Goal: Task Accomplishment & Management: Manage account settings

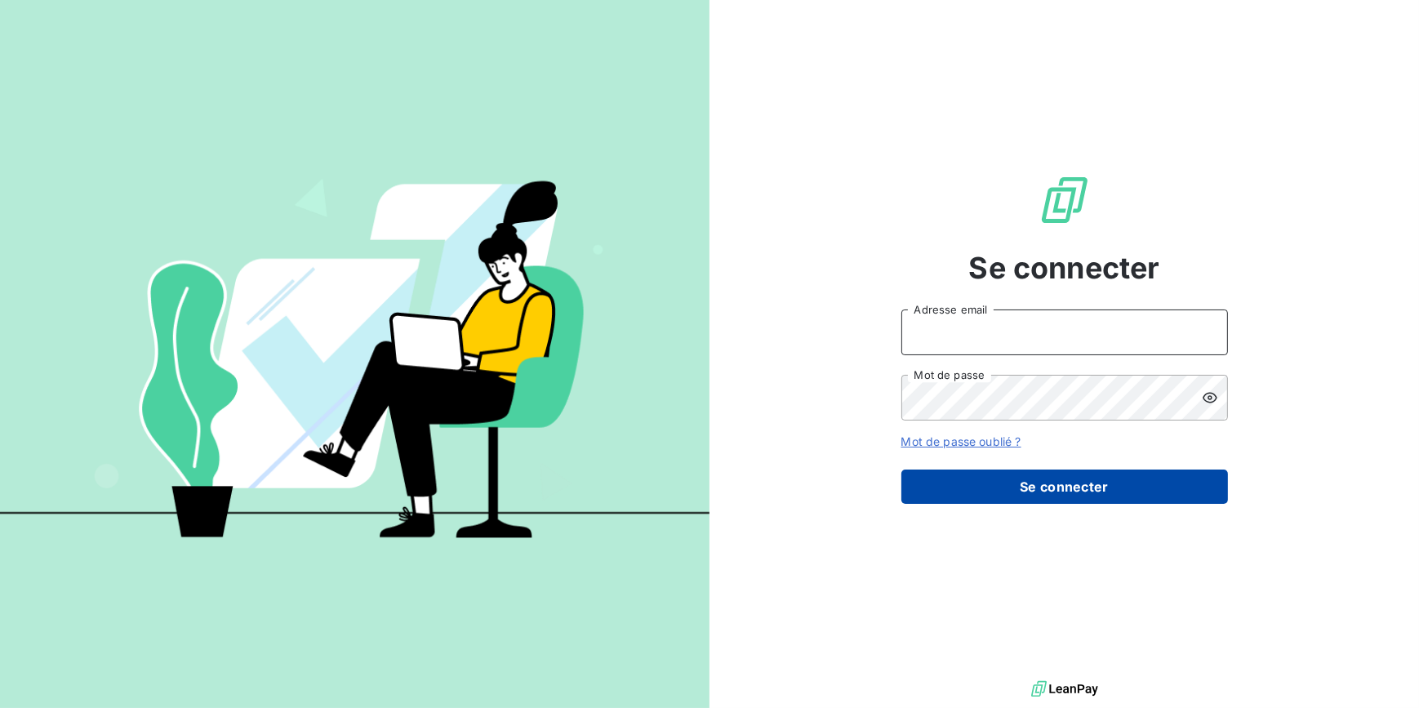
type input "[EMAIL_ADDRESS][DOMAIN_NAME]"
click at [1016, 485] on button "Se connecter" at bounding box center [1064, 486] width 327 height 34
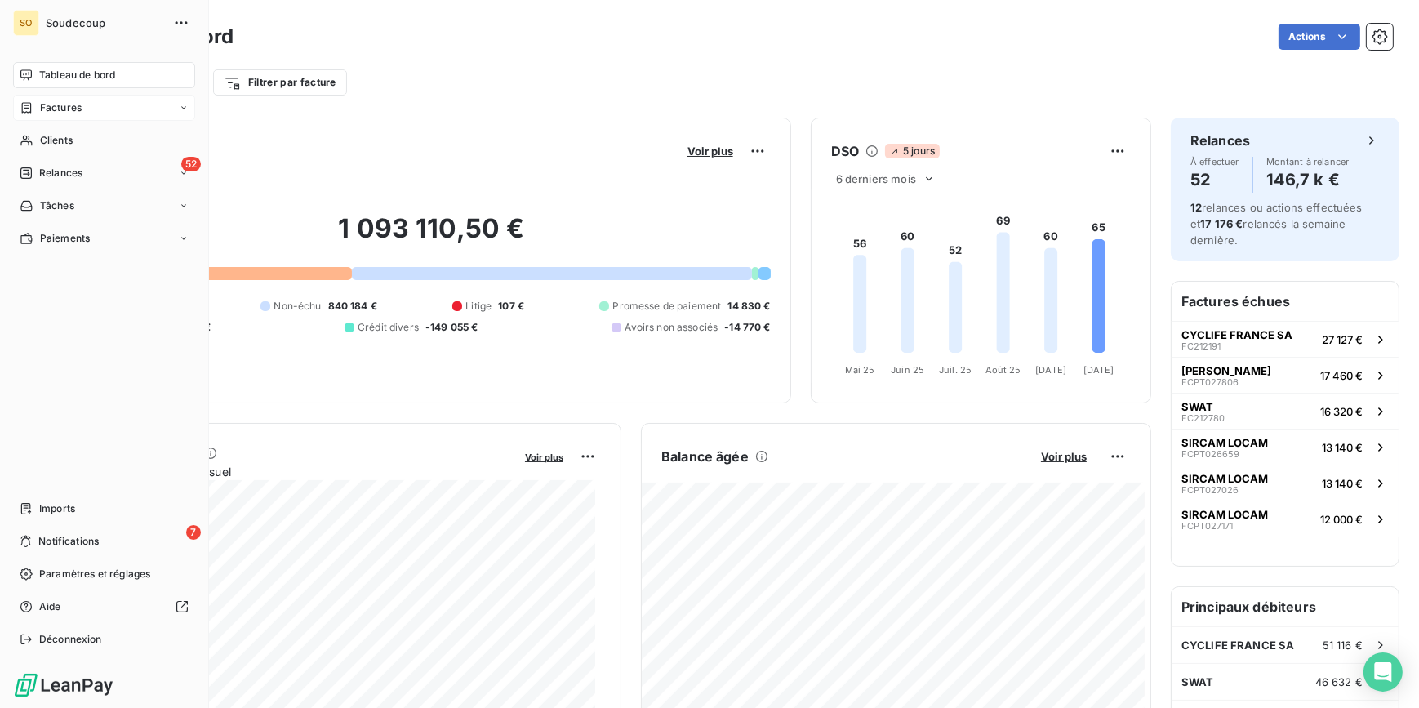
click at [56, 107] on span "Factures" at bounding box center [61, 107] width 42 height 15
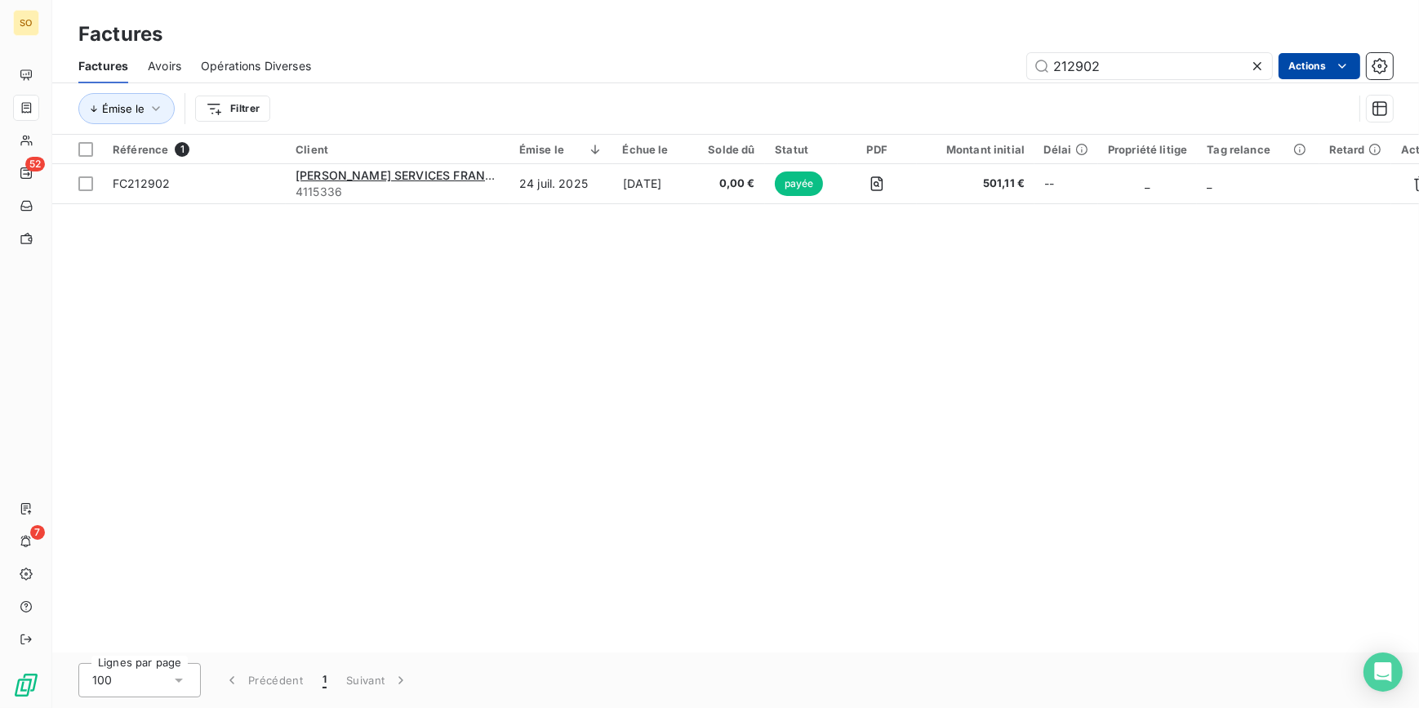
drag, startPoint x: 1076, startPoint y: 66, endPoint x: 1353, endPoint y: 68, distance: 276.7
click at [1211, 69] on input "212902" at bounding box center [1149, 66] width 245 height 26
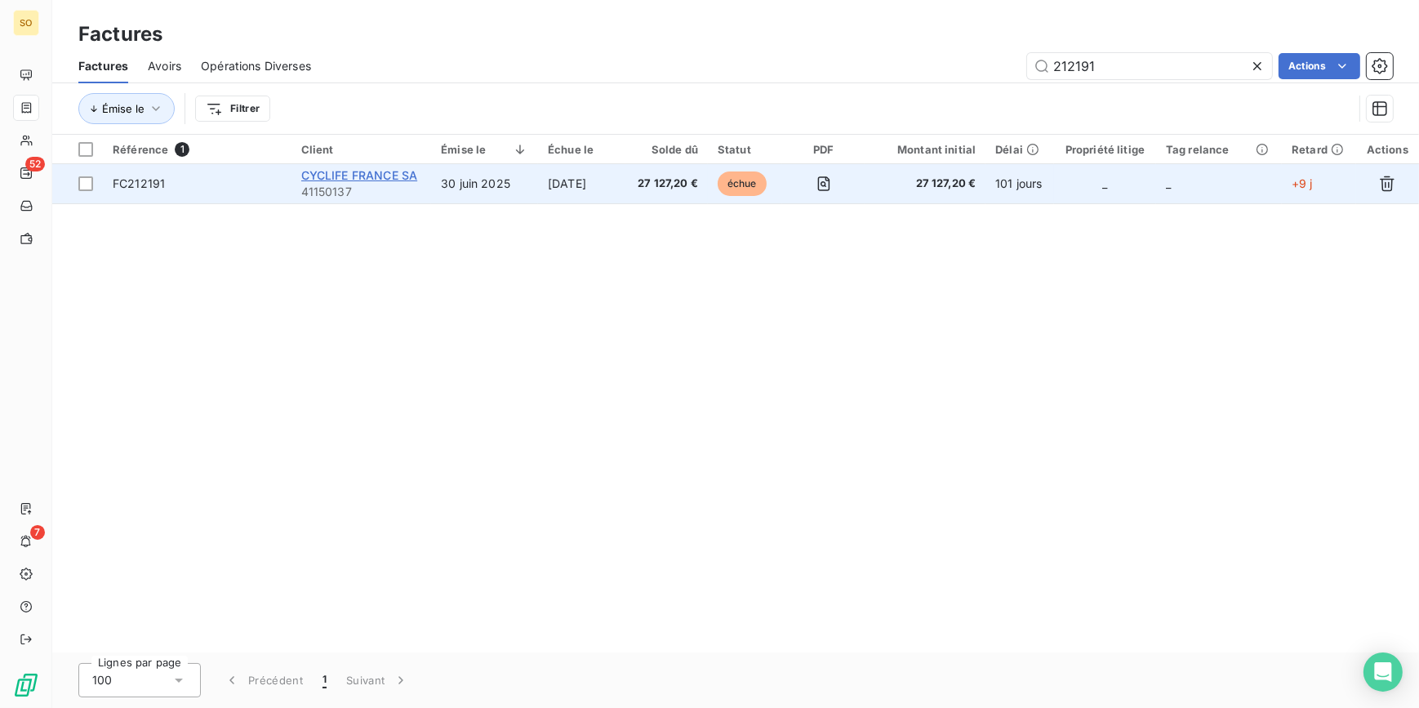
type input "212191"
click at [404, 176] on span "CYCLIFE FRANCE SA" at bounding box center [359, 175] width 117 height 14
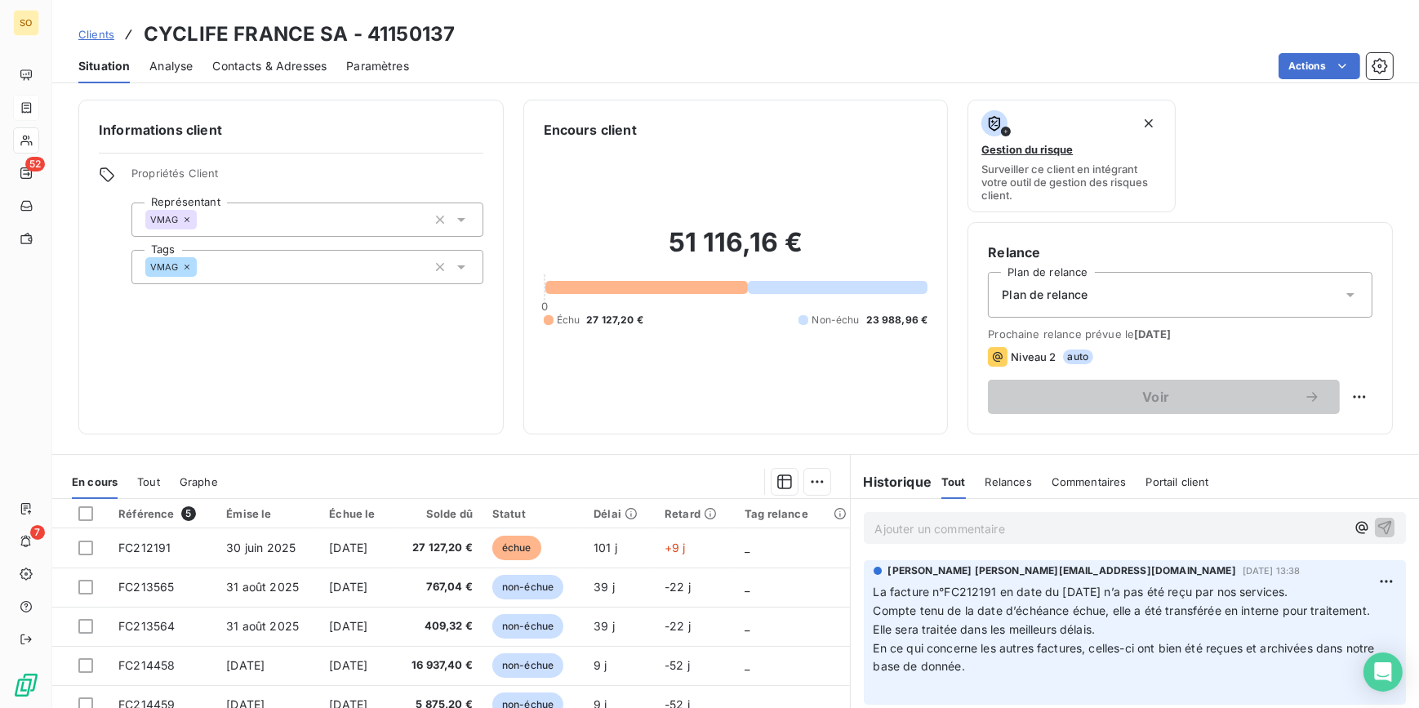
click at [299, 64] on span "Contacts & Adresses" at bounding box center [269, 66] width 114 height 16
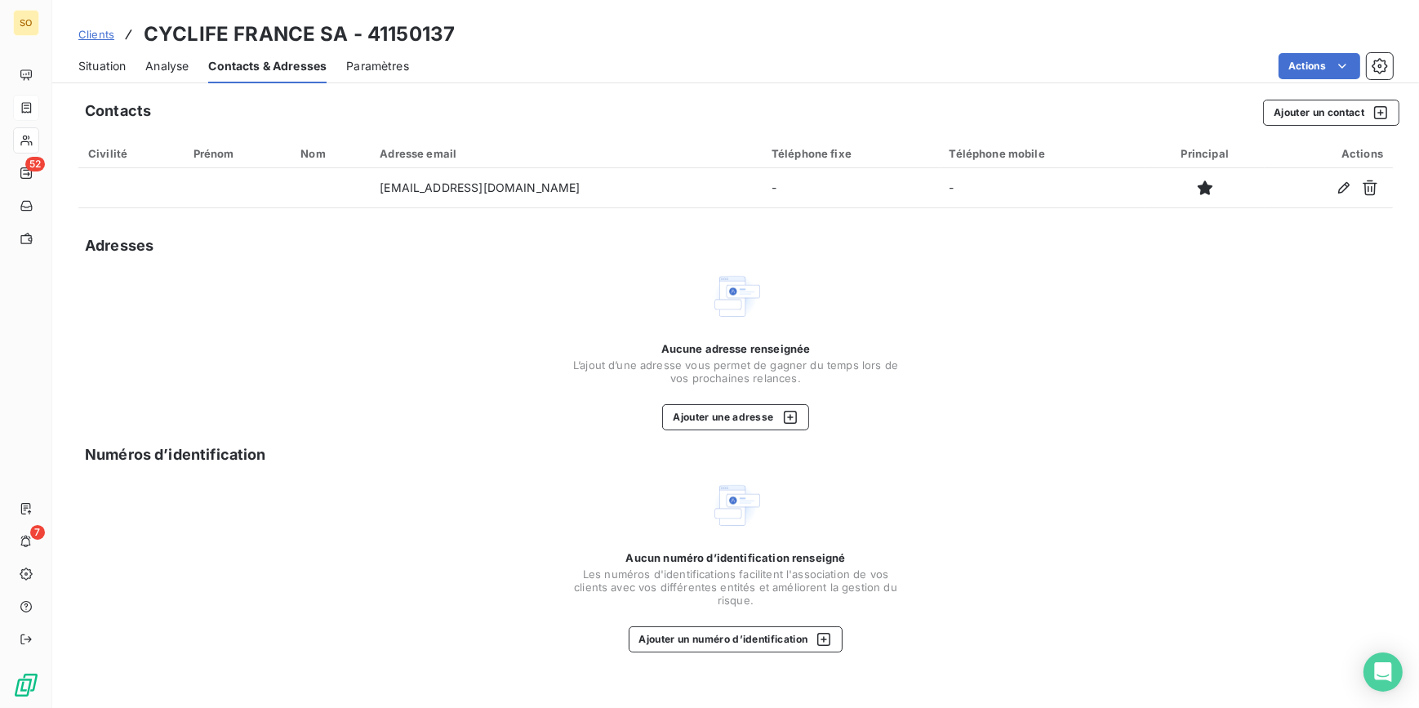
click at [109, 65] on span "Situation" at bounding box center [101, 66] width 47 height 16
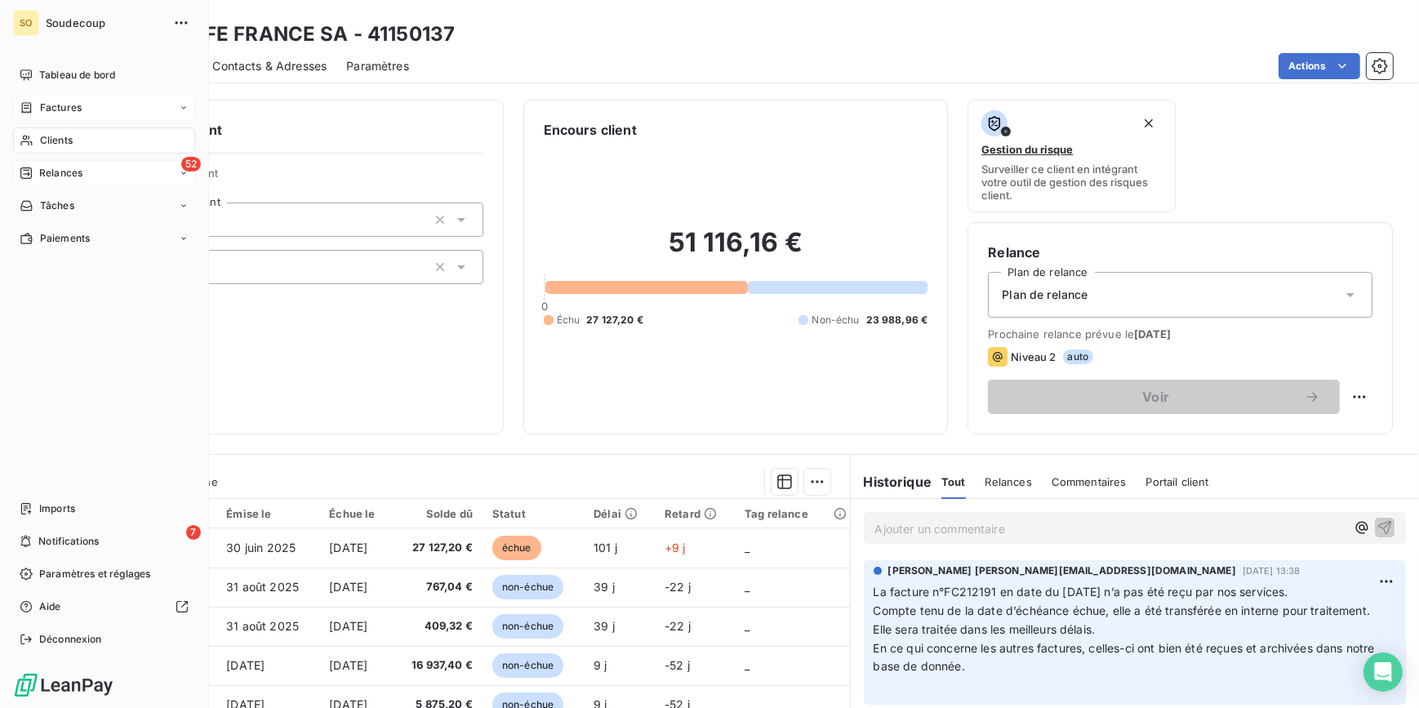
click at [65, 170] on span "Relances" at bounding box center [60, 173] width 43 height 15
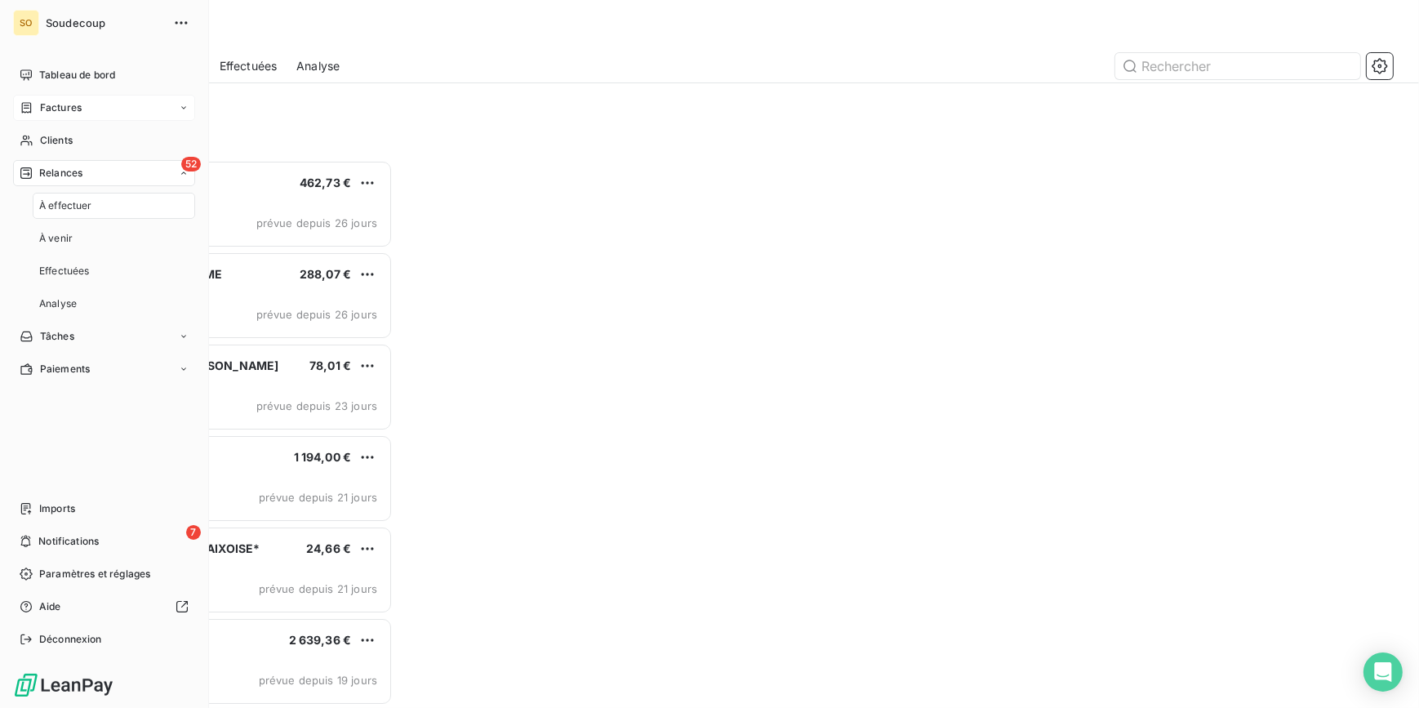
scroll to position [537, 302]
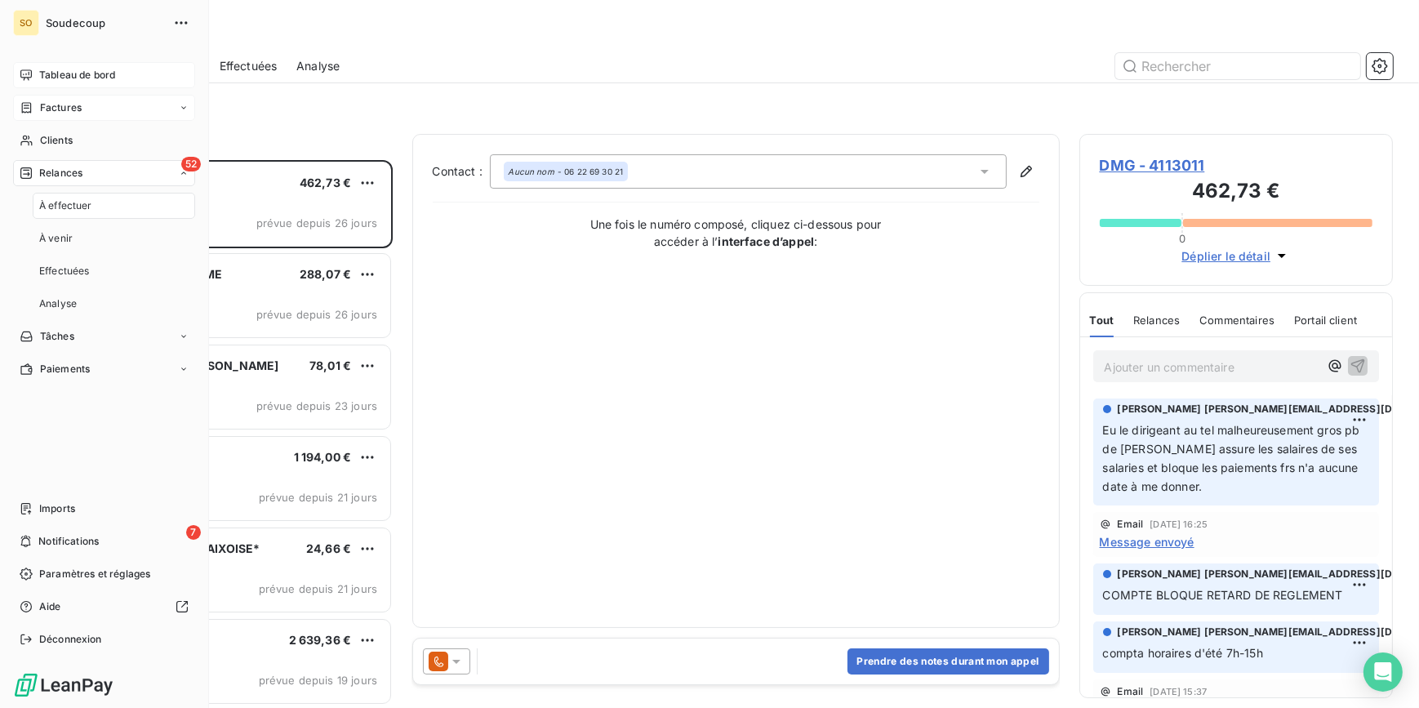
click at [91, 73] on span "Tableau de bord" at bounding box center [77, 75] width 76 height 15
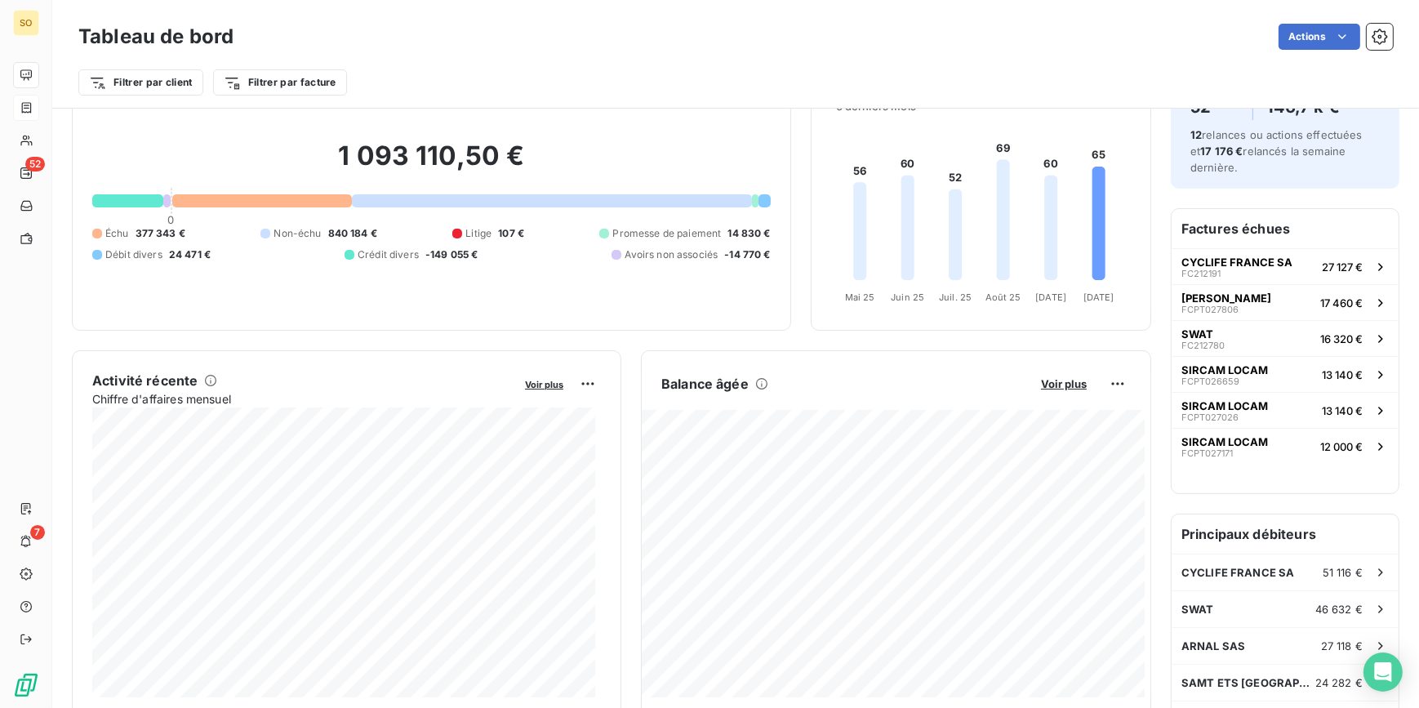
scroll to position [223, 0]
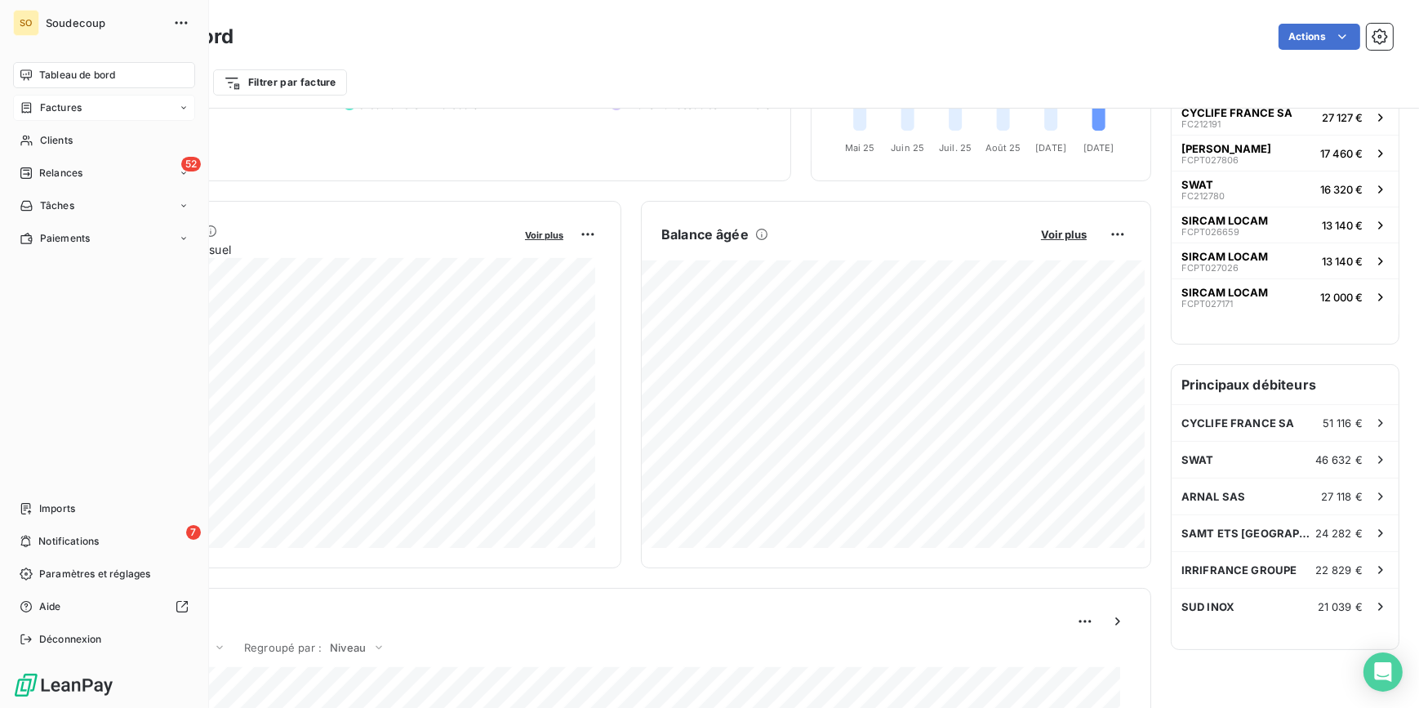
click at [68, 105] on span "Factures" at bounding box center [61, 107] width 42 height 15
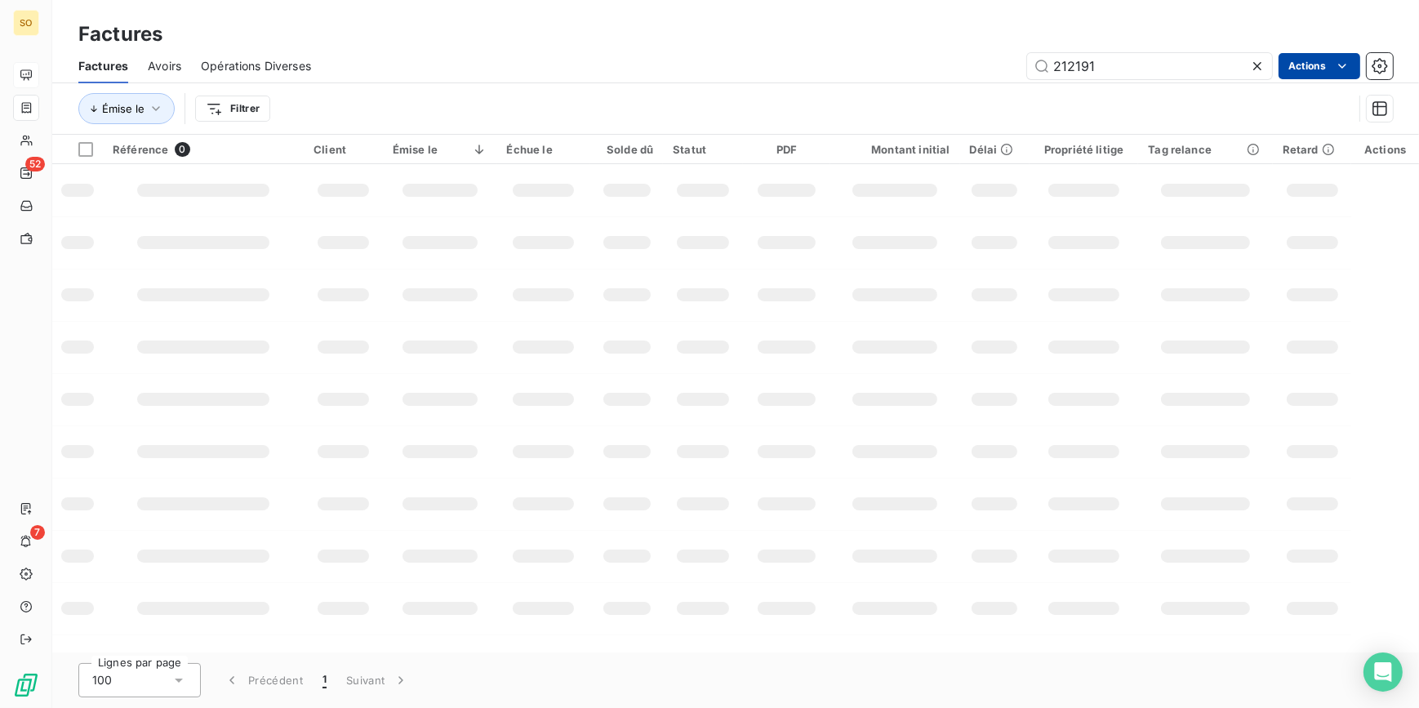
drag, startPoint x: 1122, startPoint y: 66, endPoint x: 1296, endPoint y: 75, distance: 173.3
click at [1200, 69] on input "212191" at bounding box center [1149, 66] width 245 height 26
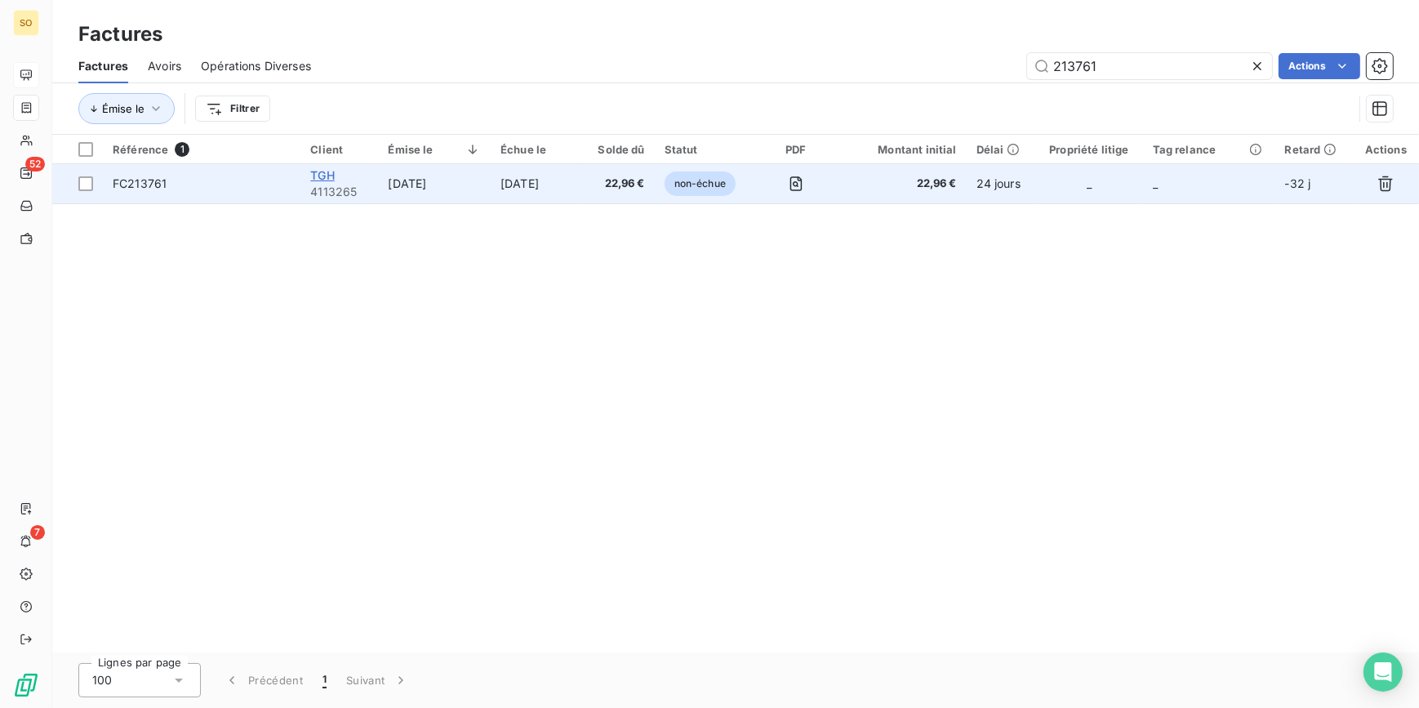
type input "213761"
click at [316, 172] on span "TGH" at bounding box center [322, 175] width 24 height 14
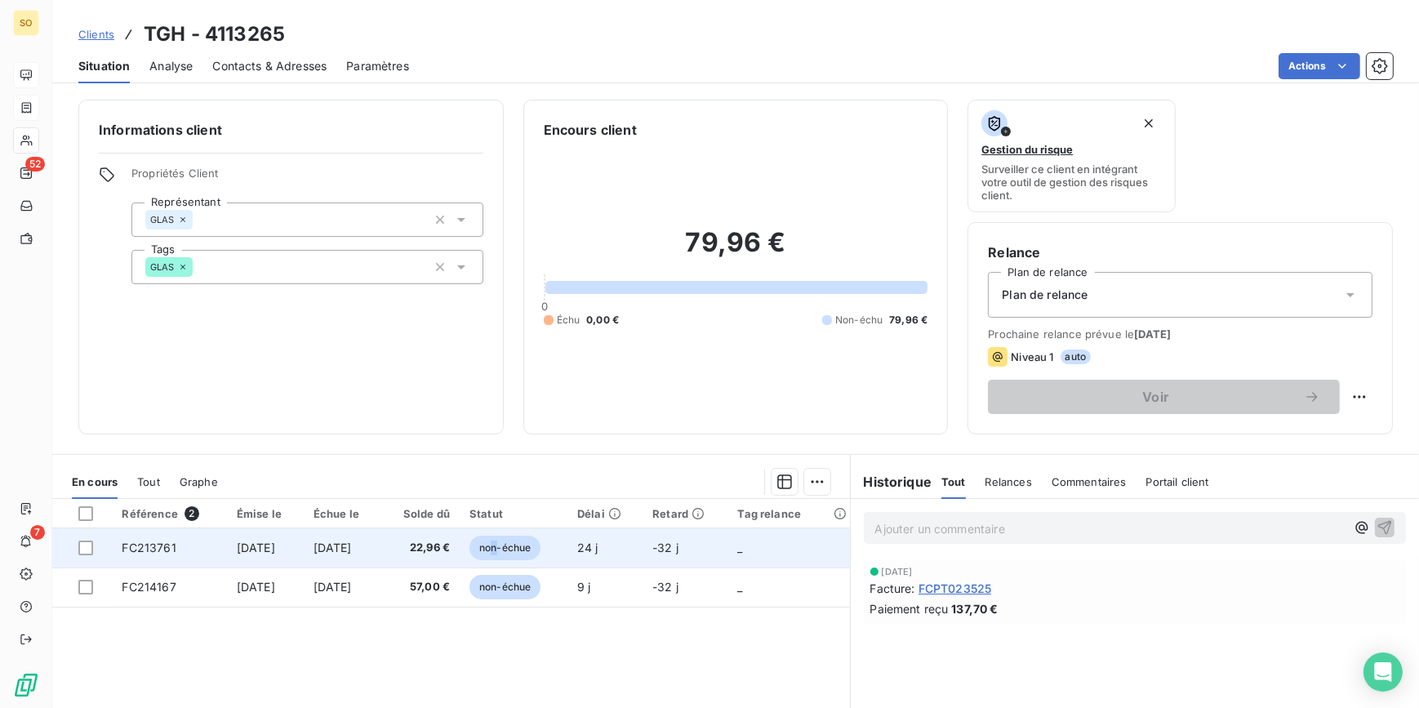
click at [522, 547] on span "non-échue" at bounding box center [504, 548] width 71 height 24
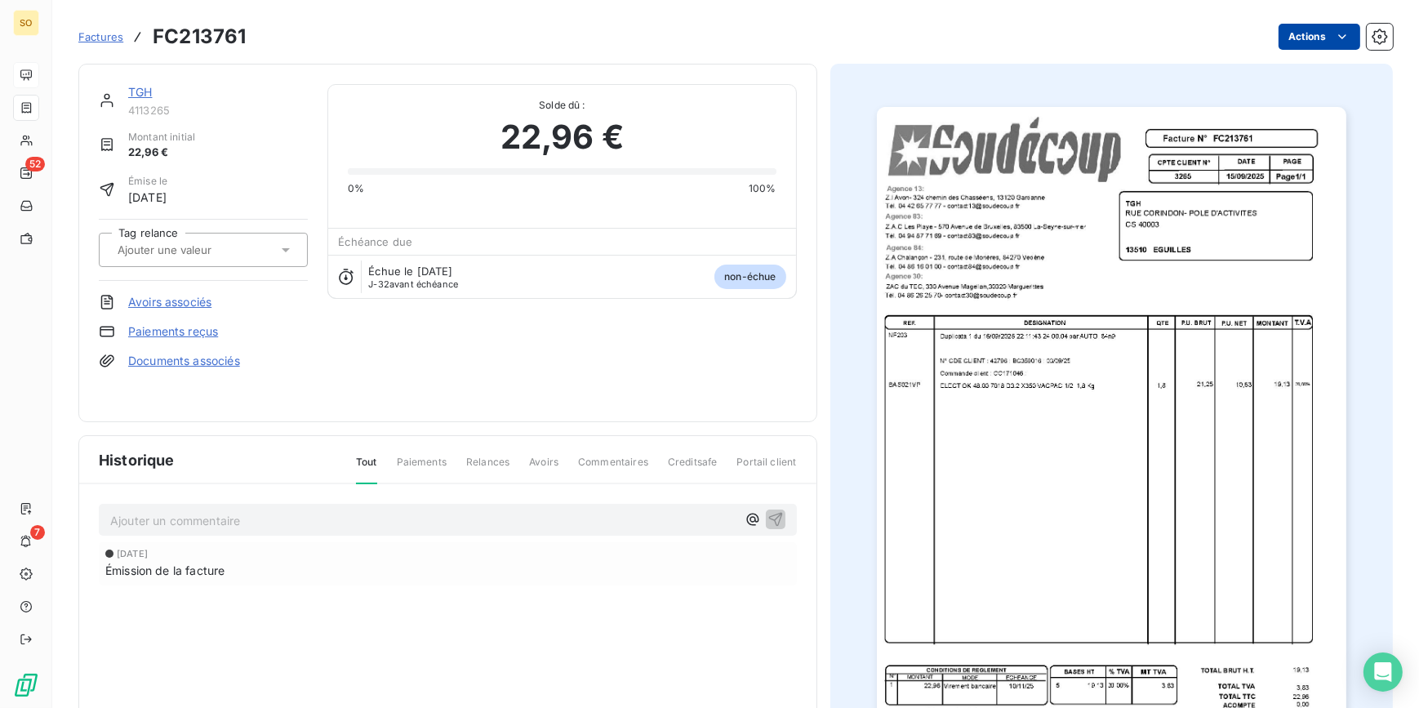
click at [1294, 33] on html "SO 52 7 Factures FC213761 Actions TGH 4113265 Montant initial 22,96 € Émise le …" at bounding box center [709, 354] width 1419 height 708
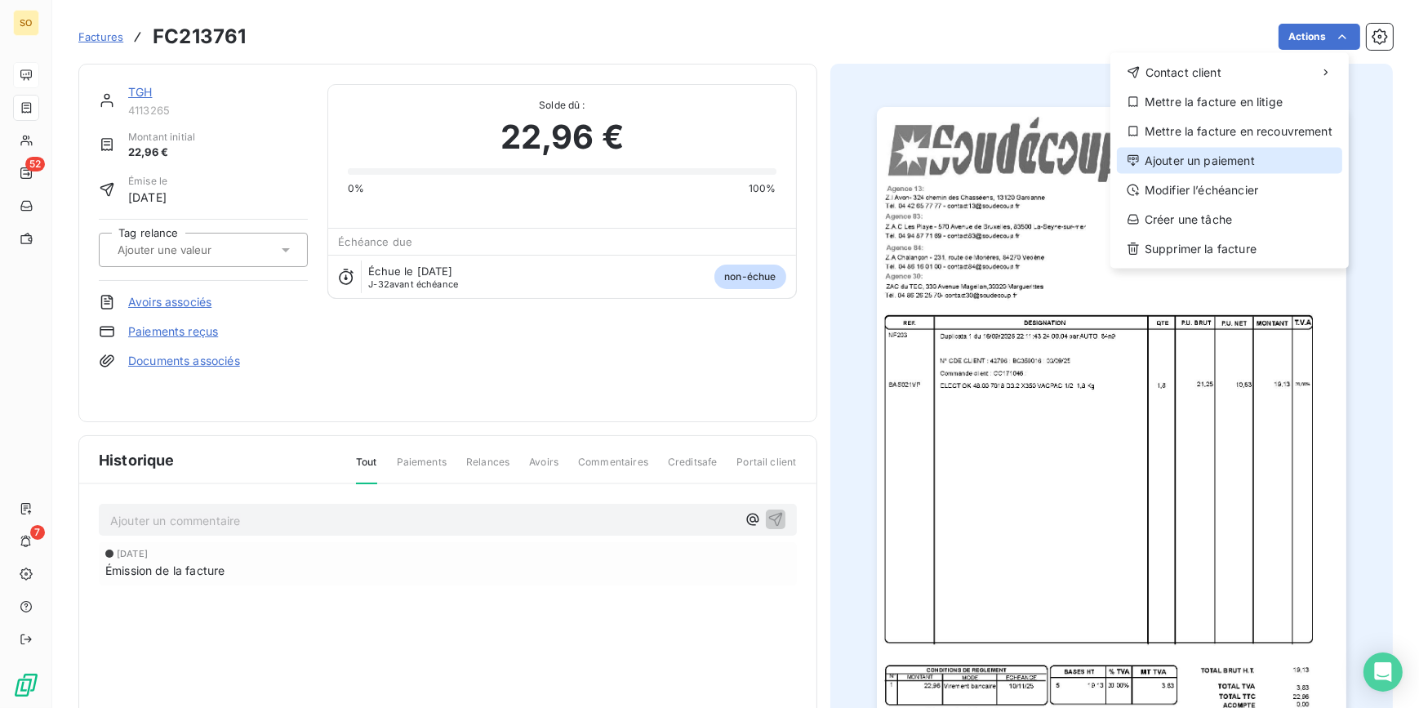
click at [1155, 163] on div "Ajouter un paiement" at bounding box center [1229, 161] width 225 height 26
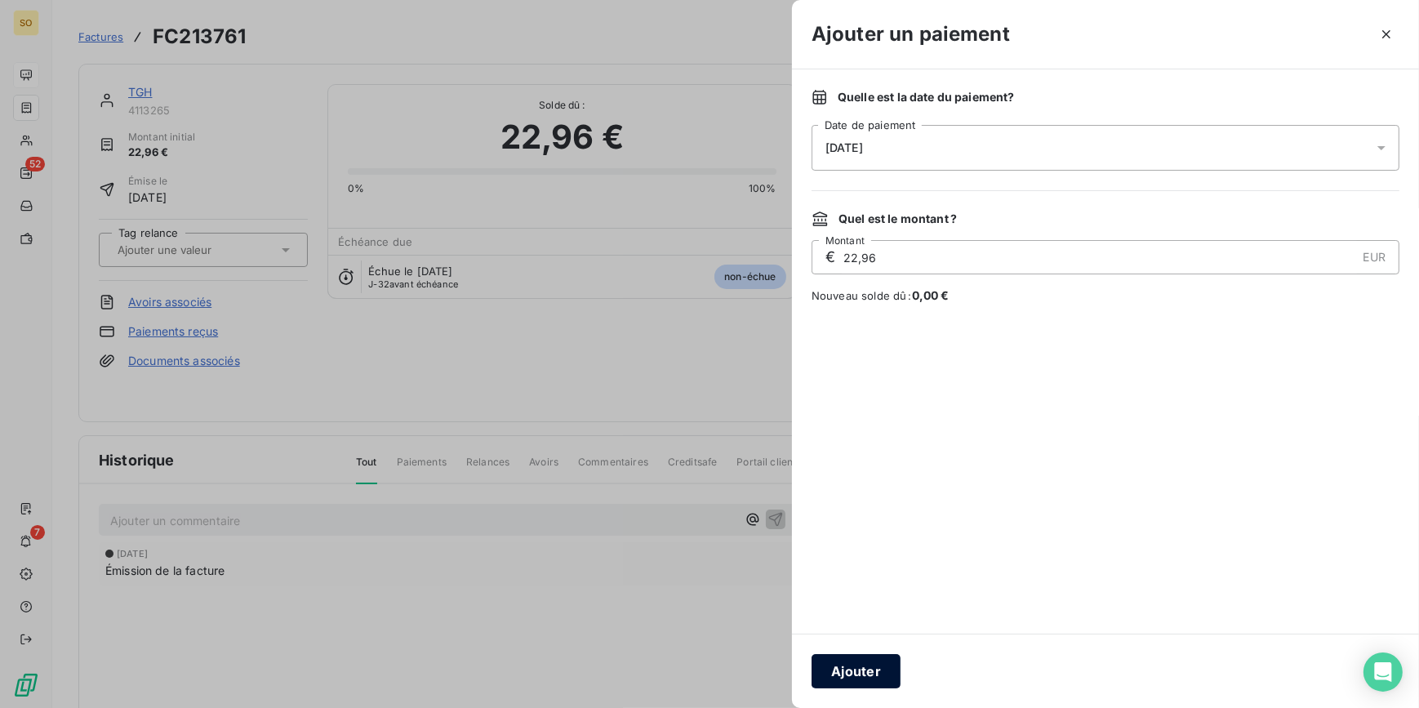
click at [854, 678] on button "Ajouter" at bounding box center [855, 671] width 89 height 34
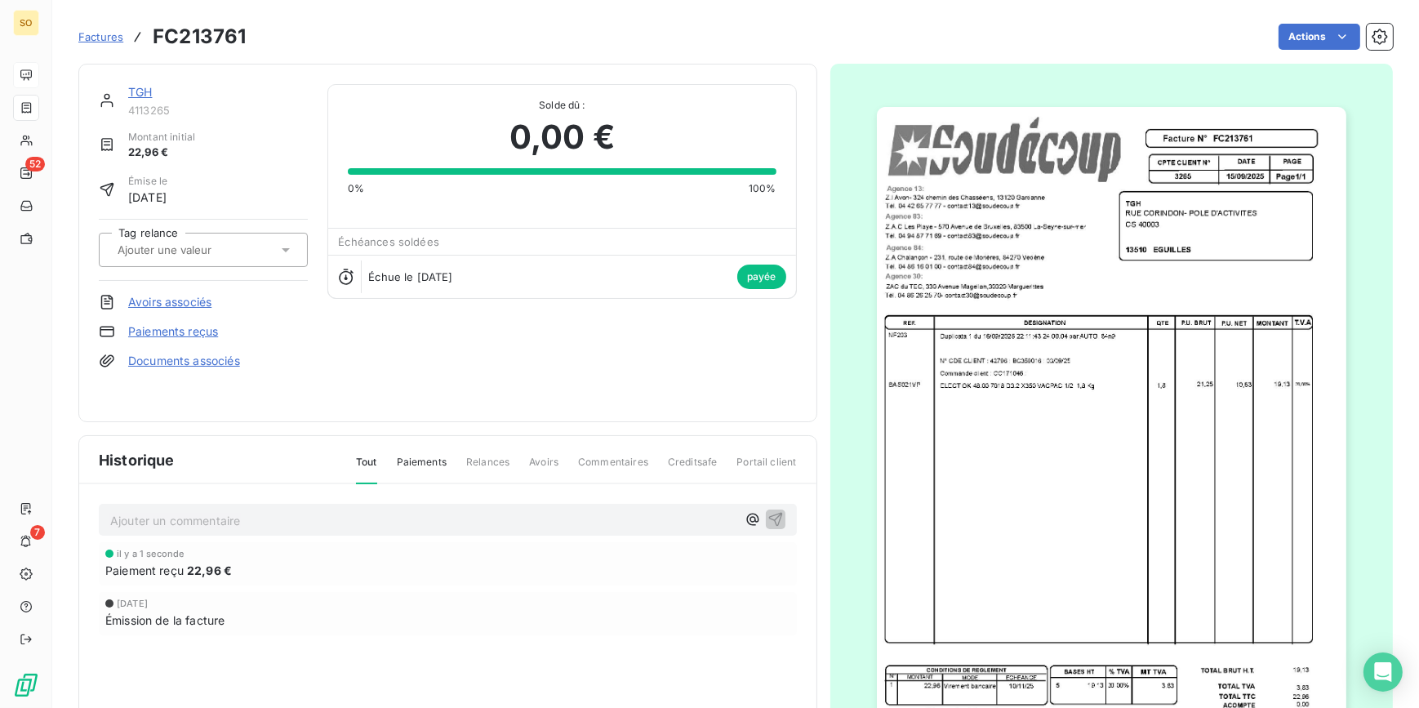
click at [131, 87] on link "TGH" at bounding box center [140, 92] width 24 height 14
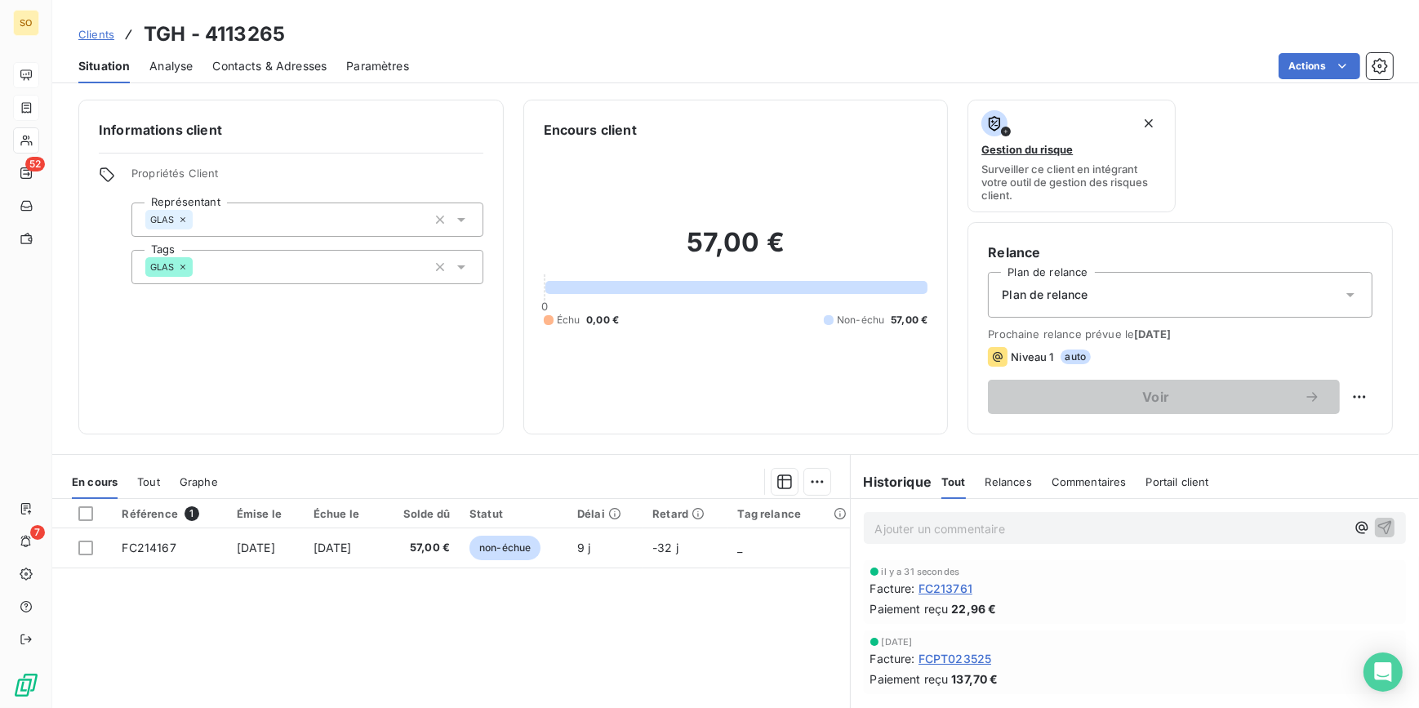
click at [100, 31] on span "Clients" at bounding box center [96, 34] width 36 height 13
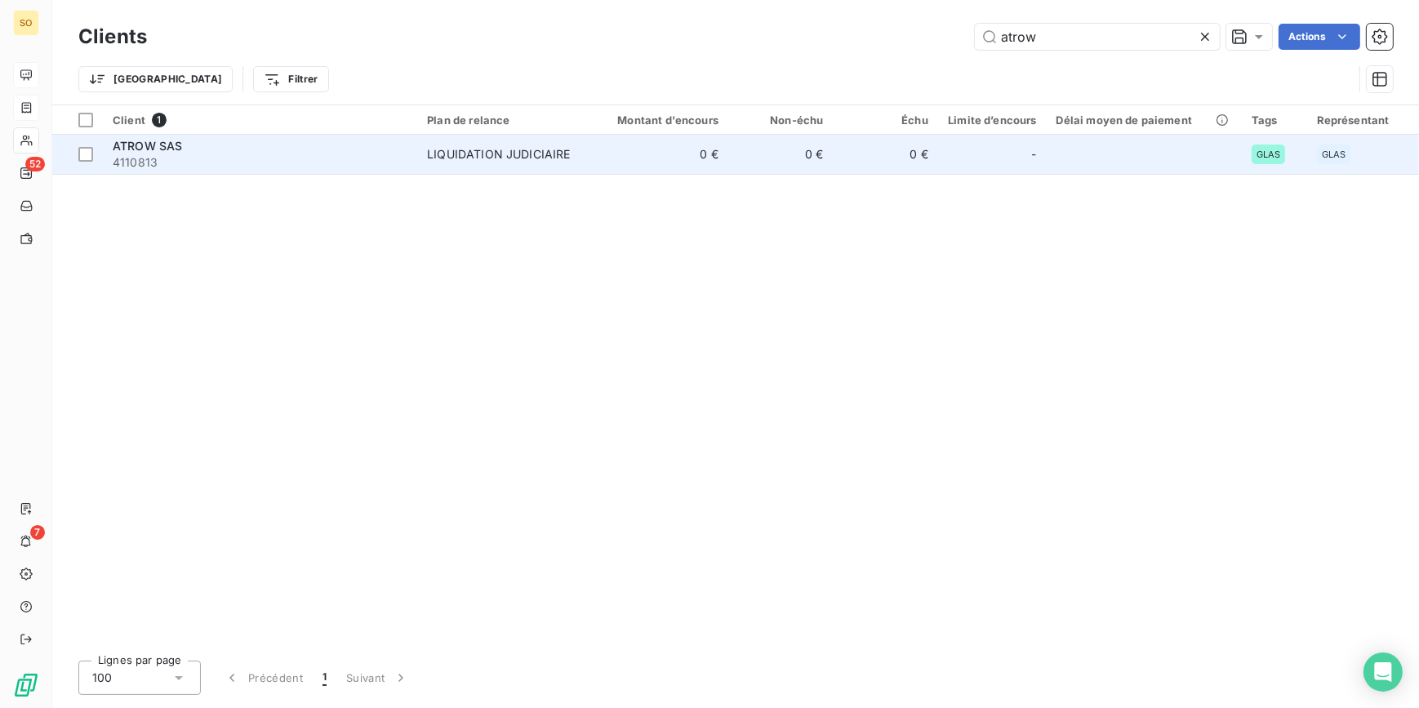
type input "atrow"
click at [471, 152] on div "LIQUIDATION JUDICIAIRE" at bounding box center [498, 154] width 143 height 16
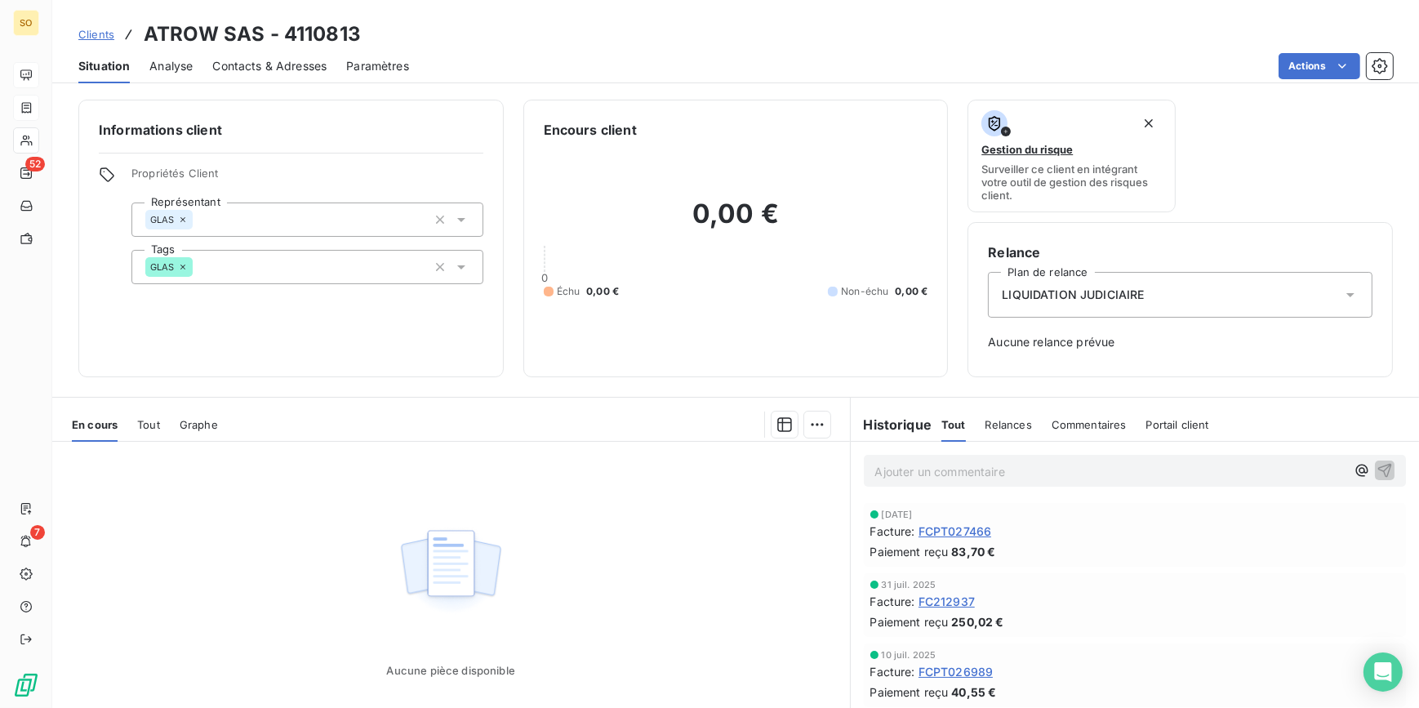
click at [92, 33] on span "Clients" at bounding box center [96, 34] width 36 height 13
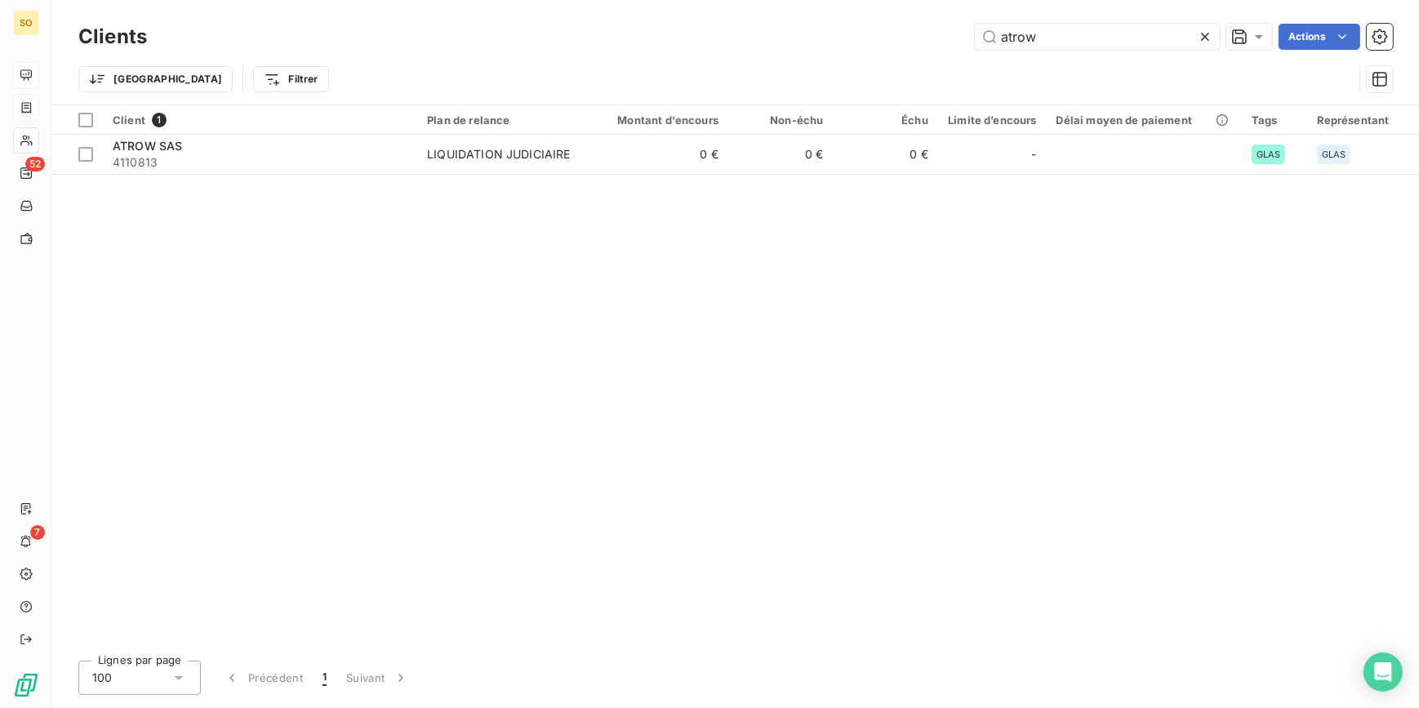
drag, startPoint x: 1011, startPoint y: 41, endPoint x: 1271, endPoint y: 40, distance: 259.6
click at [1271, 40] on div "atrow Actions" at bounding box center [780, 37] width 1226 height 26
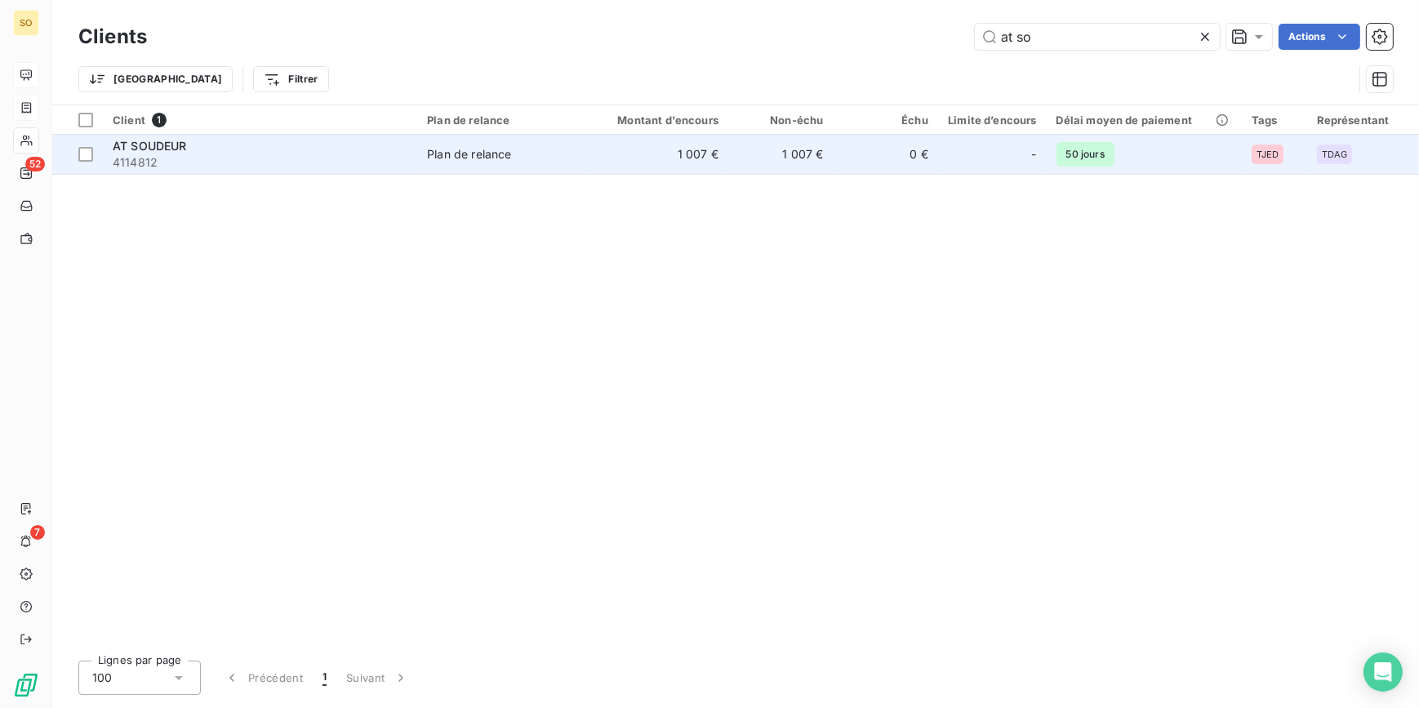
type input "at so"
click at [522, 148] on span "Plan de relance" at bounding box center [502, 154] width 151 height 16
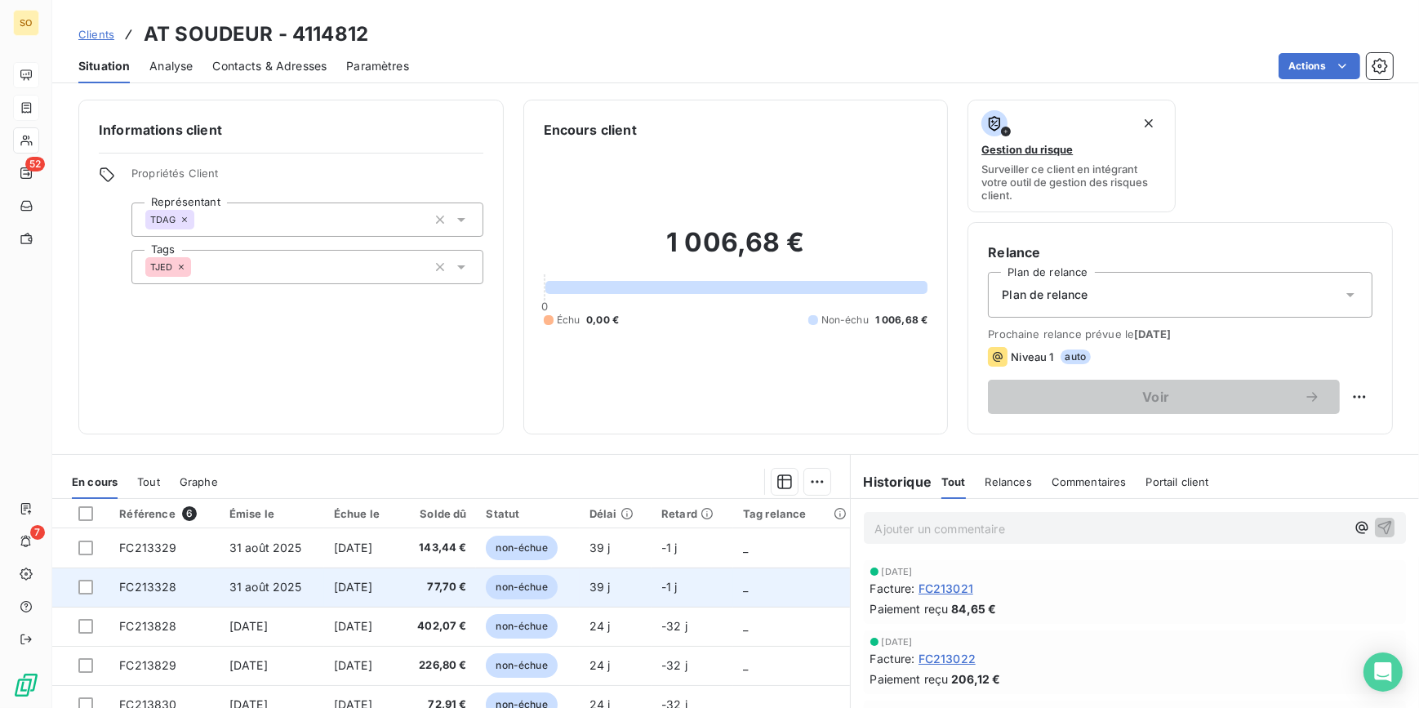
click at [525, 588] on span "non-échue" at bounding box center [521, 587] width 71 height 24
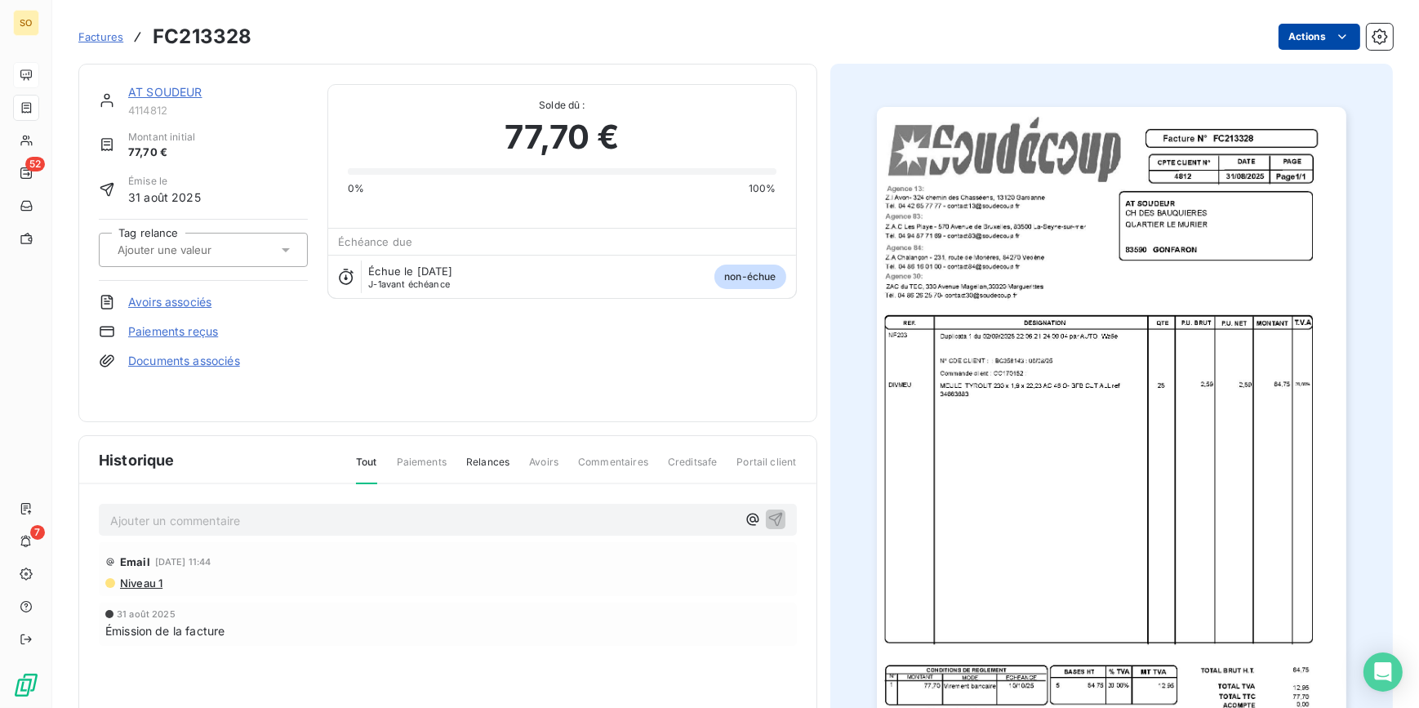
click at [1287, 42] on html "SO 52 7 Factures FC213328 Actions AT SOUDEUR 4114812 Montant initial 77,70 € Ém…" at bounding box center [709, 354] width 1419 height 708
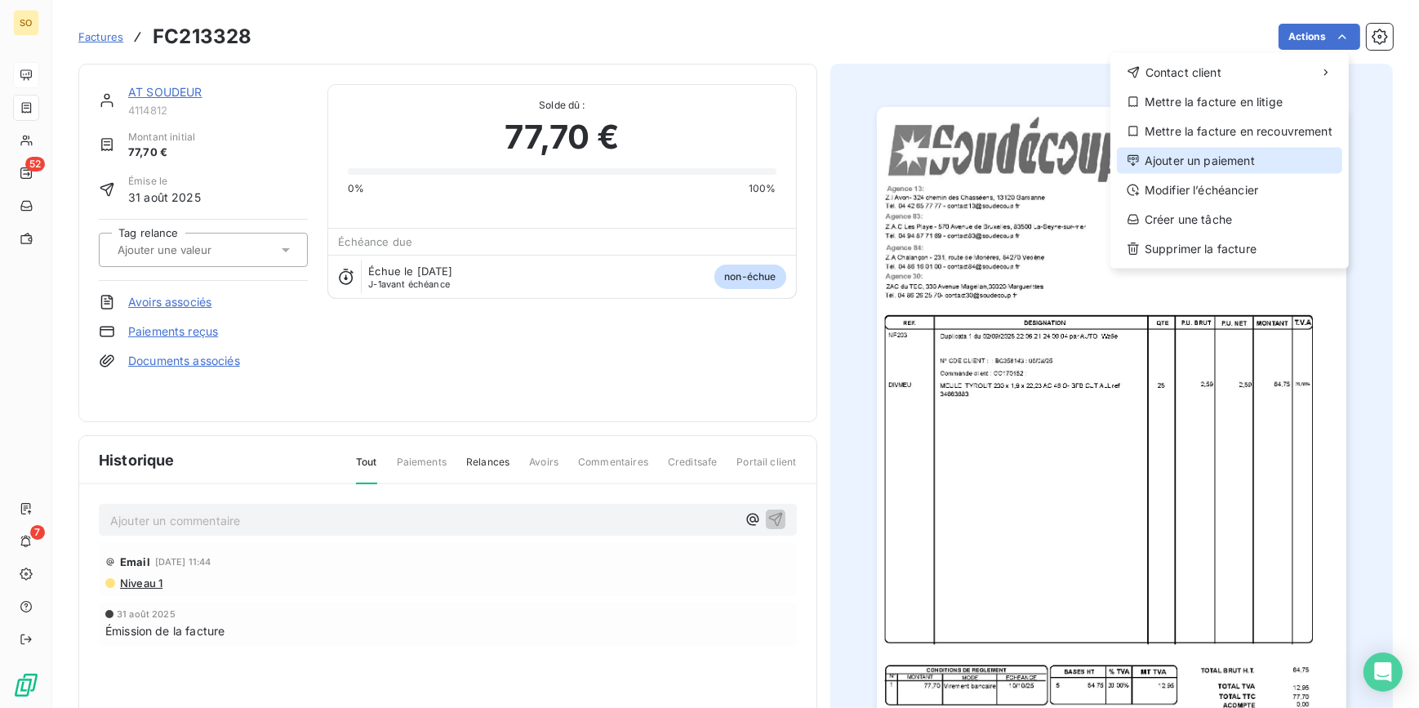
click at [1198, 151] on div "Ajouter un paiement" at bounding box center [1229, 161] width 225 height 26
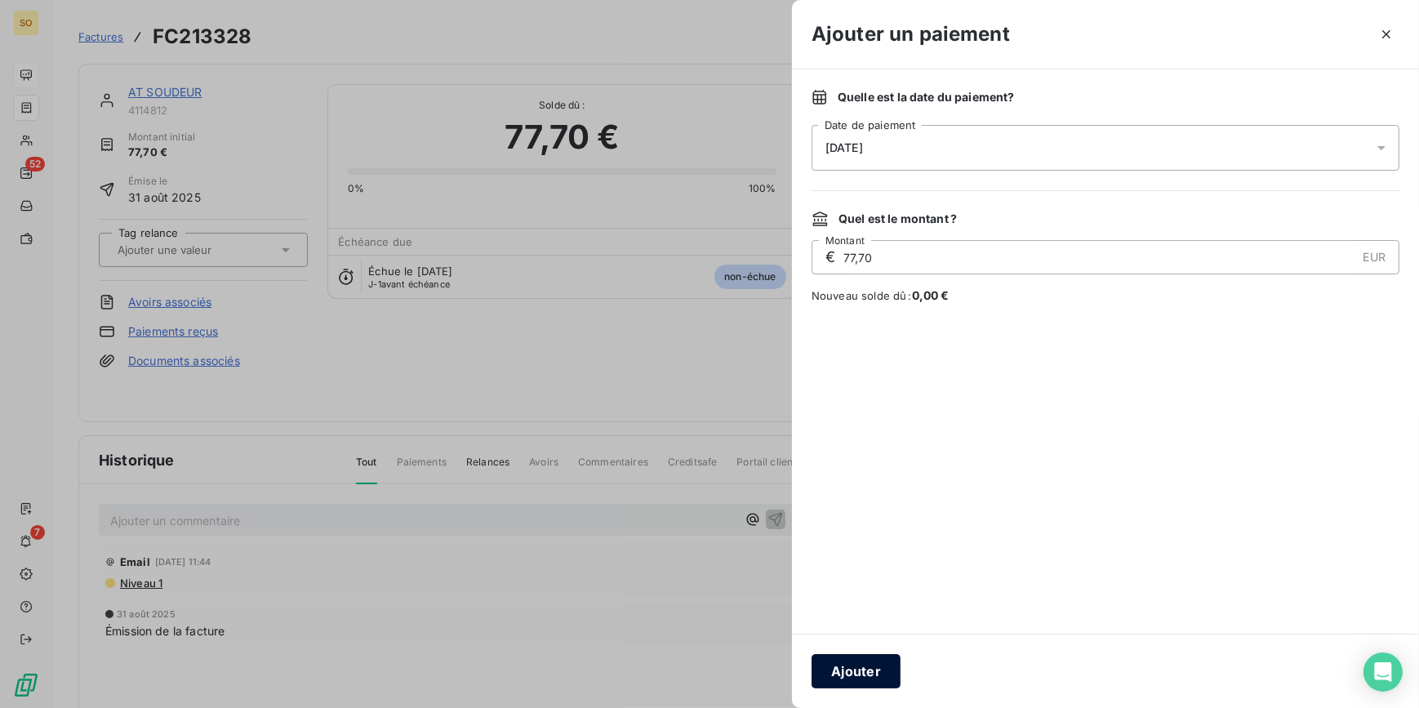
click at [874, 654] on button "Ajouter" at bounding box center [855, 671] width 89 height 34
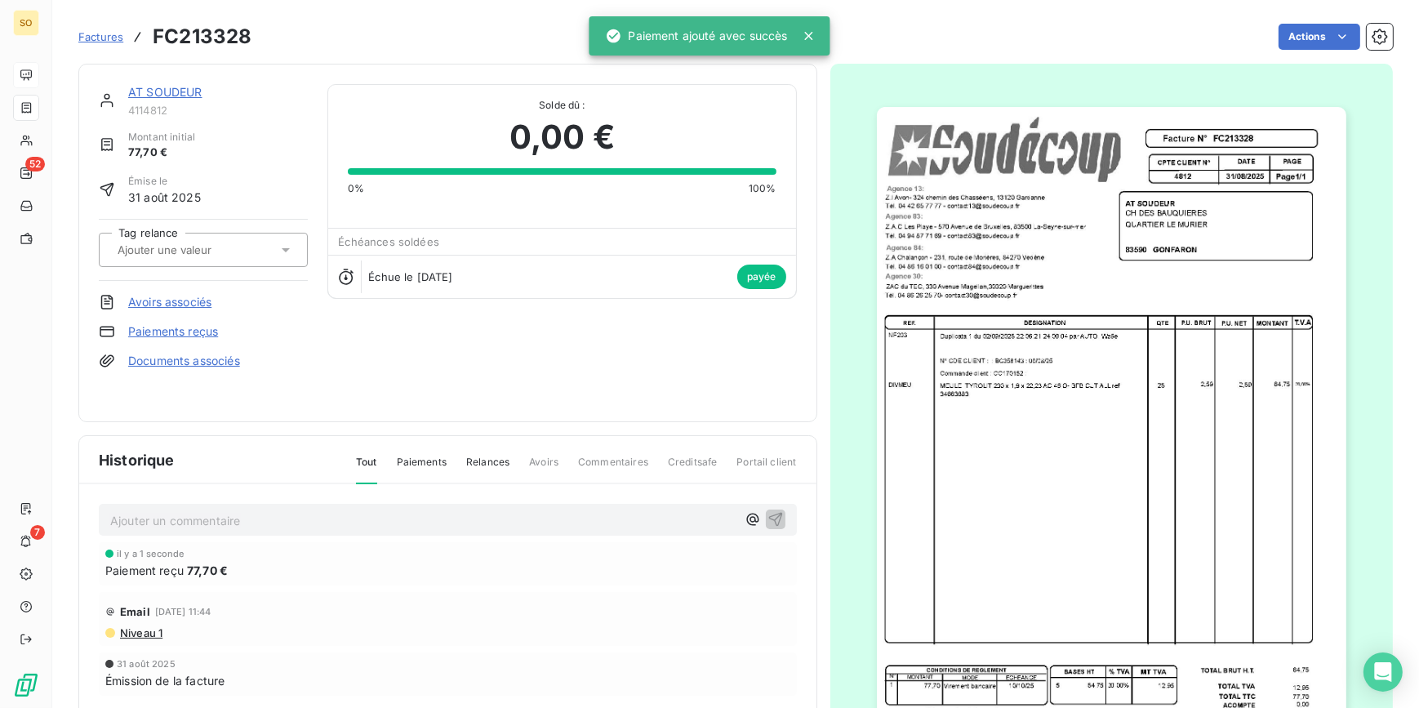
click at [156, 87] on link "AT SOUDEUR" at bounding box center [165, 92] width 74 height 14
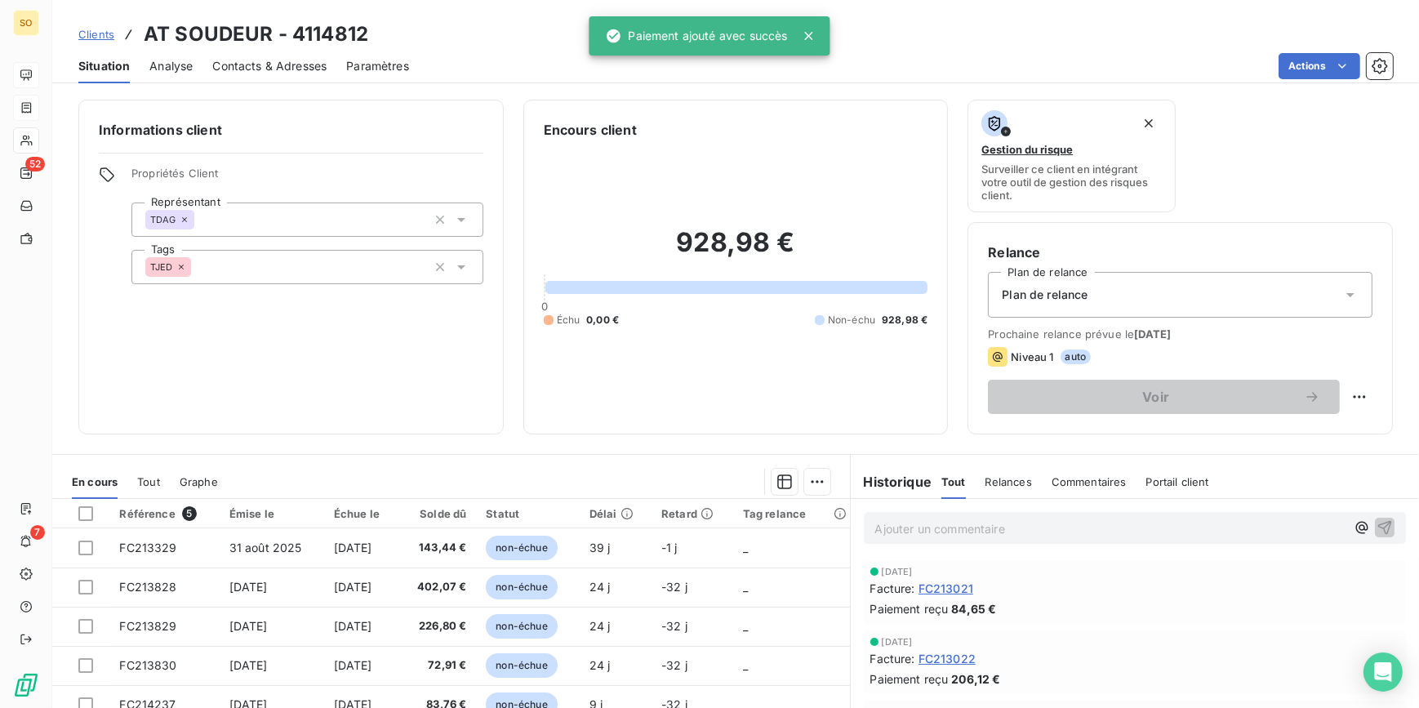
click at [97, 31] on span "Clients" at bounding box center [96, 34] width 36 height 13
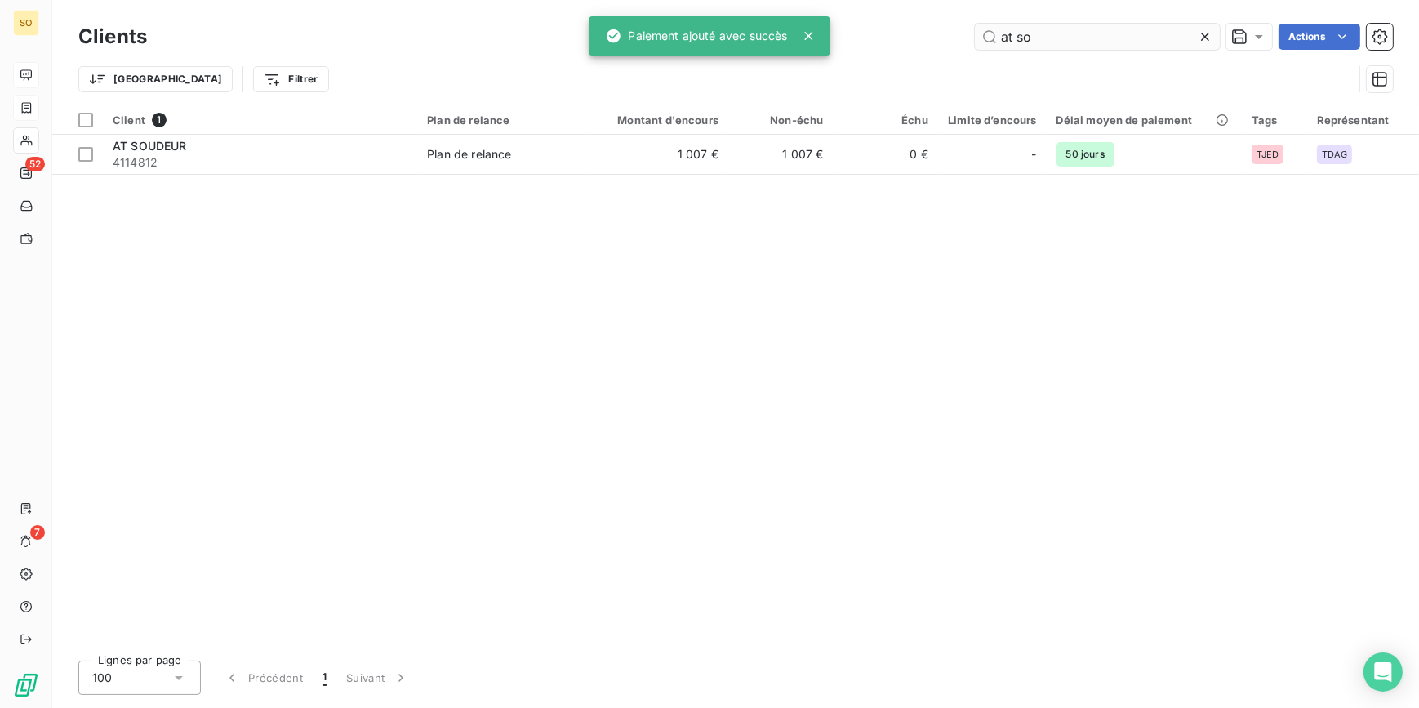
drag, startPoint x: 993, startPoint y: 37, endPoint x: 1119, endPoint y: 40, distance: 126.6
click at [1068, 38] on input "at so" at bounding box center [1097, 37] width 245 height 26
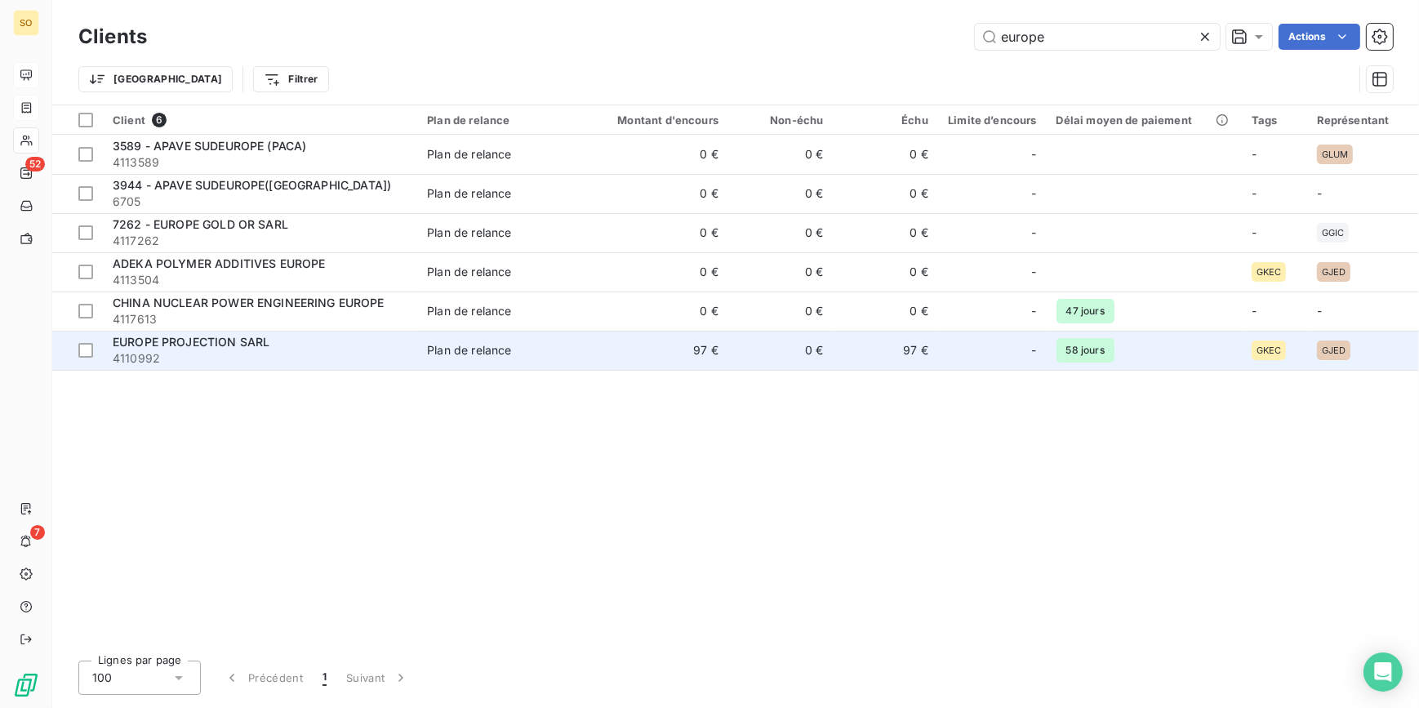
type input "europe"
click at [316, 343] on div "EUROPE PROJECTION SARL" at bounding box center [260, 342] width 295 height 16
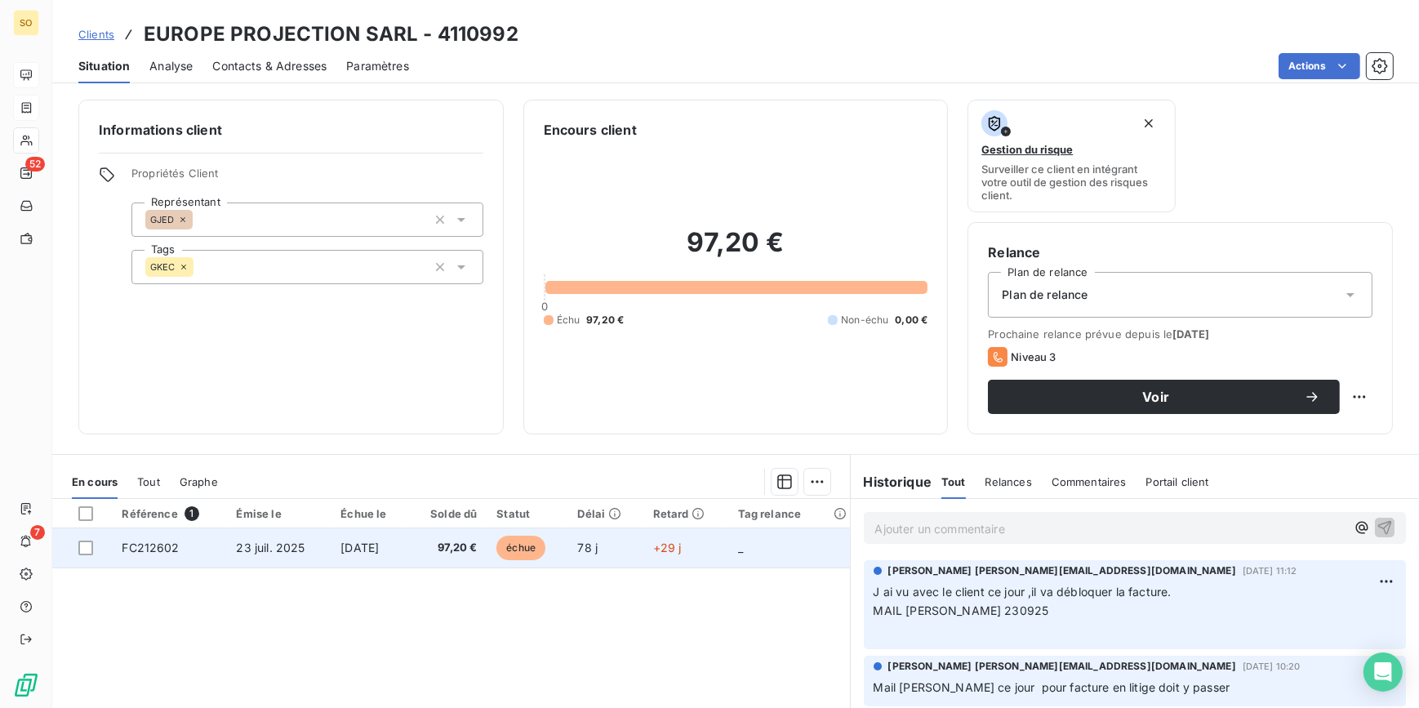
click at [536, 544] on span "échue" at bounding box center [520, 548] width 49 height 24
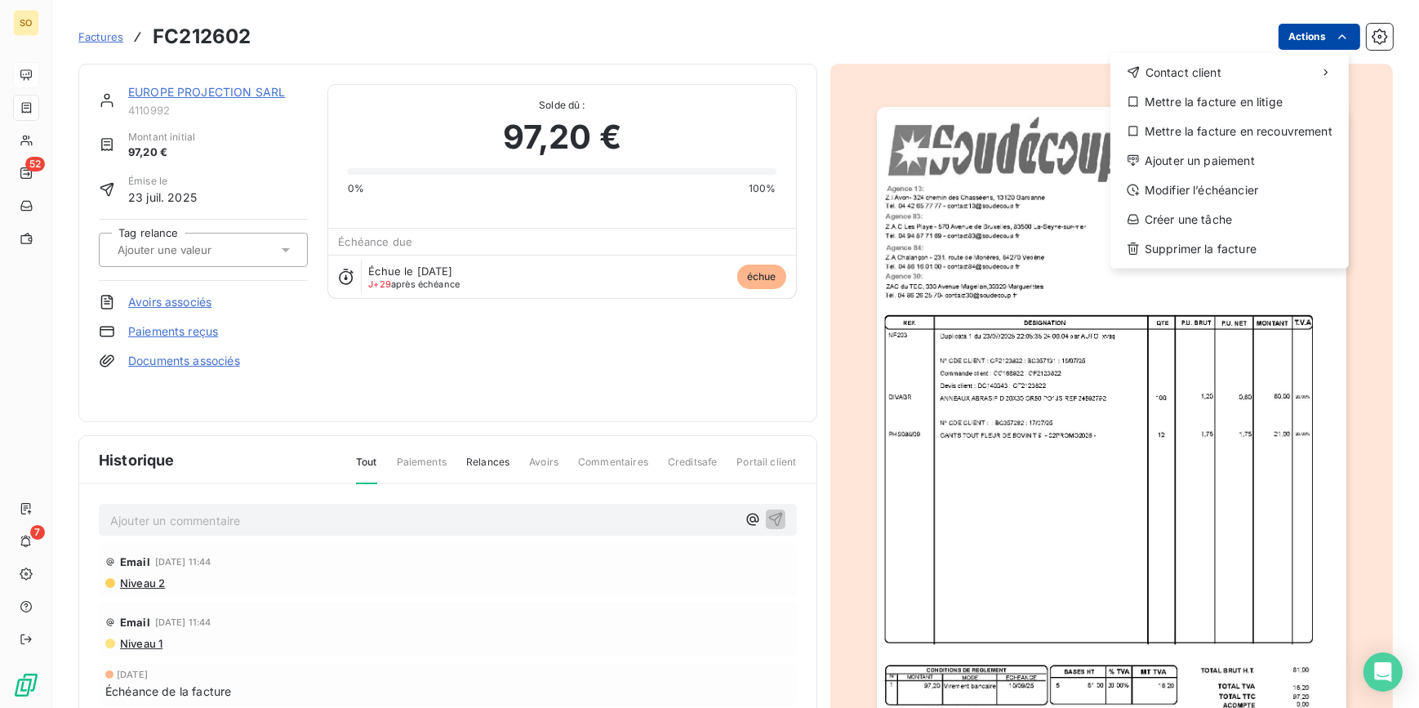
click at [1279, 33] on html "SO 52 7 Factures FC212602 Actions Contact client Mettre la facture en litige Me…" at bounding box center [709, 354] width 1419 height 708
click at [1153, 152] on div "Ajouter un paiement" at bounding box center [1229, 161] width 225 height 26
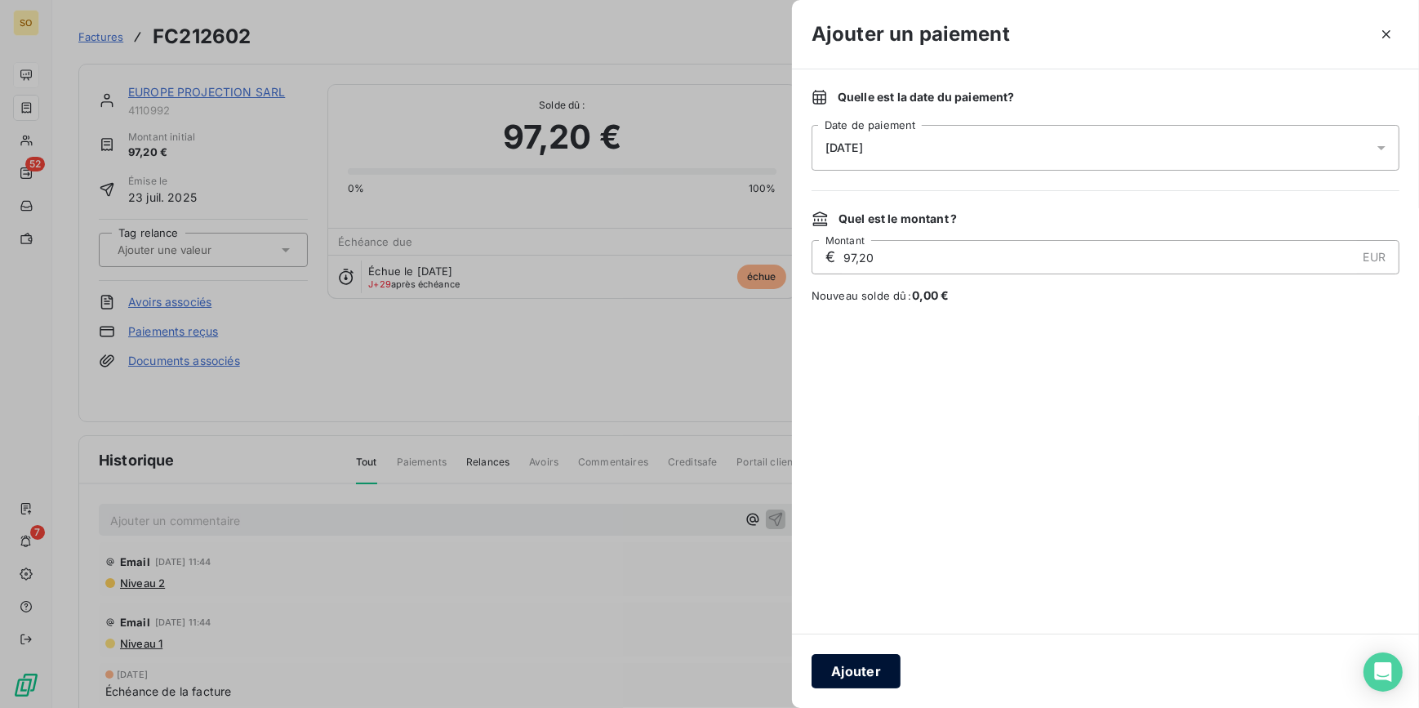
click at [870, 677] on button "Ajouter" at bounding box center [855, 671] width 89 height 34
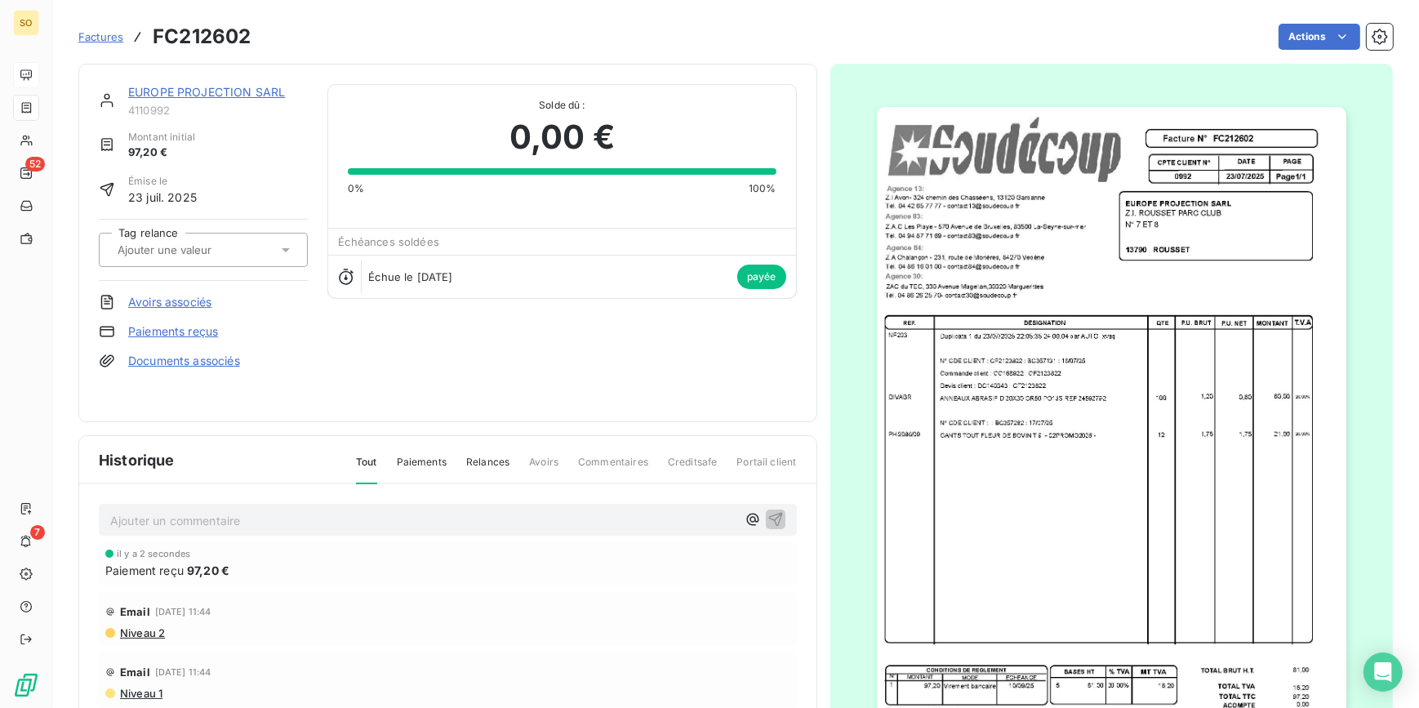
click at [176, 94] on link "EUROPE PROJECTION SARL" at bounding box center [206, 92] width 157 height 14
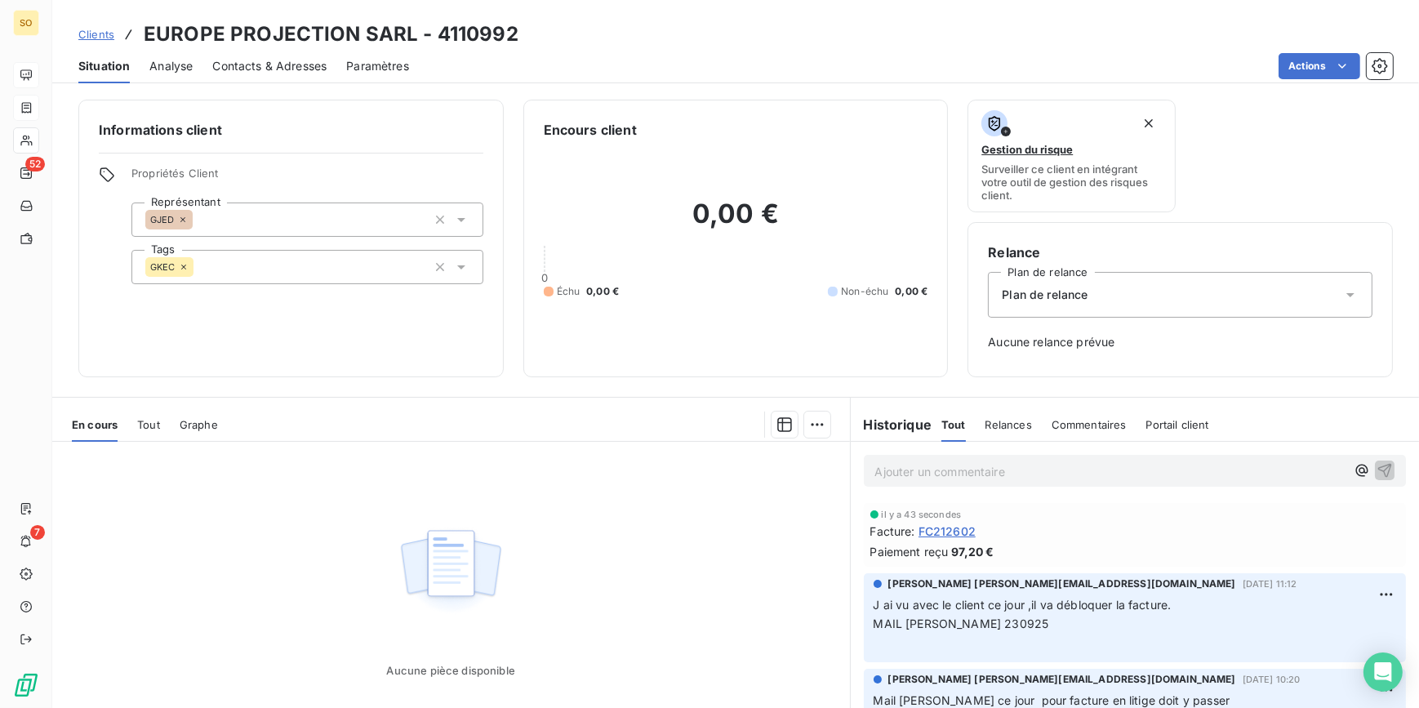
click at [99, 21] on div "Clients EUROPE PROJECTION SARL - 4110992" at bounding box center [298, 34] width 440 height 29
click at [91, 40] on span "Clients" at bounding box center [96, 34] width 36 height 13
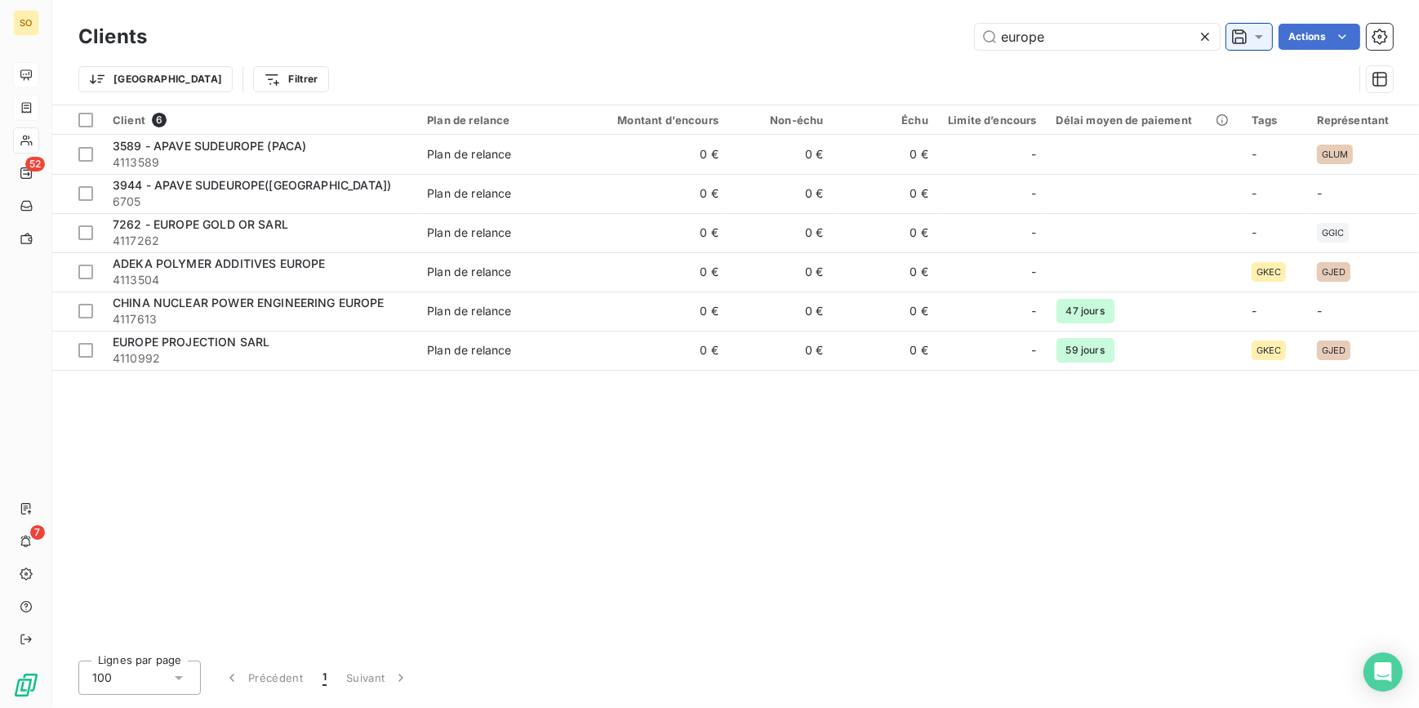
drag, startPoint x: 991, startPoint y: 34, endPoint x: 1249, endPoint y: 35, distance: 258.0
click at [1193, 36] on input "europe" at bounding box center [1097, 37] width 245 height 26
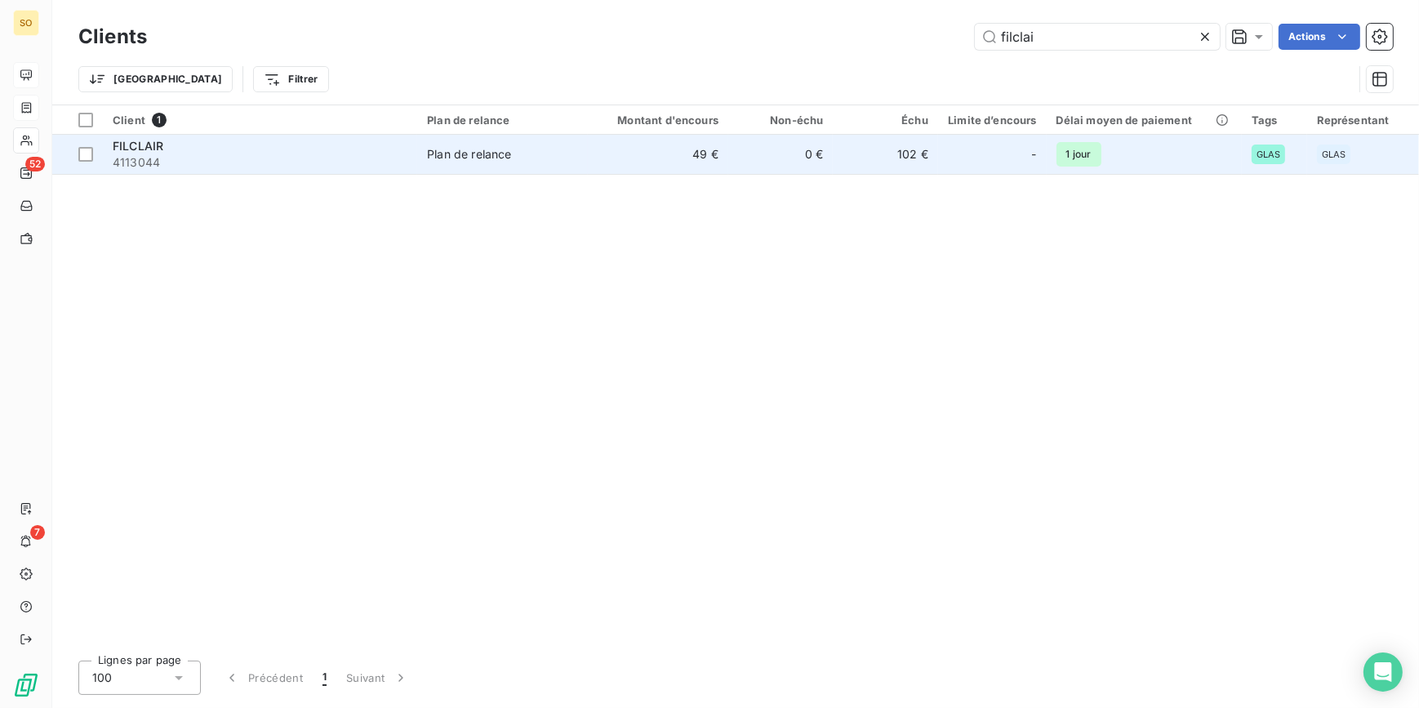
type input "filclai"
click at [427, 160] on td "Plan de relance" at bounding box center [502, 154] width 171 height 39
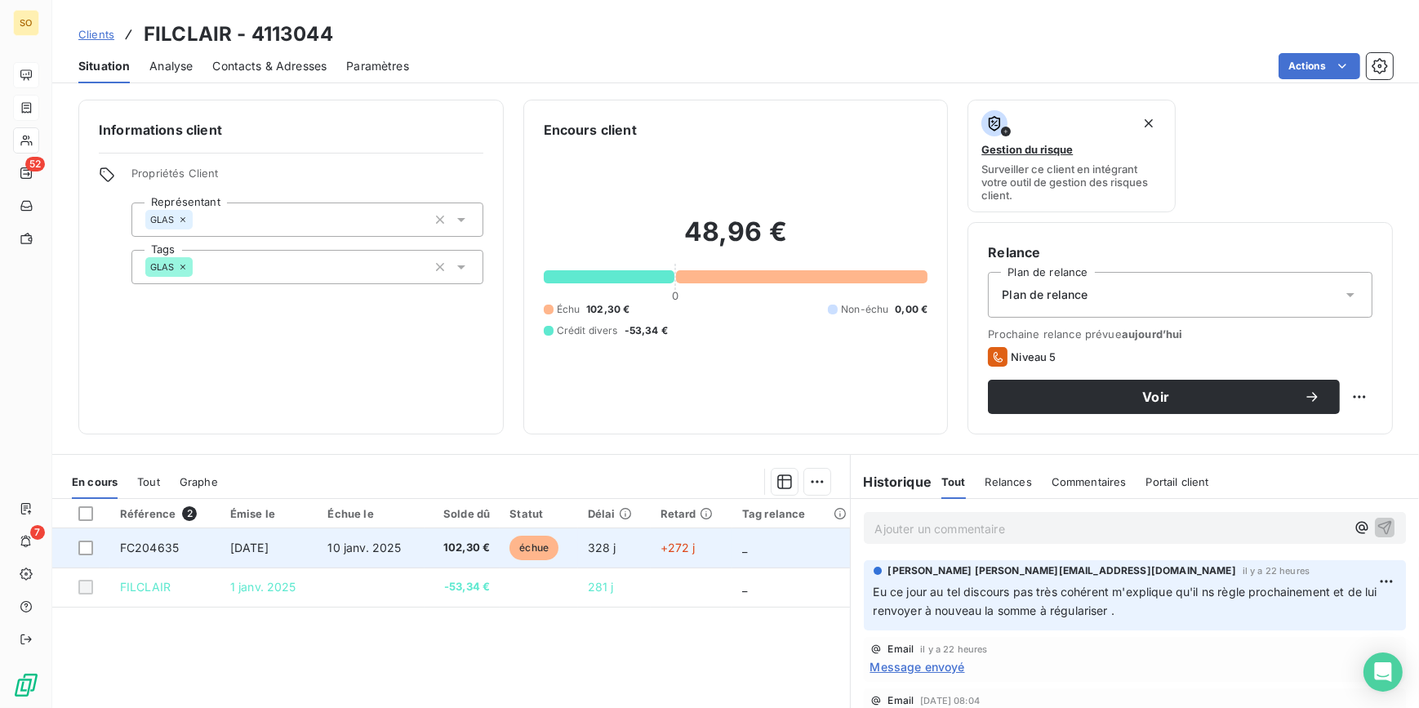
click at [536, 555] on span "échue" at bounding box center [533, 548] width 49 height 24
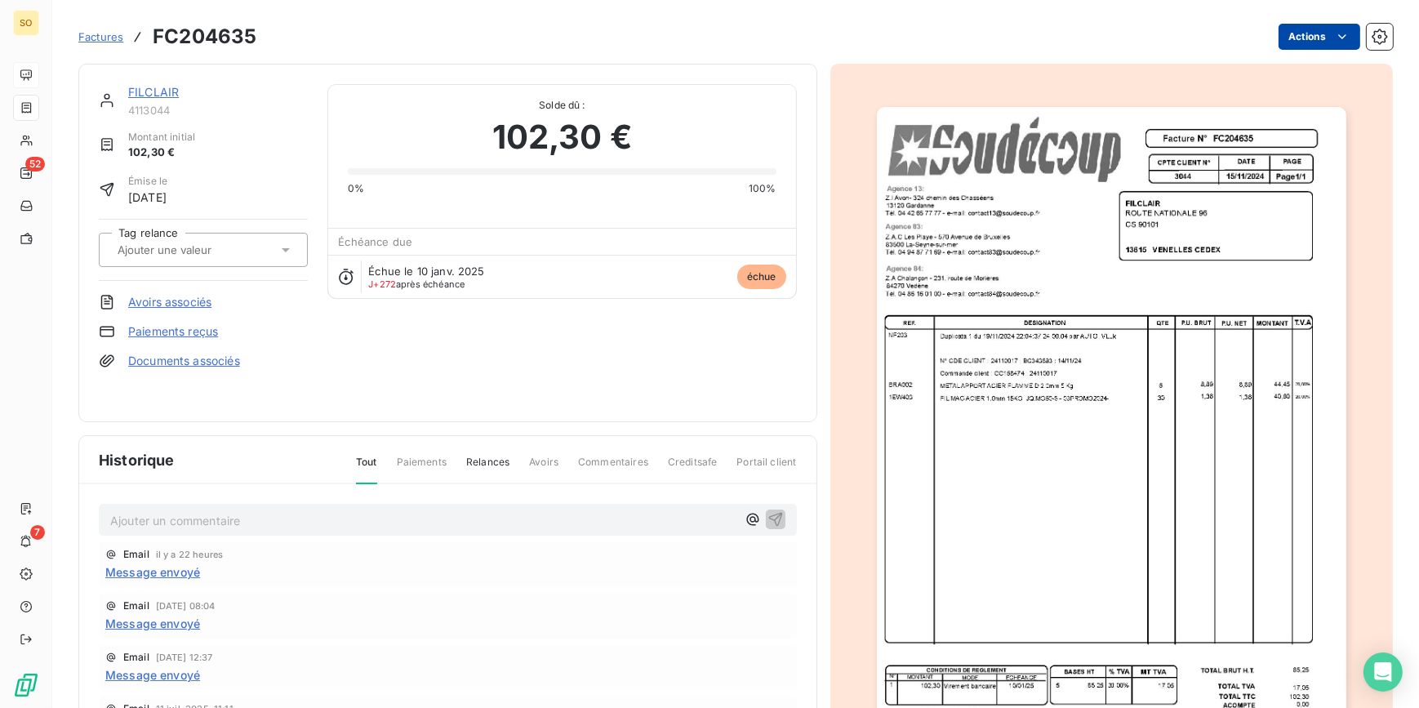
click at [1284, 41] on html "SO 52 7 Factures FC204635 Actions FILCLAIR 4113044 Montant initial 102,30 € Émi…" at bounding box center [709, 354] width 1419 height 708
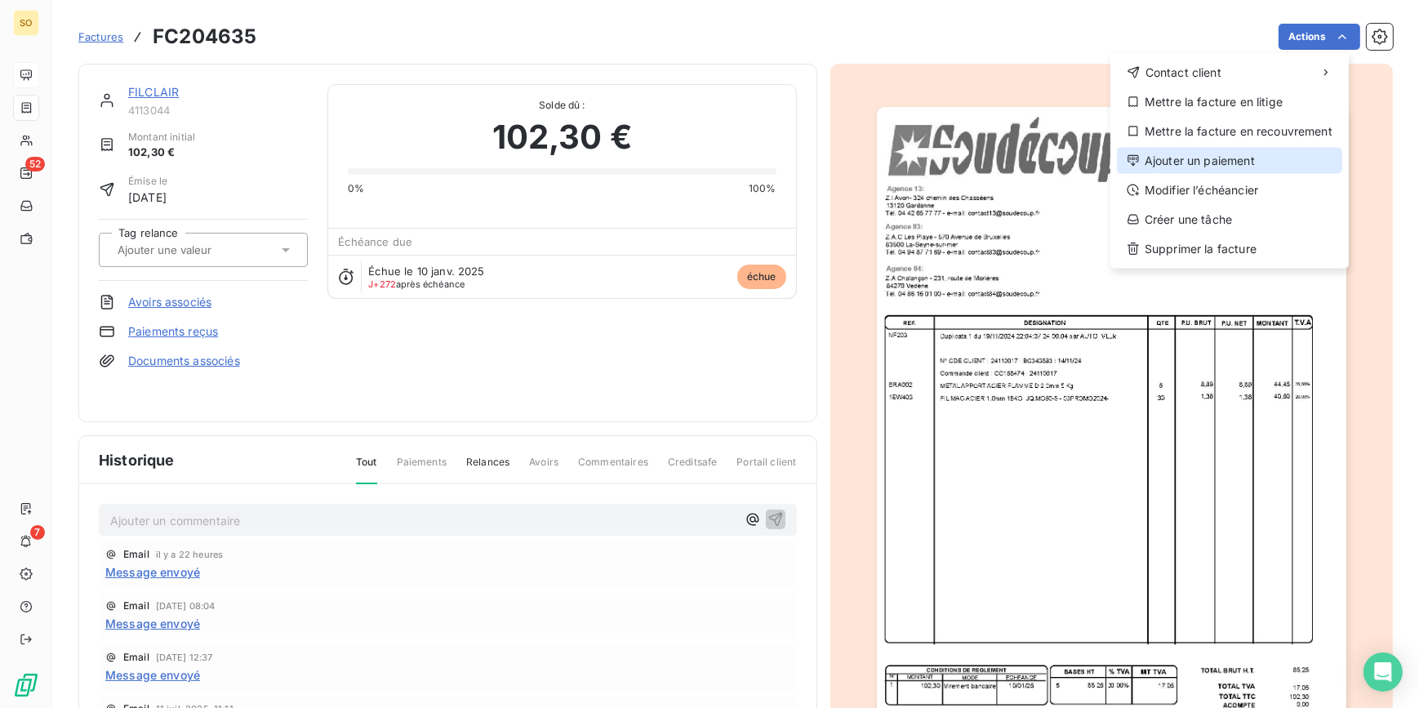
click at [1210, 171] on div "Ajouter un paiement" at bounding box center [1229, 161] width 225 height 26
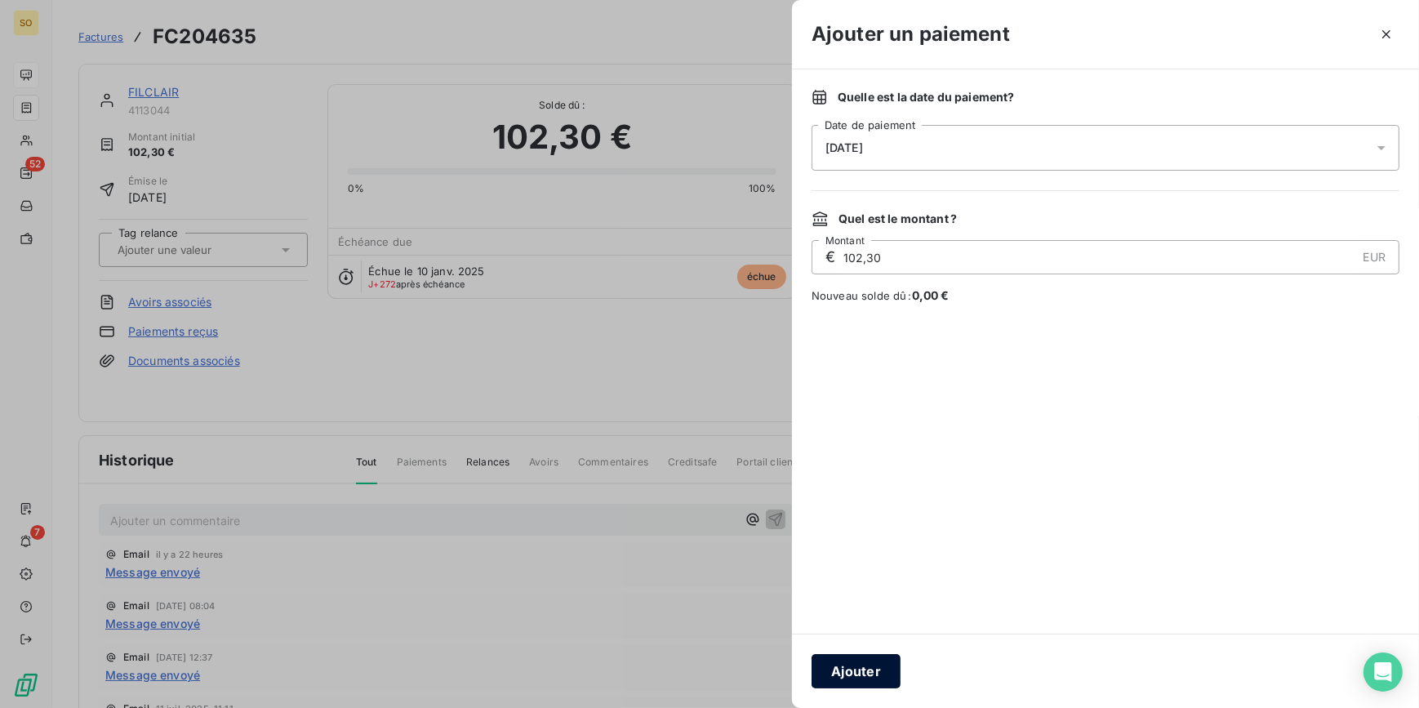
click at [860, 670] on button "Ajouter" at bounding box center [855, 671] width 89 height 34
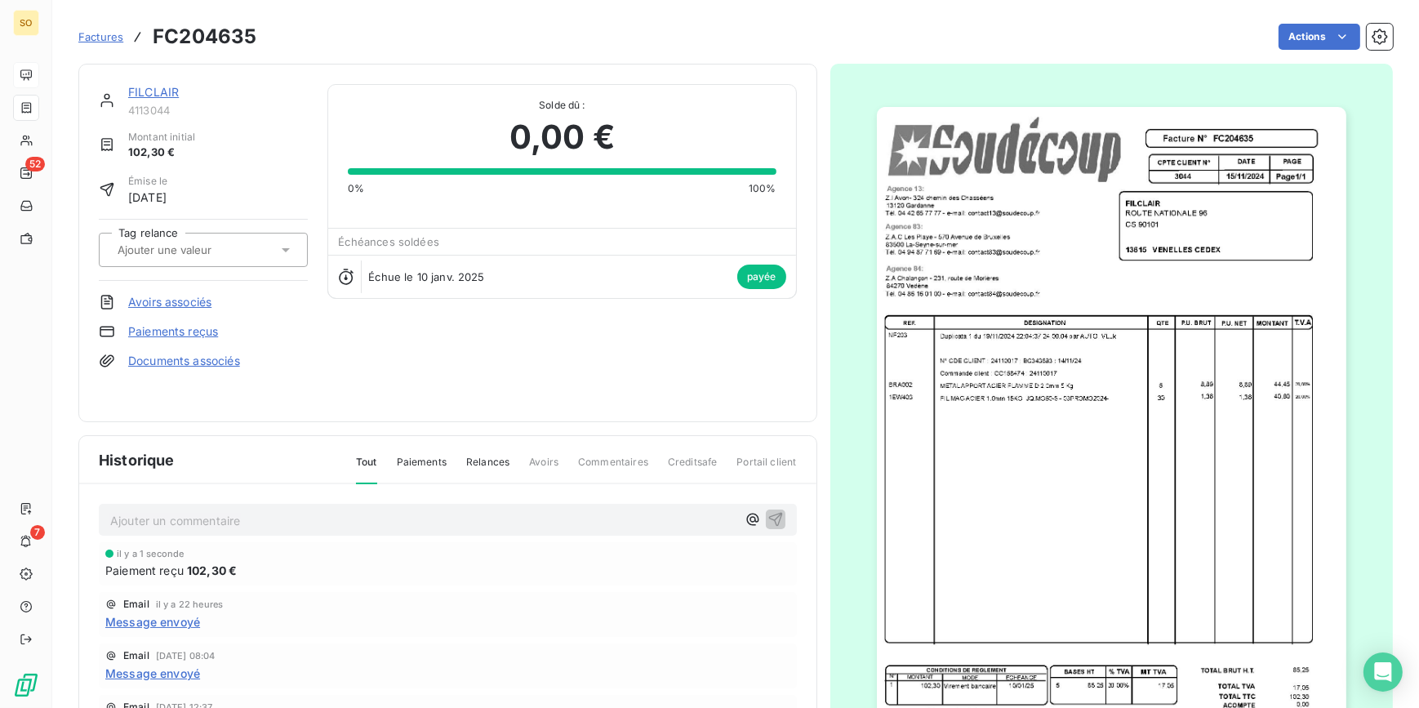
click at [93, 33] on span "Factures" at bounding box center [100, 36] width 45 height 13
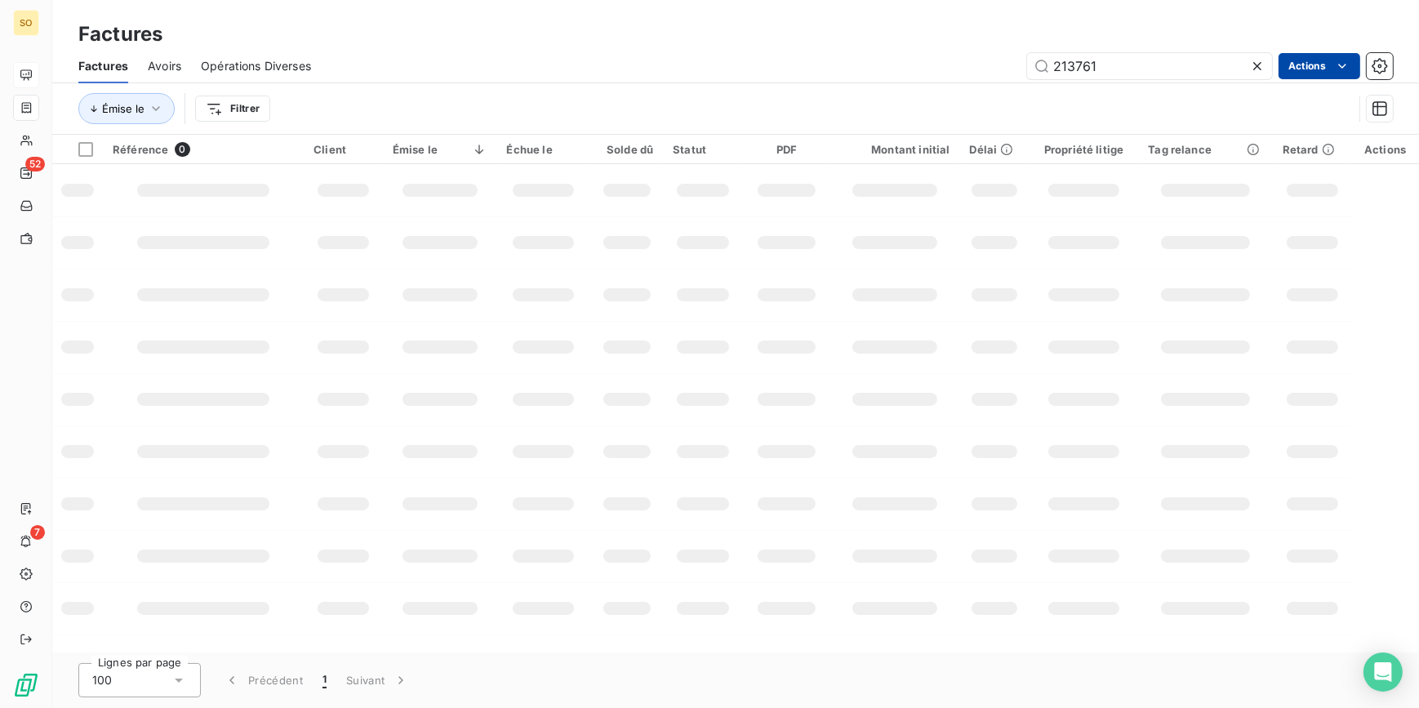
drag, startPoint x: 1061, startPoint y: 69, endPoint x: 1298, endPoint y: 73, distance: 236.8
click at [1240, 73] on input "213761" at bounding box center [1149, 66] width 245 height 26
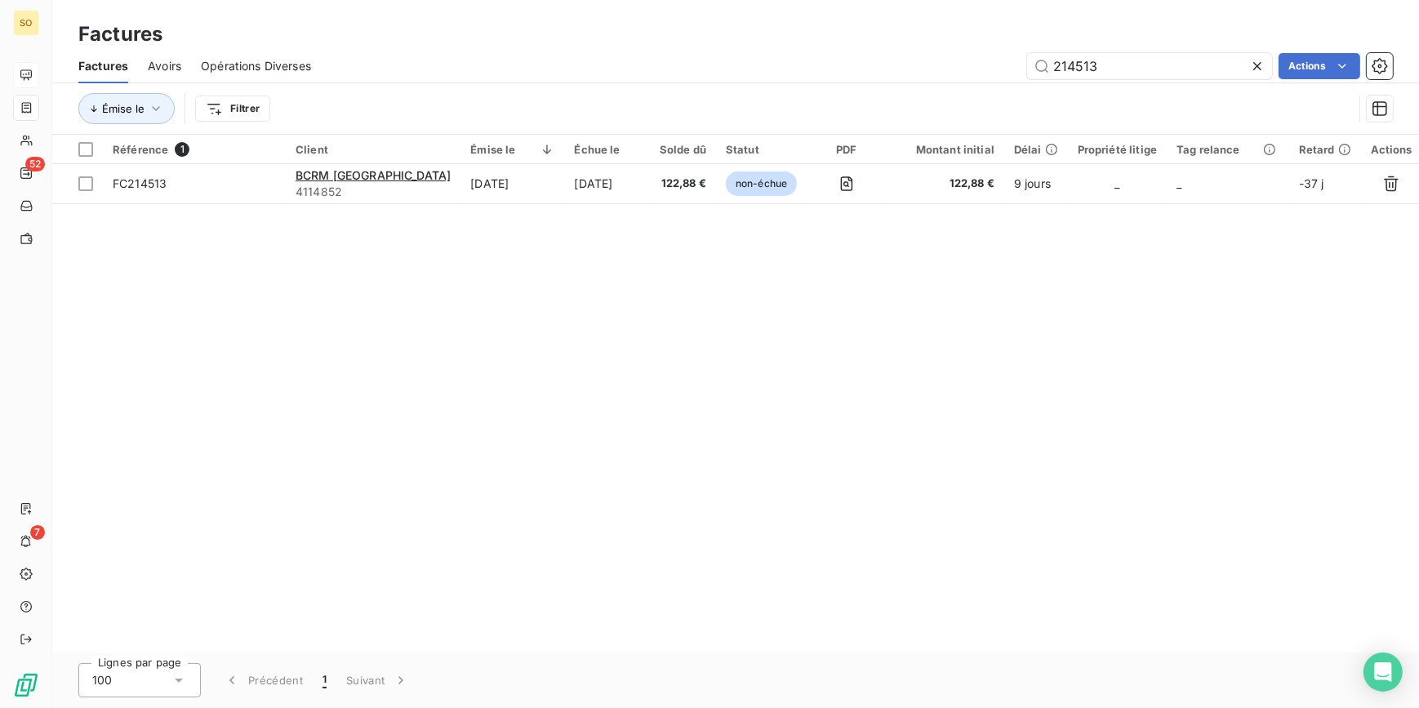
type input "214513"
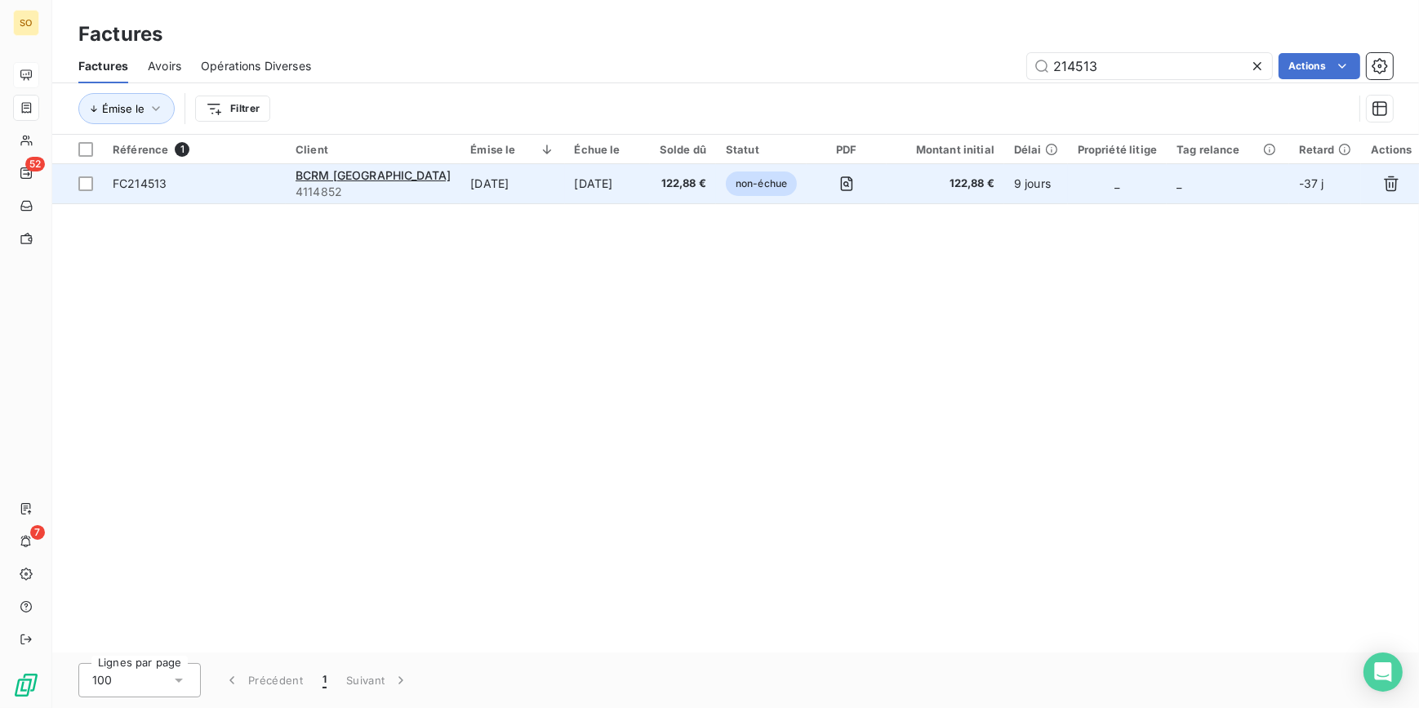
click at [726, 178] on span "non-échue" at bounding box center [761, 183] width 71 height 24
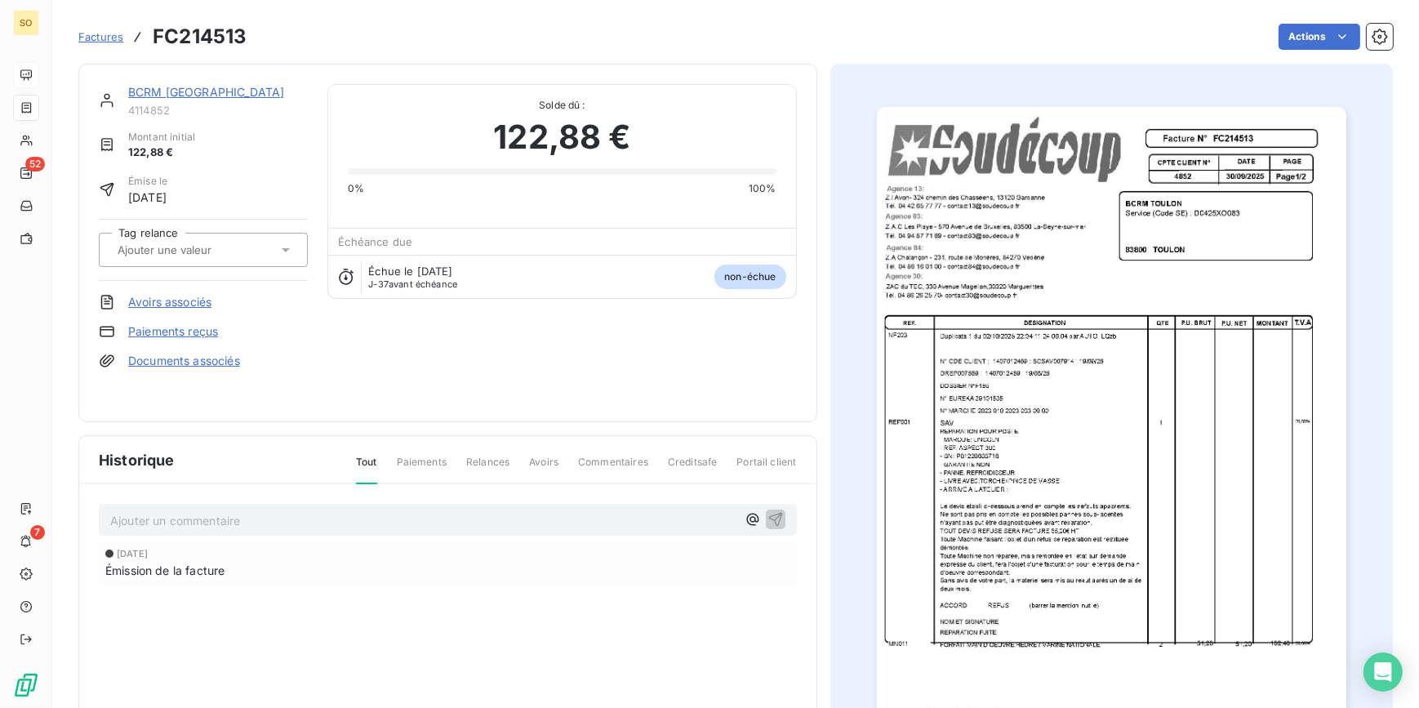
click at [1311, 33] on html "SO 52 7 Factures FC214513 Actions BCRM [GEOGRAPHIC_DATA] 4114852 Montant initia…" at bounding box center [709, 354] width 1419 height 708
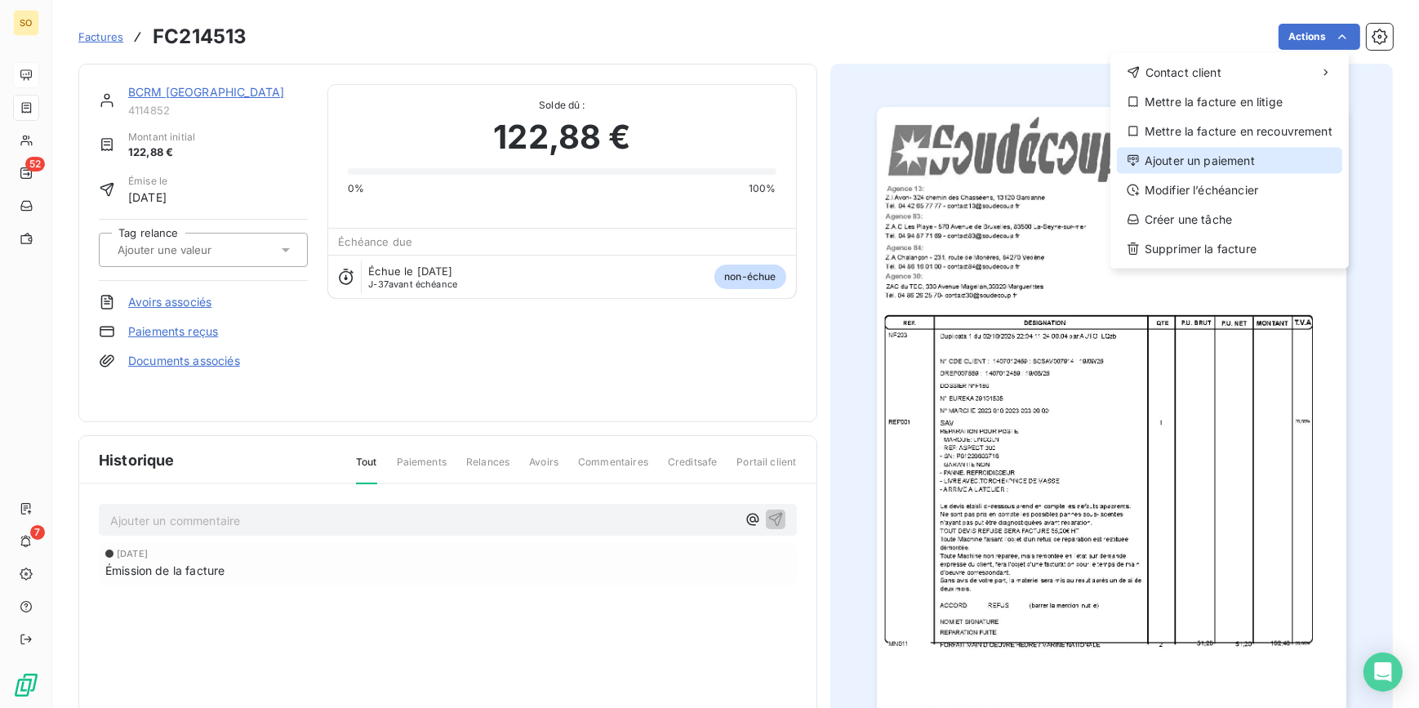
click at [1200, 166] on div "Ajouter un paiement" at bounding box center [1229, 161] width 225 height 26
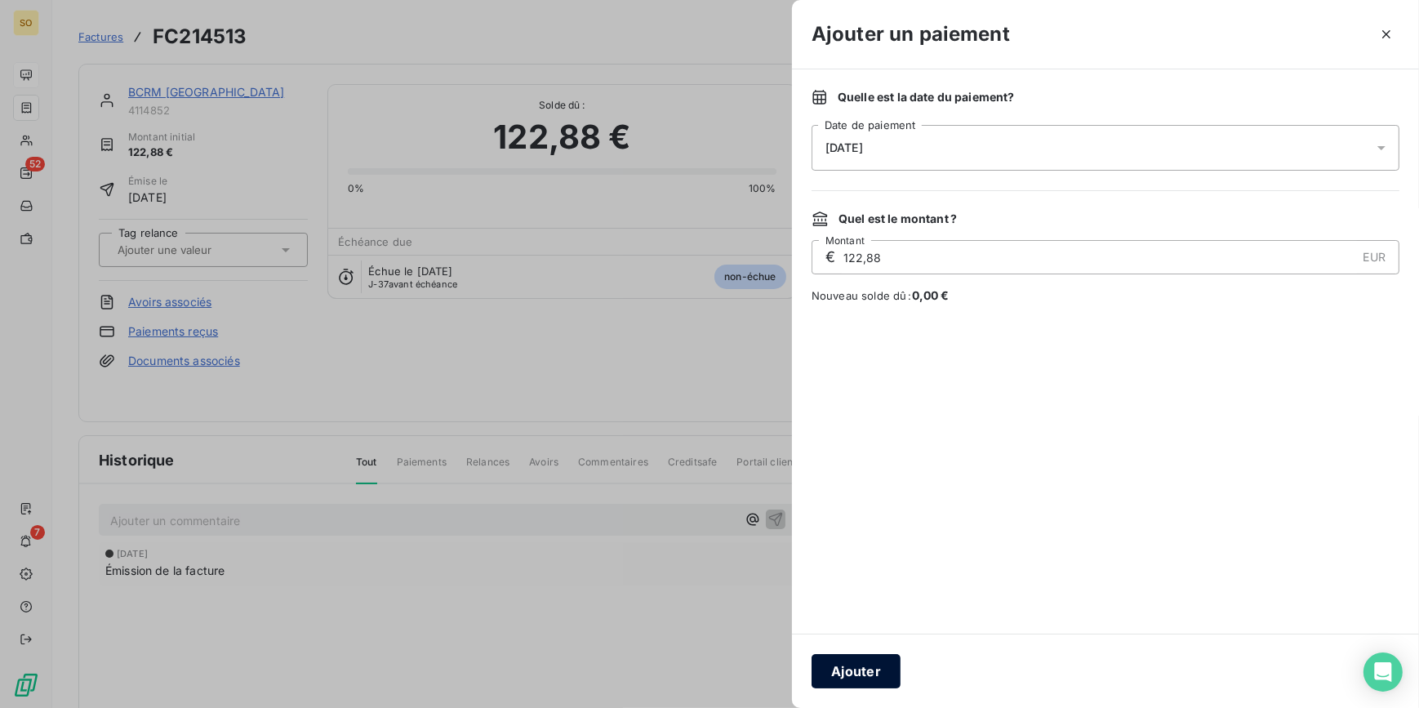
click at [850, 661] on button "Ajouter" at bounding box center [855, 671] width 89 height 34
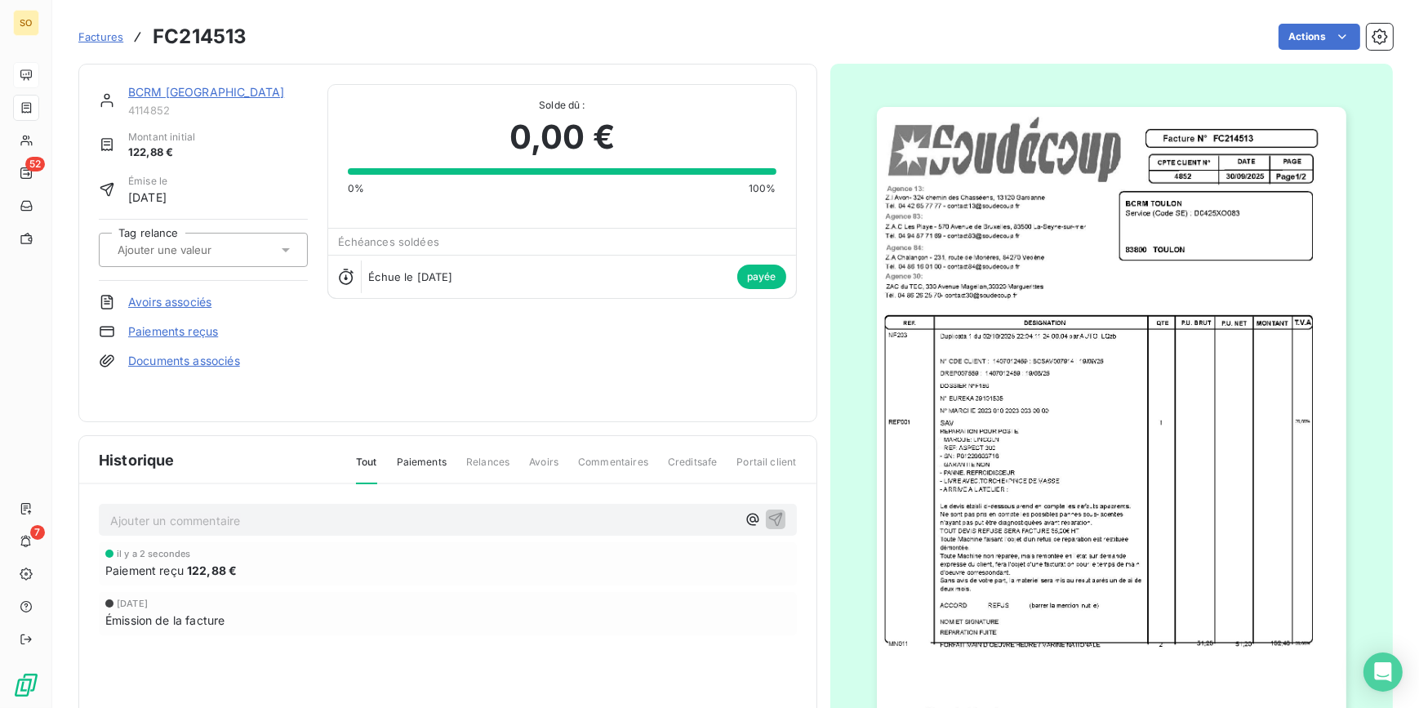
click at [169, 91] on link "BCRM [GEOGRAPHIC_DATA]" at bounding box center [206, 92] width 156 height 14
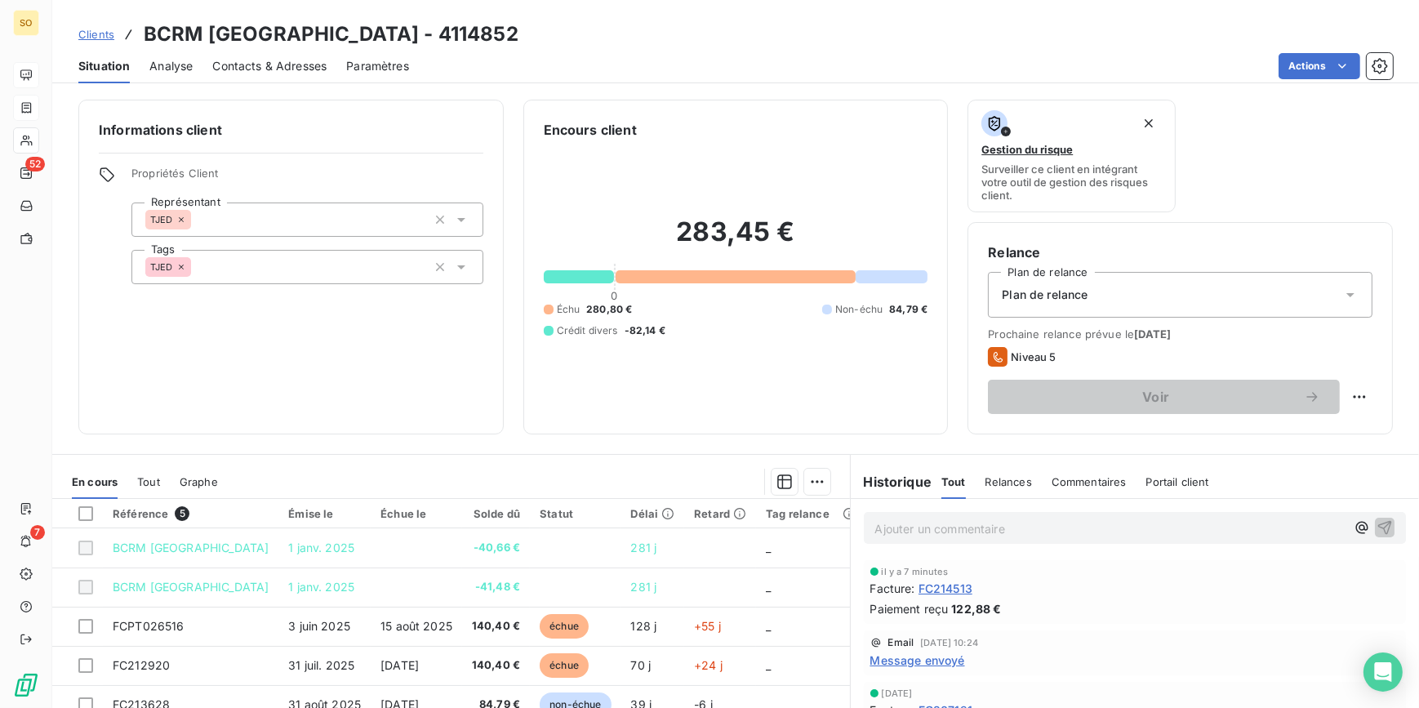
click at [104, 28] on span "Clients" at bounding box center [96, 34] width 36 height 13
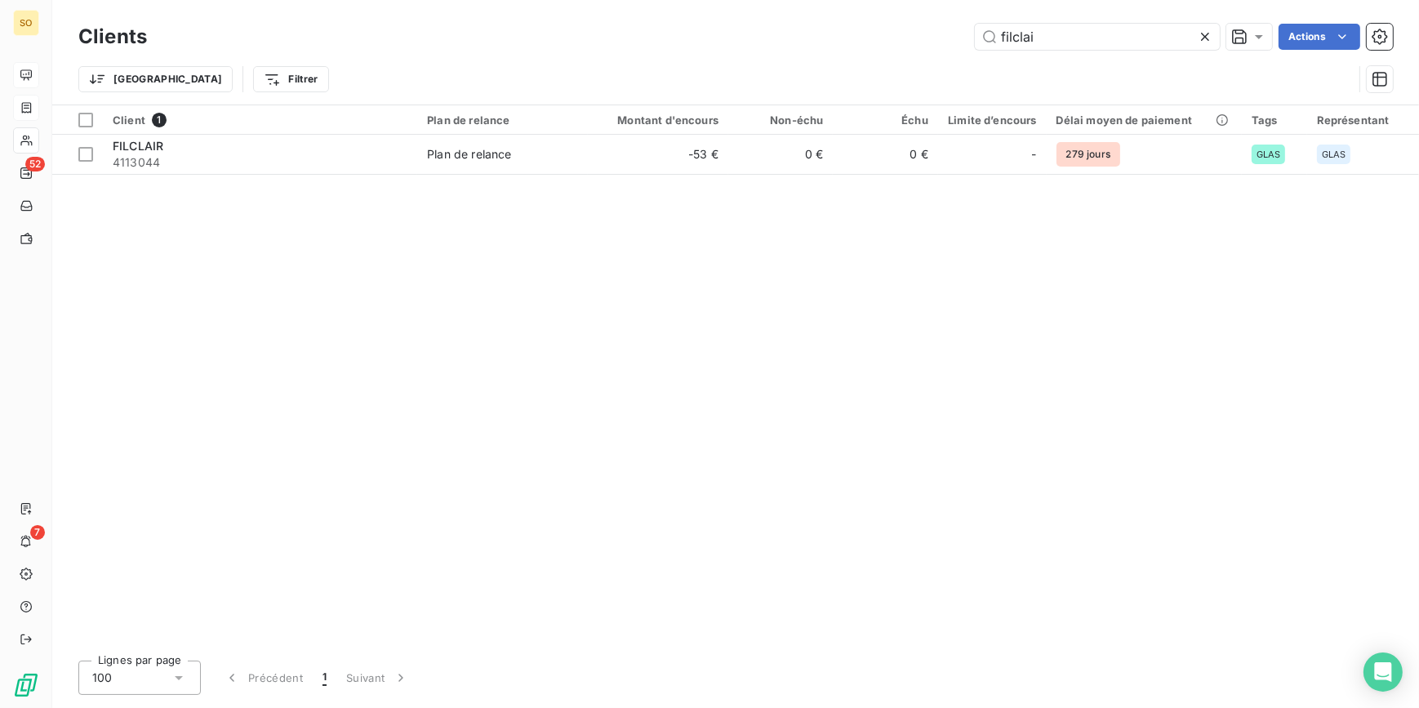
drag, startPoint x: 991, startPoint y: 41, endPoint x: 1274, endPoint y: 42, distance: 283.3
click at [1066, 40] on input "filclai" at bounding box center [1097, 37] width 245 height 26
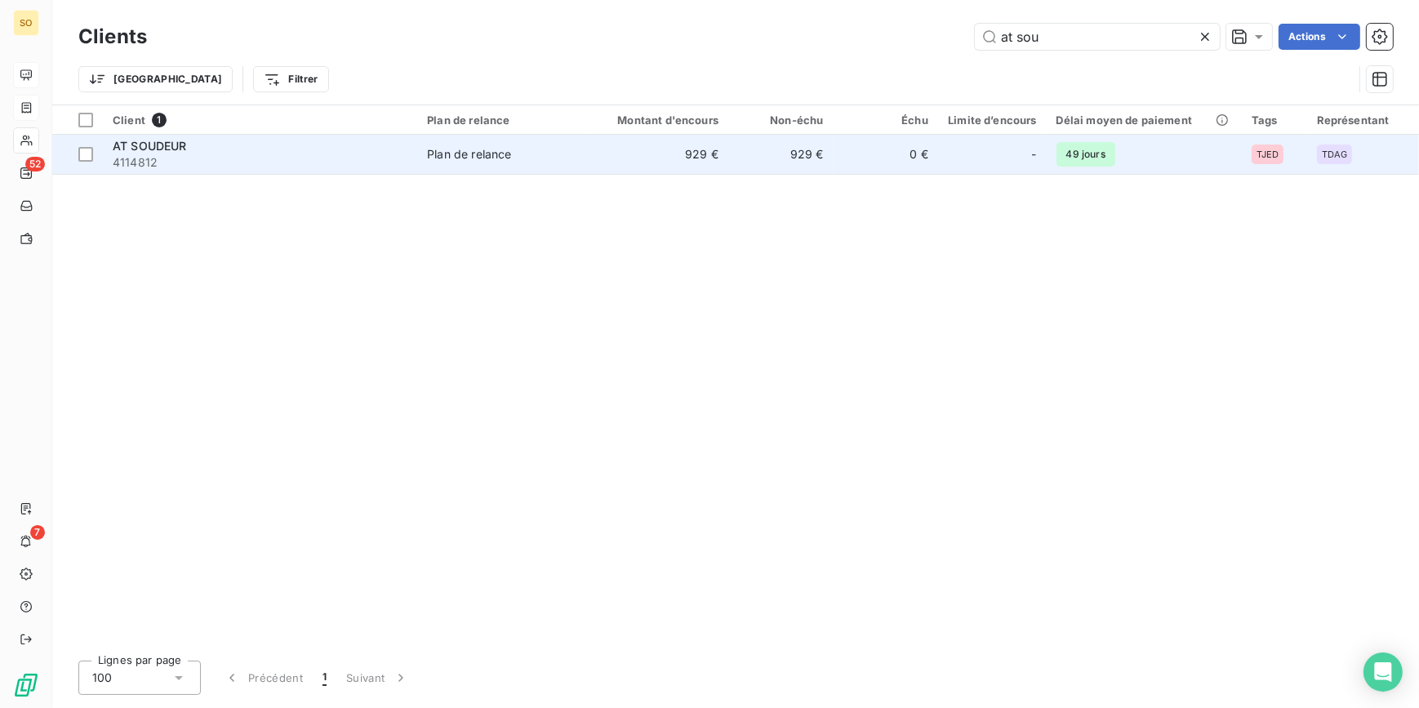
type input "at sou"
click at [625, 158] on td "929 €" at bounding box center [658, 154] width 140 height 39
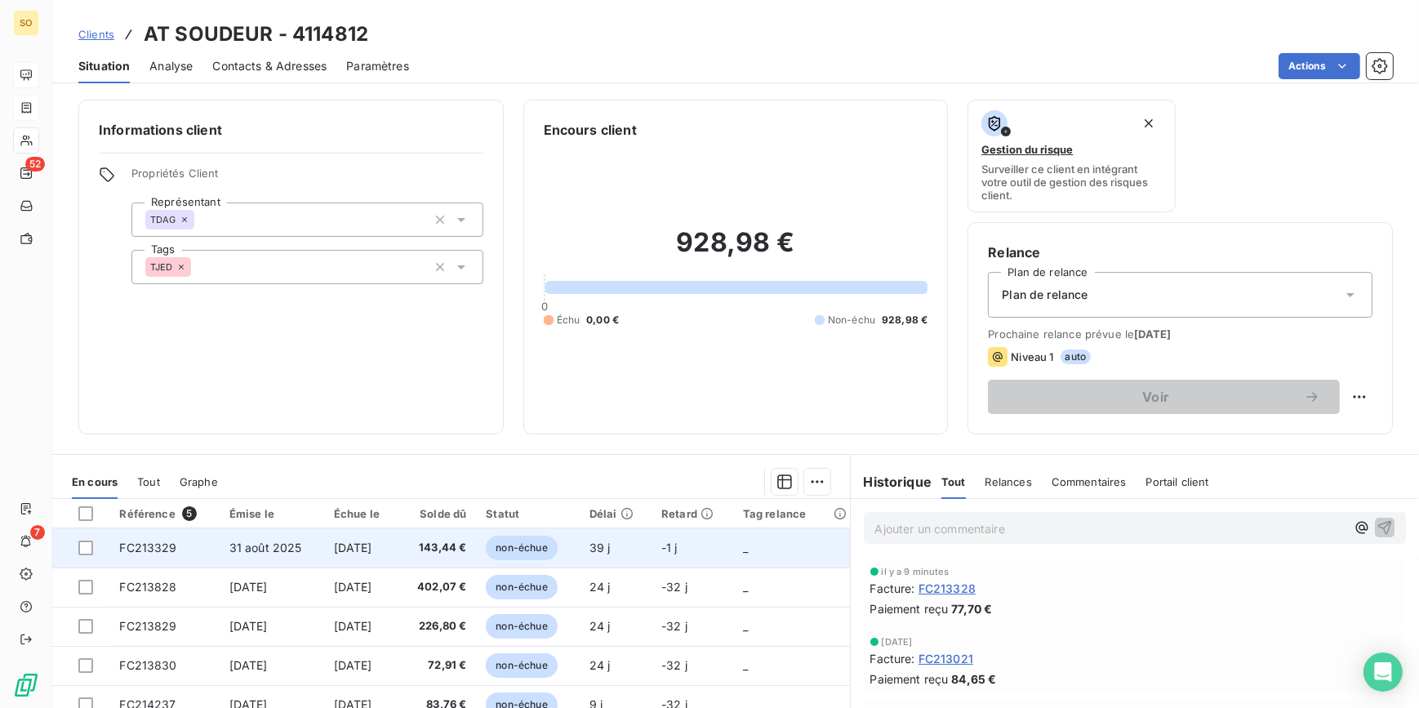
click at [545, 550] on span "non-échue" at bounding box center [521, 548] width 71 height 24
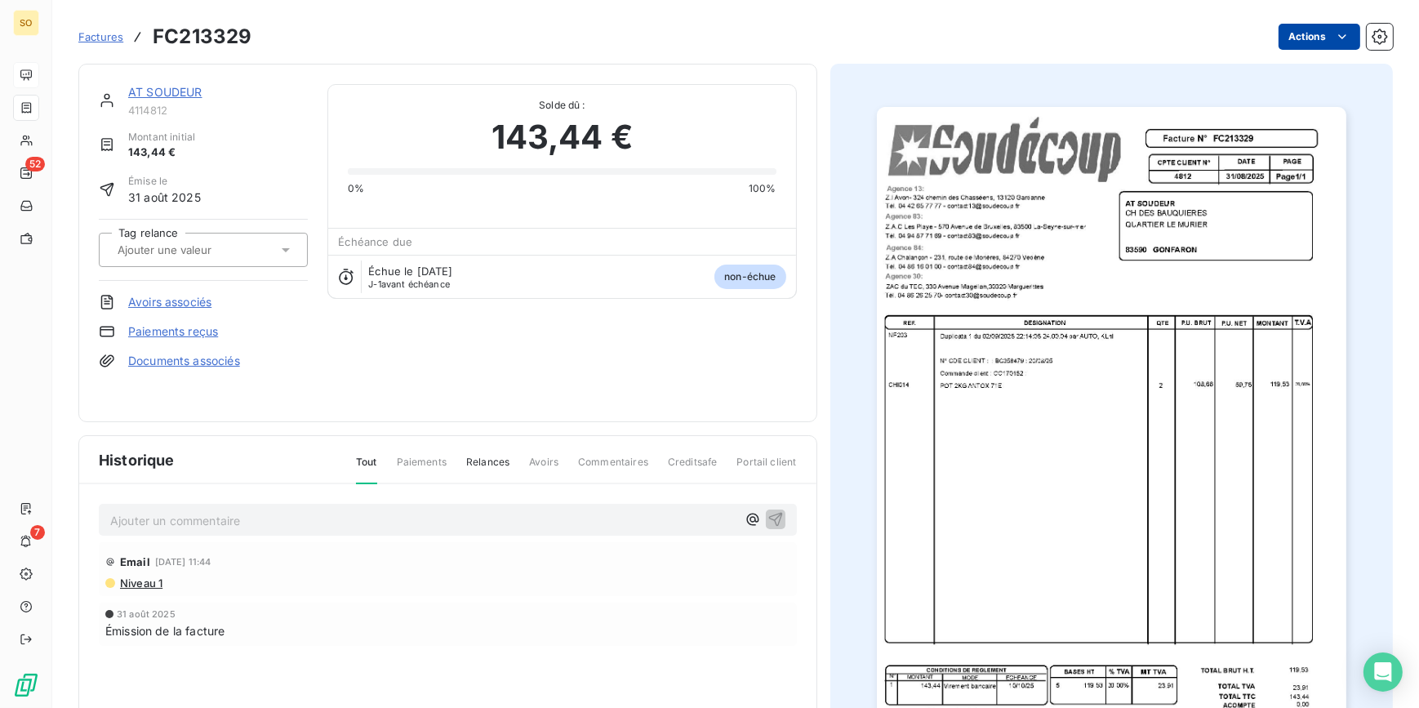
click at [1282, 32] on html "SO 52 7 Factures FC213329 Actions AT SOUDEUR 4114812 Montant initial 143,44 € É…" at bounding box center [709, 354] width 1419 height 708
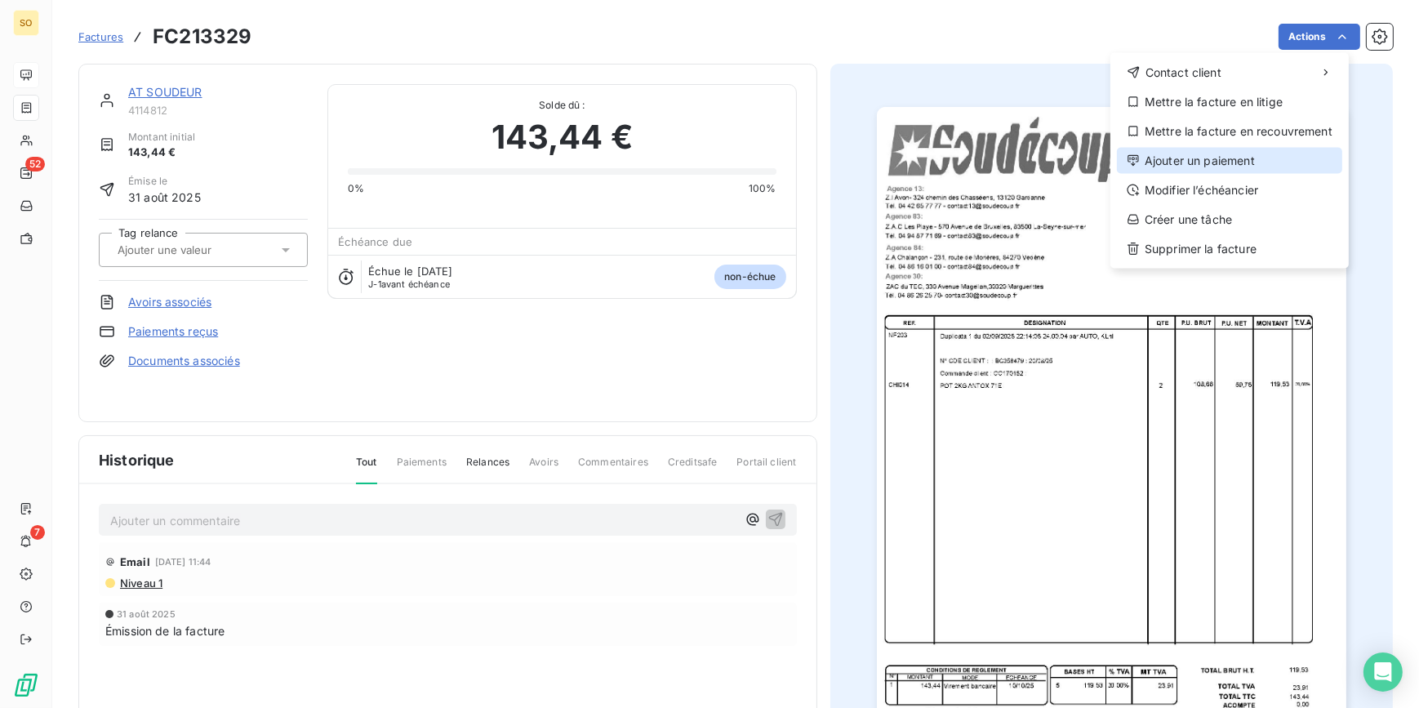
click at [1202, 154] on div "Ajouter un paiement" at bounding box center [1229, 161] width 225 height 26
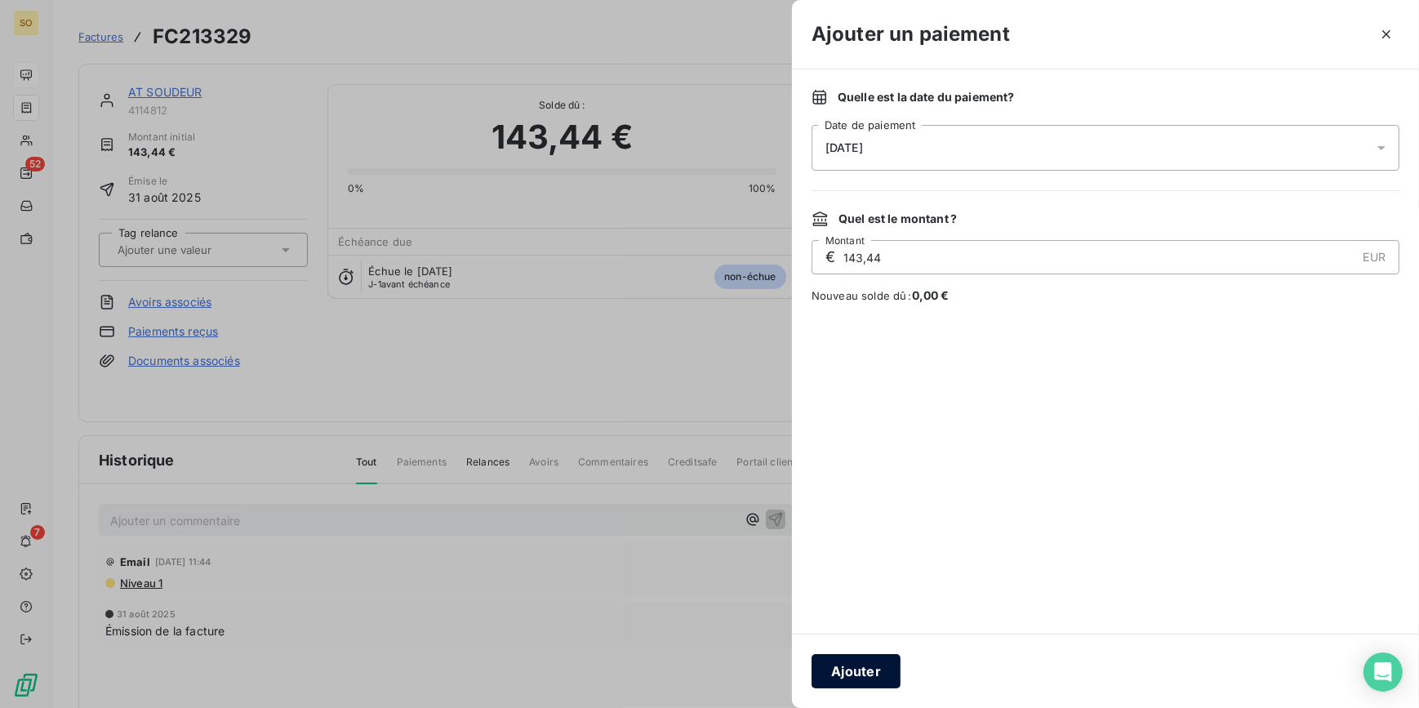
click at [874, 664] on button "Ajouter" at bounding box center [855, 671] width 89 height 34
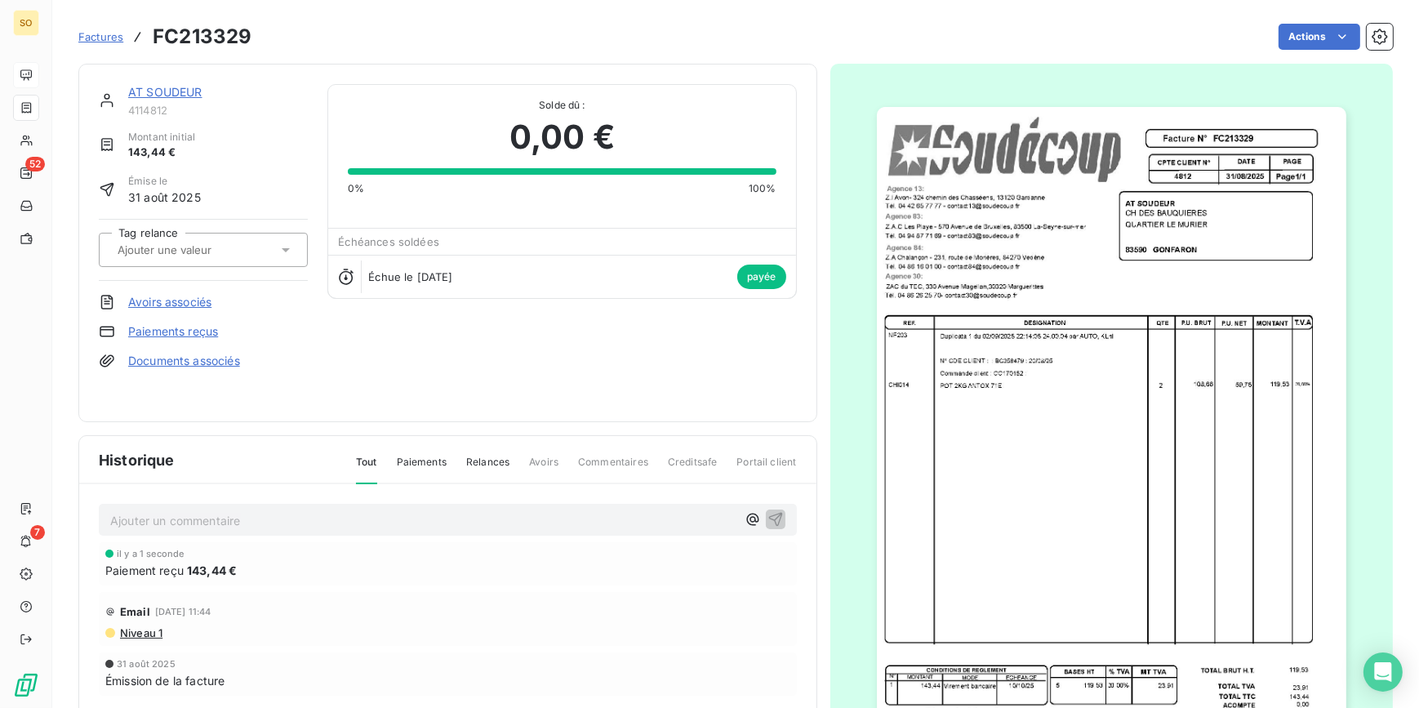
click at [175, 94] on link "AT SOUDEUR" at bounding box center [165, 92] width 74 height 14
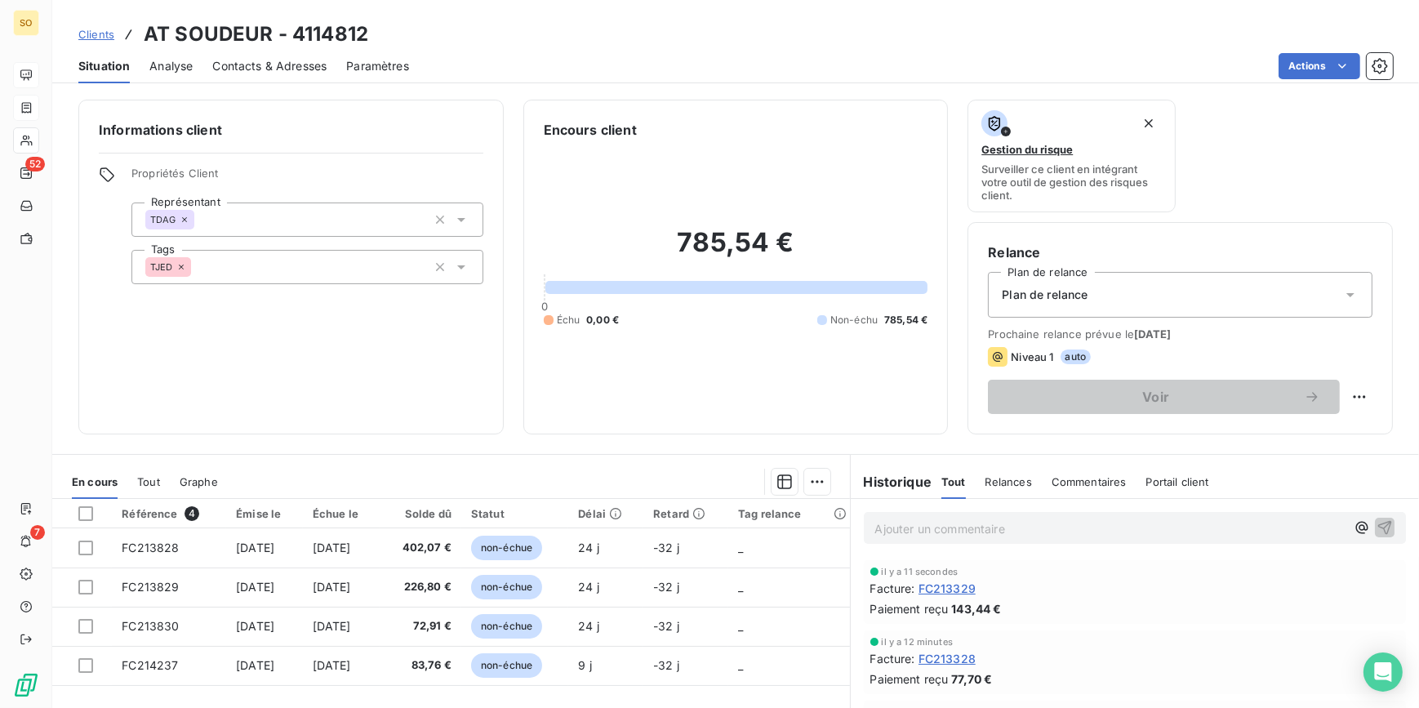
click at [80, 33] on span "Clients" at bounding box center [96, 34] width 36 height 13
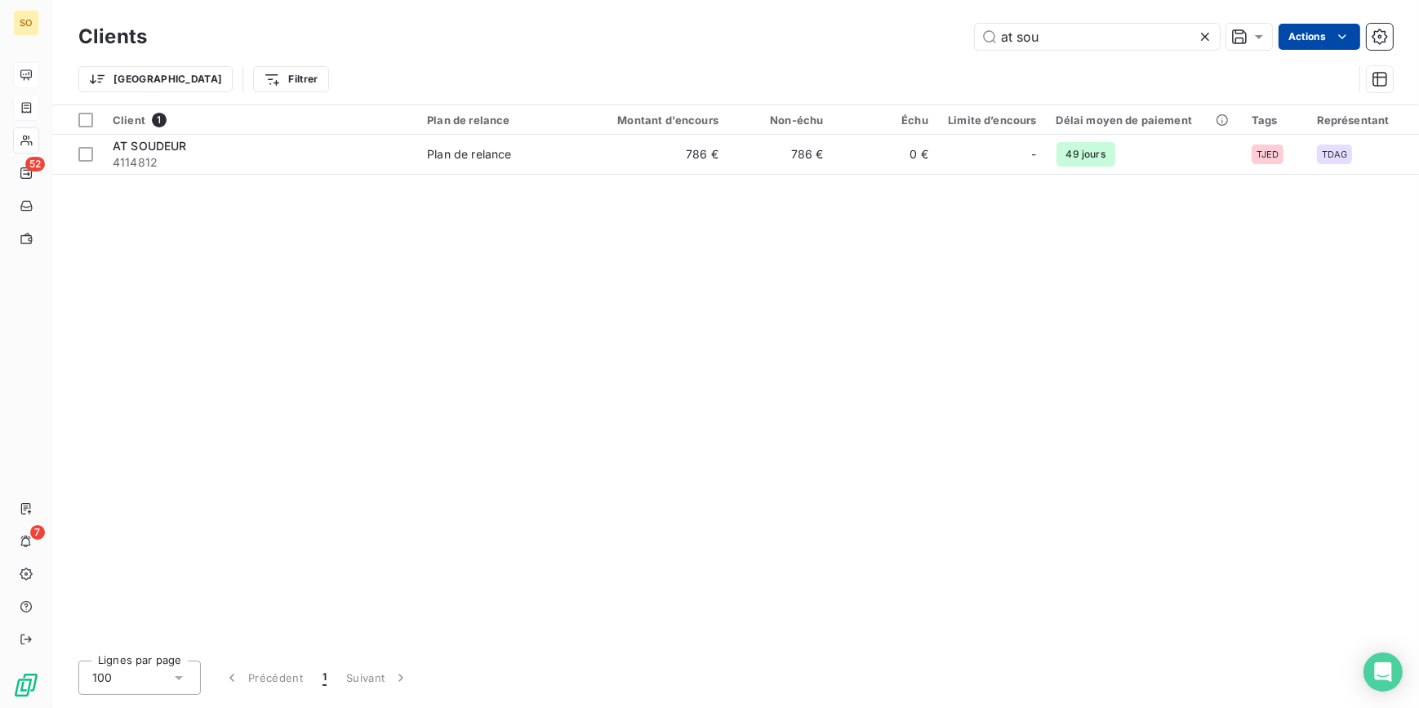
drag, startPoint x: 993, startPoint y: 41, endPoint x: 1279, endPoint y: 40, distance: 285.7
click at [1012, 41] on input "at sou" at bounding box center [1097, 37] width 245 height 26
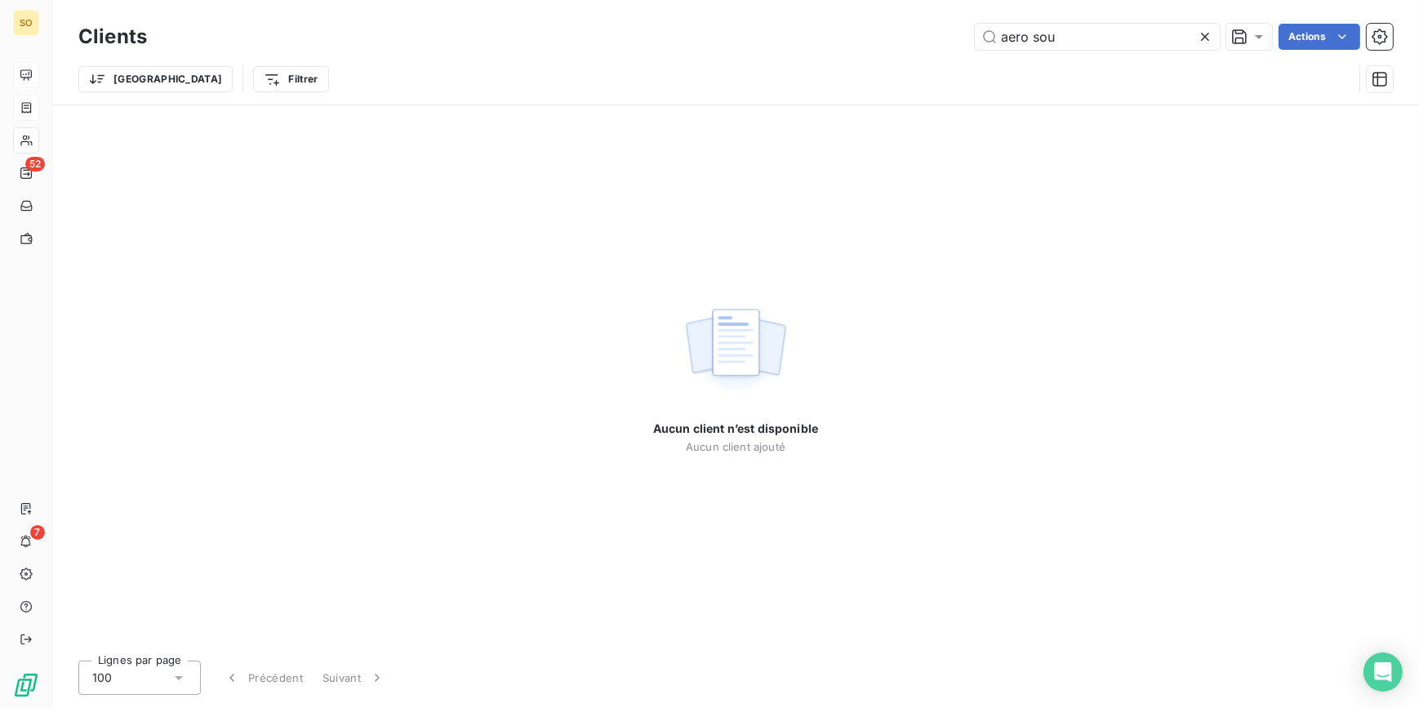
drag, startPoint x: 1030, startPoint y: 38, endPoint x: 1224, endPoint y: 20, distance: 195.1
click at [1221, 21] on div "Clients aero sou Actions" at bounding box center [735, 37] width 1314 height 34
type input "aero"
click at [1205, 32] on icon at bounding box center [1205, 37] width 16 height 16
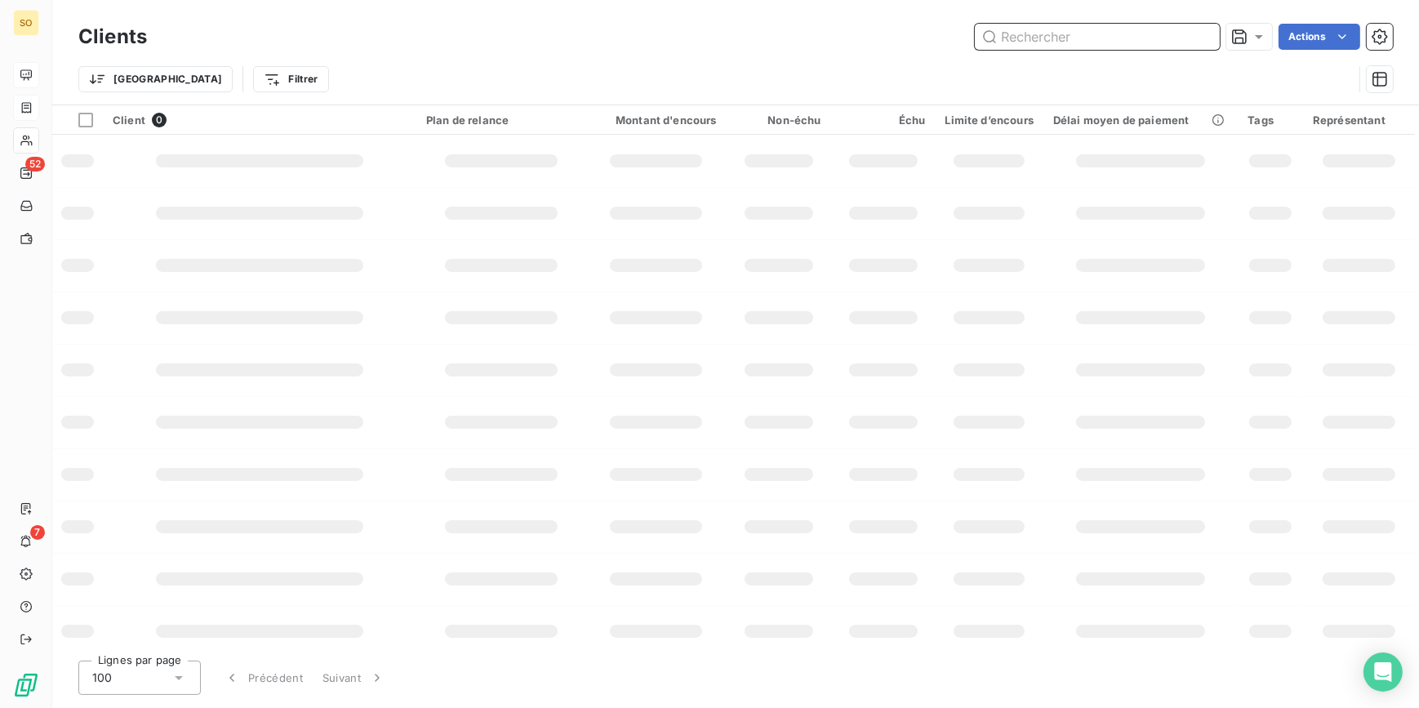
click at [1013, 38] on input "text" at bounding box center [1097, 37] width 245 height 26
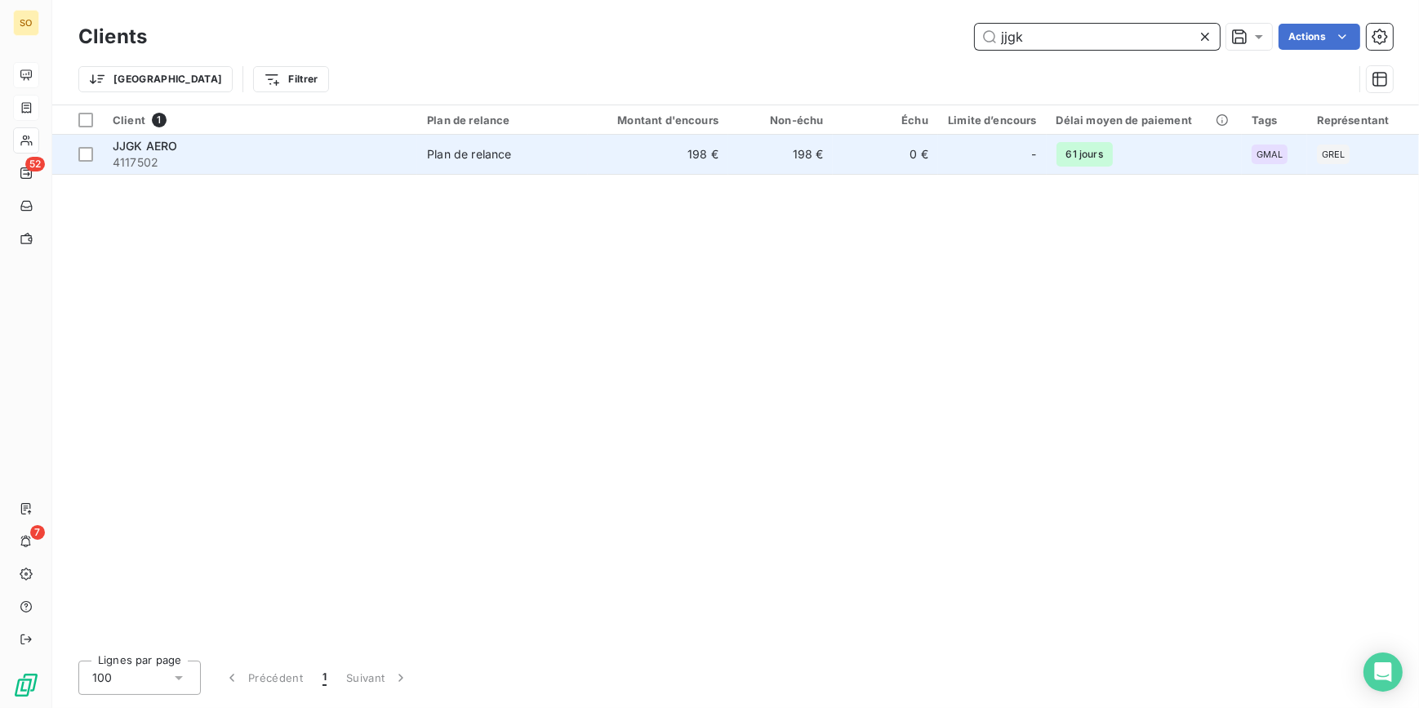
type input "jjgk"
click at [408, 161] on td "JJGK AERO 4117502" at bounding box center [260, 154] width 314 height 39
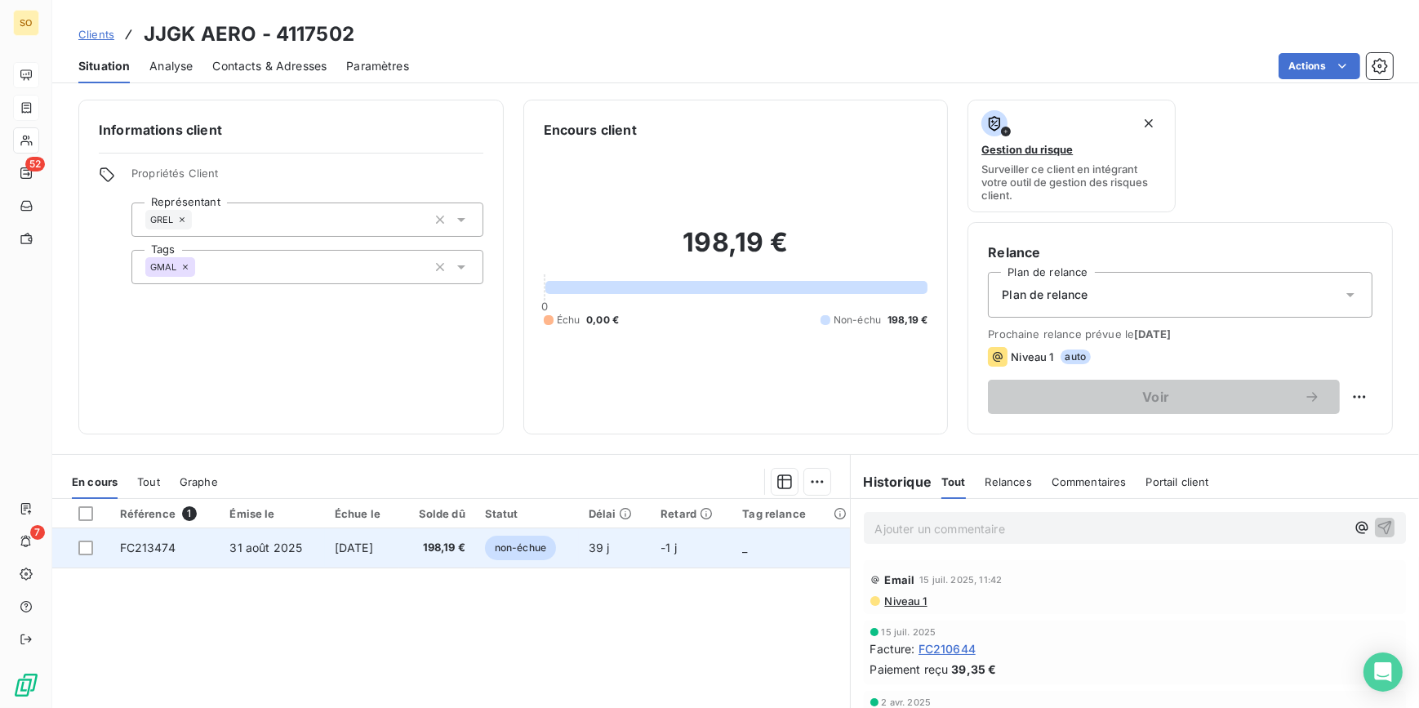
click at [521, 554] on span "non-échue" at bounding box center [520, 548] width 71 height 24
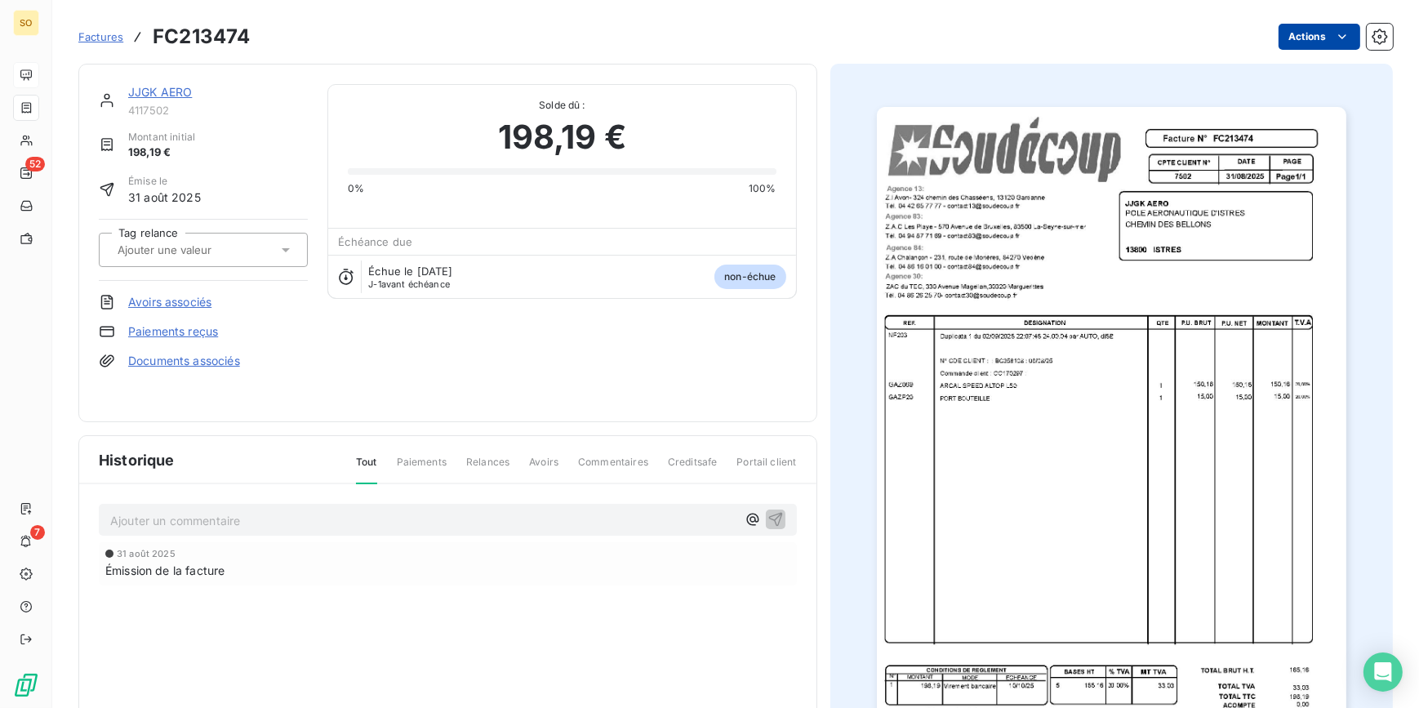
click at [1295, 41] on html "SO 52 7 Factures FC213474 Actions JJGK AERO 4117502 Montant initial 198,19 € Ém…" at bounding box center [709, 354] width 1419 height 708
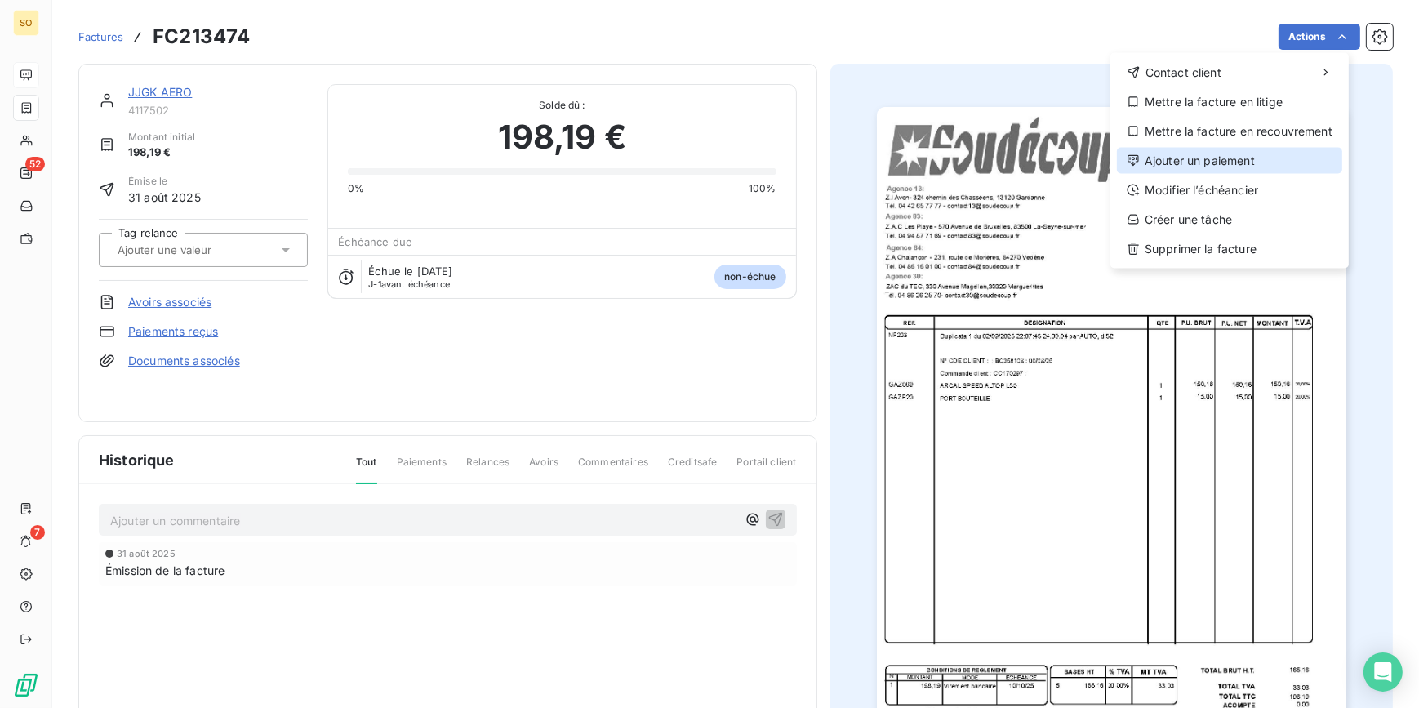
click at [1221, 155] on div "Ajouter un paiement" at bounding box center [1229, 161] width 225 height 26
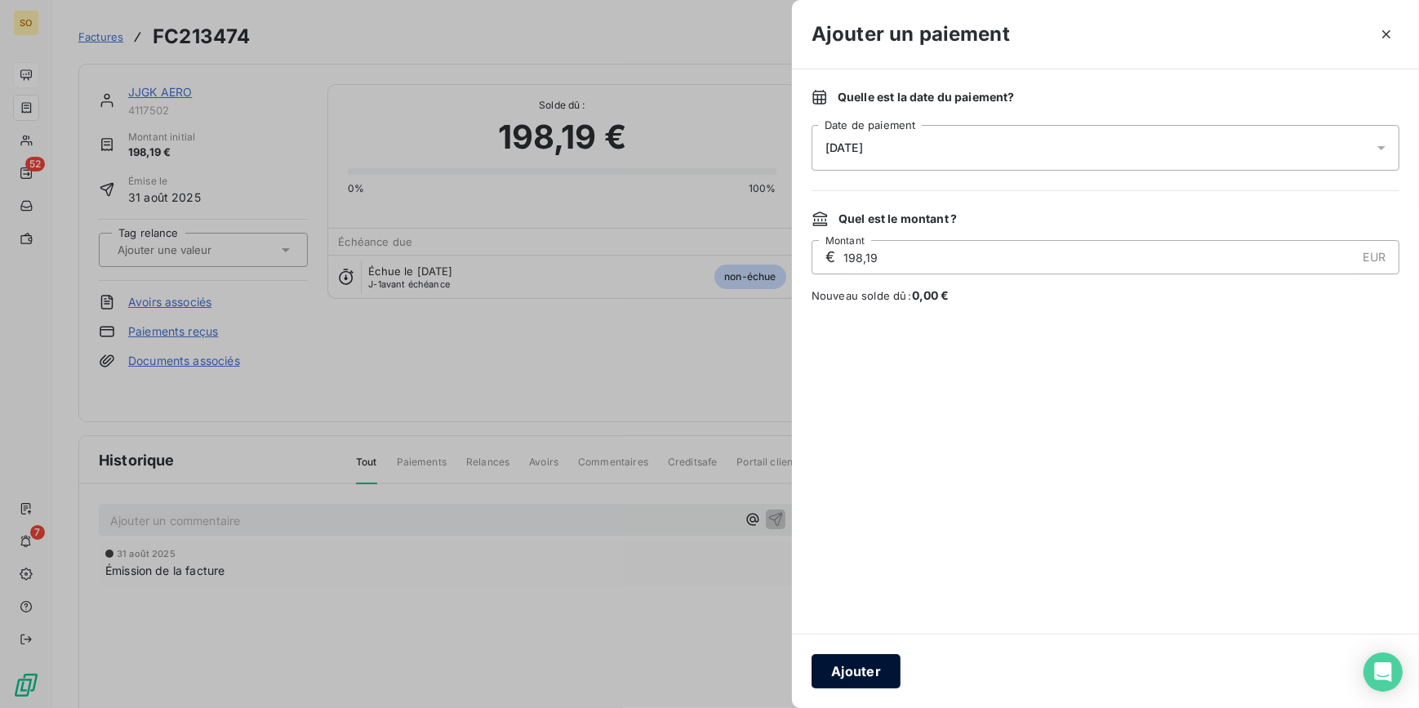
click at [864, 665] on button "Ajouter" at bounding box center [855, 671] width 89 height 34
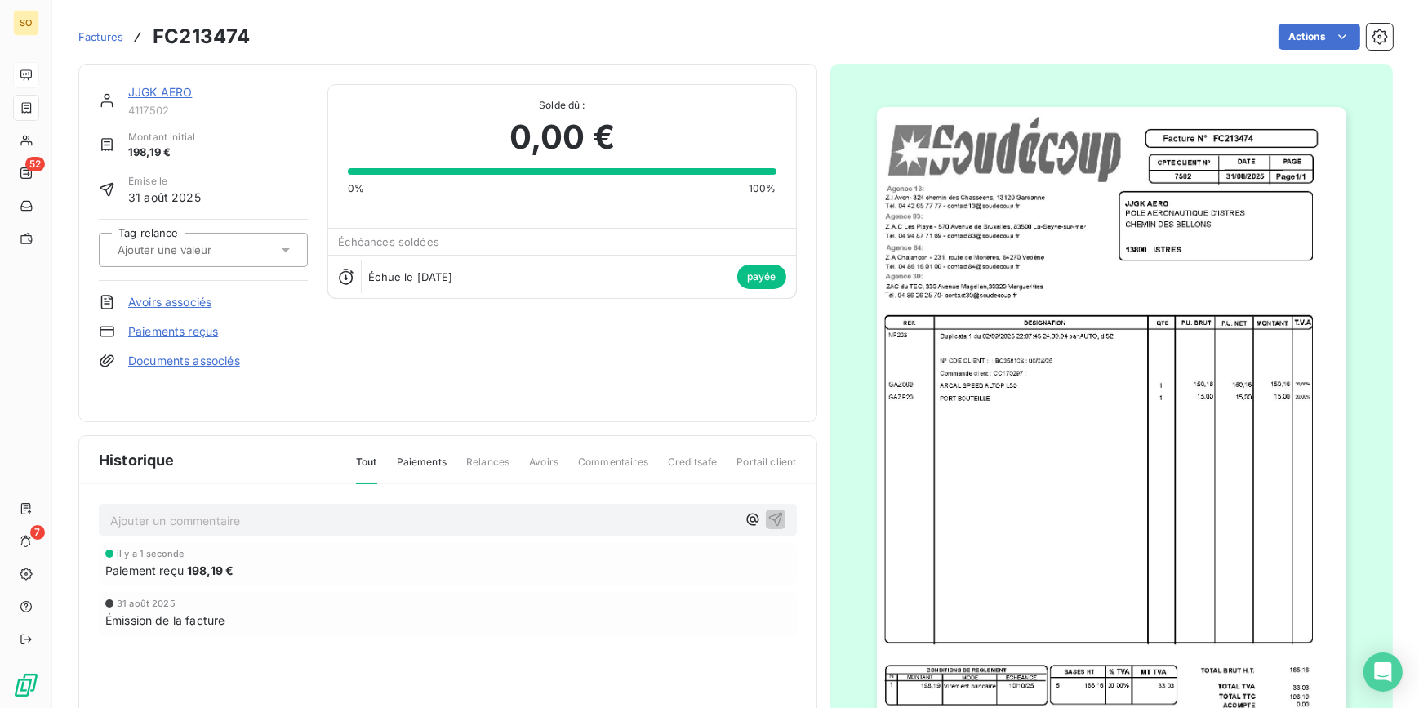
click at [177, 91] on link "JJGK AERO" at bounding box center [160, 92] width 64 height 14
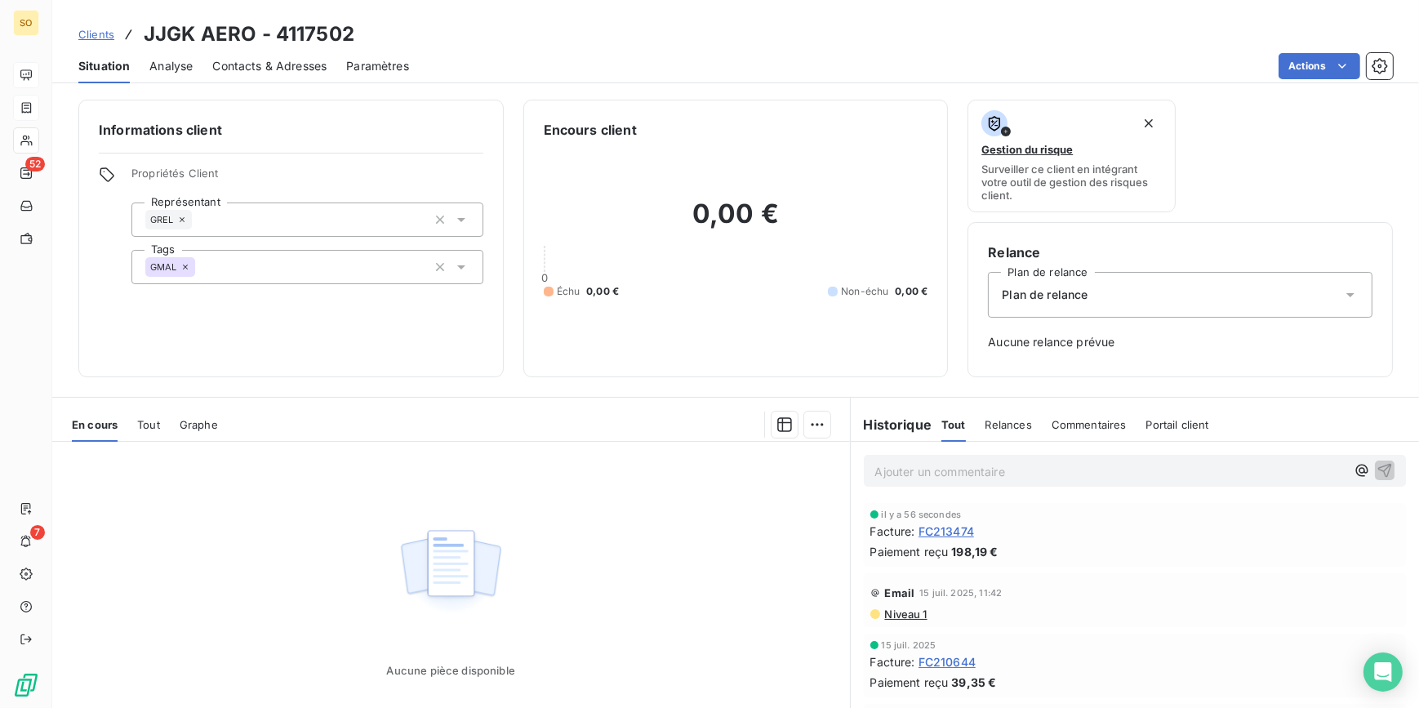
click at [91, 37] on span "Clients" at bounding box center [96, 34] width 36 height 13
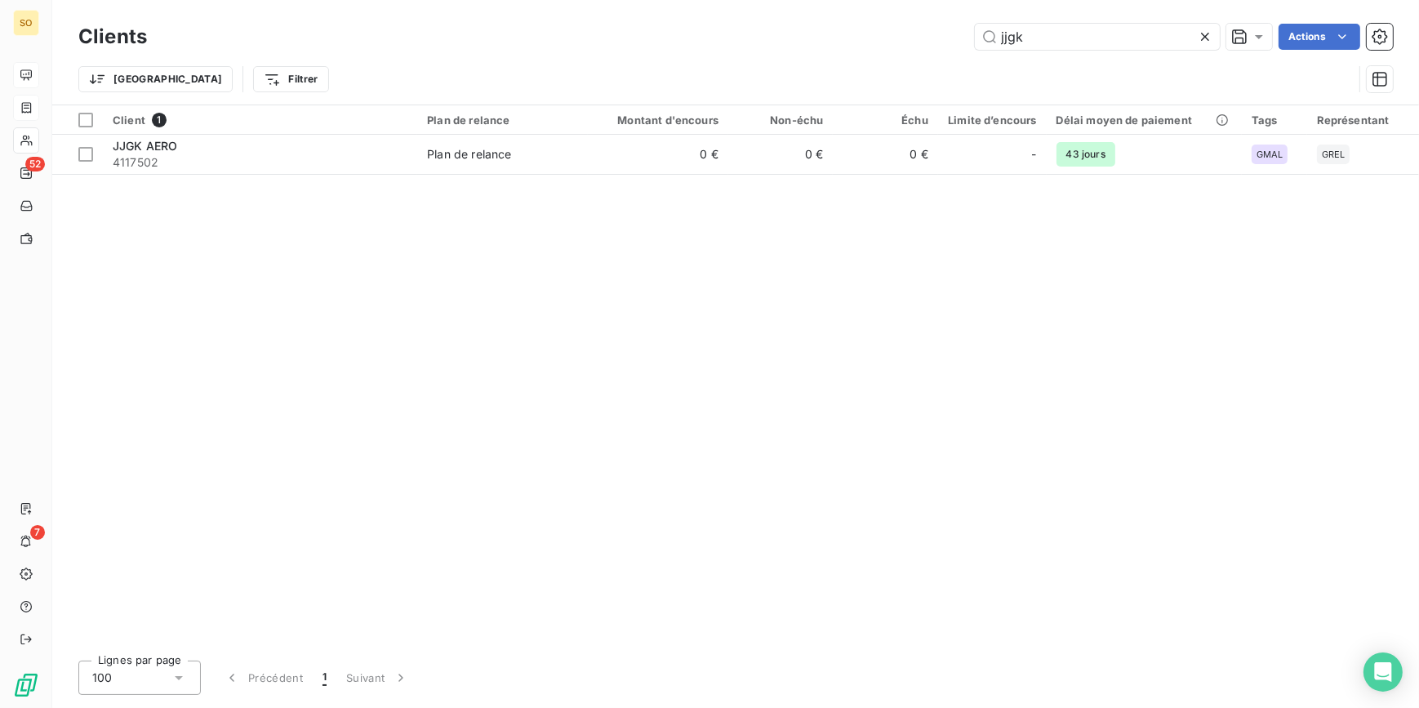
drag, startPoint x: 989, startPoint y: 42, endPoint x: 1200, endPoint y: 28, distance: 211.1
click at [1076, 38] on input "jjgk" at bounding box center [1097, 37] width 245 height 26
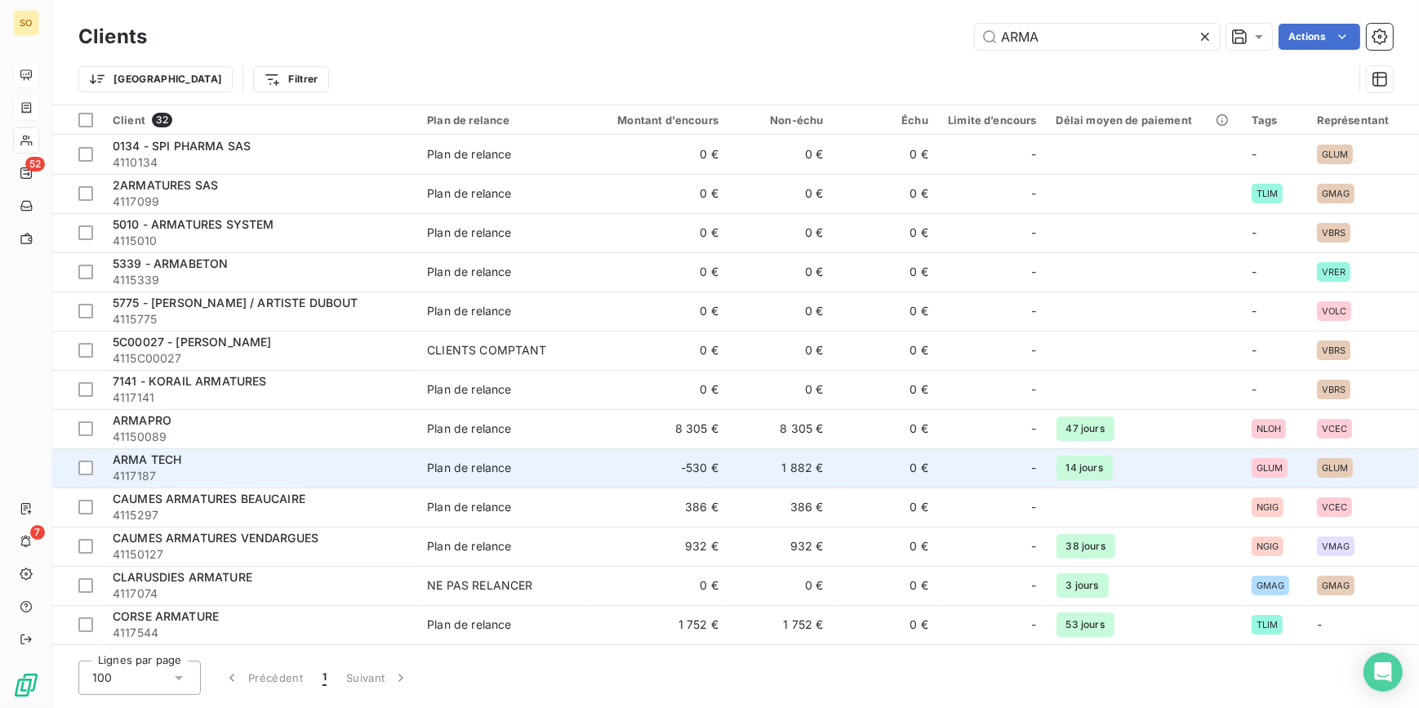
type input "ARMA"
click at [360, 465] on div "ARMA TECH" at bounding box center [260, 459] width 295 height 16
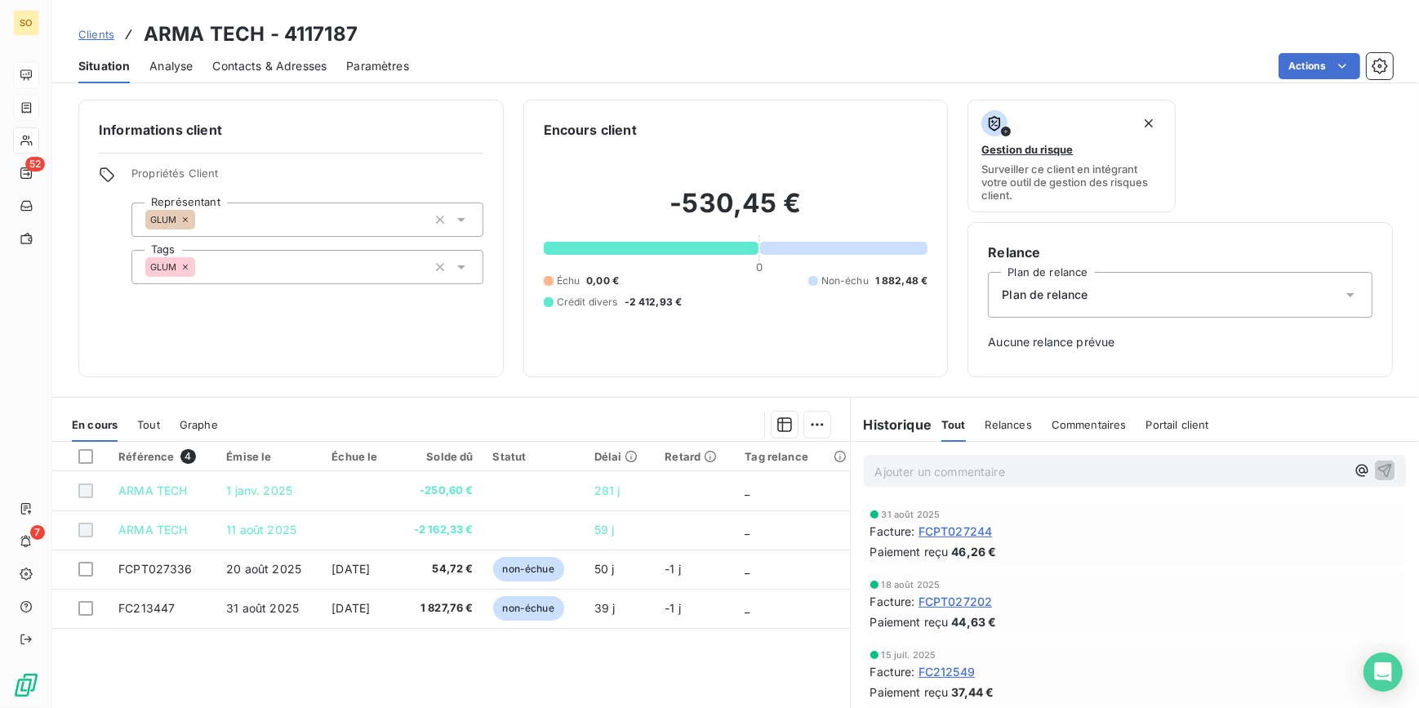
click at [912, 474] on p "Ajouter un commentaire ﻿" at bounding box center [1110, 471] width 471 height 20
click at [1376, 464] on icon "button" at bounding box center [1384, 469] width 16 height 16
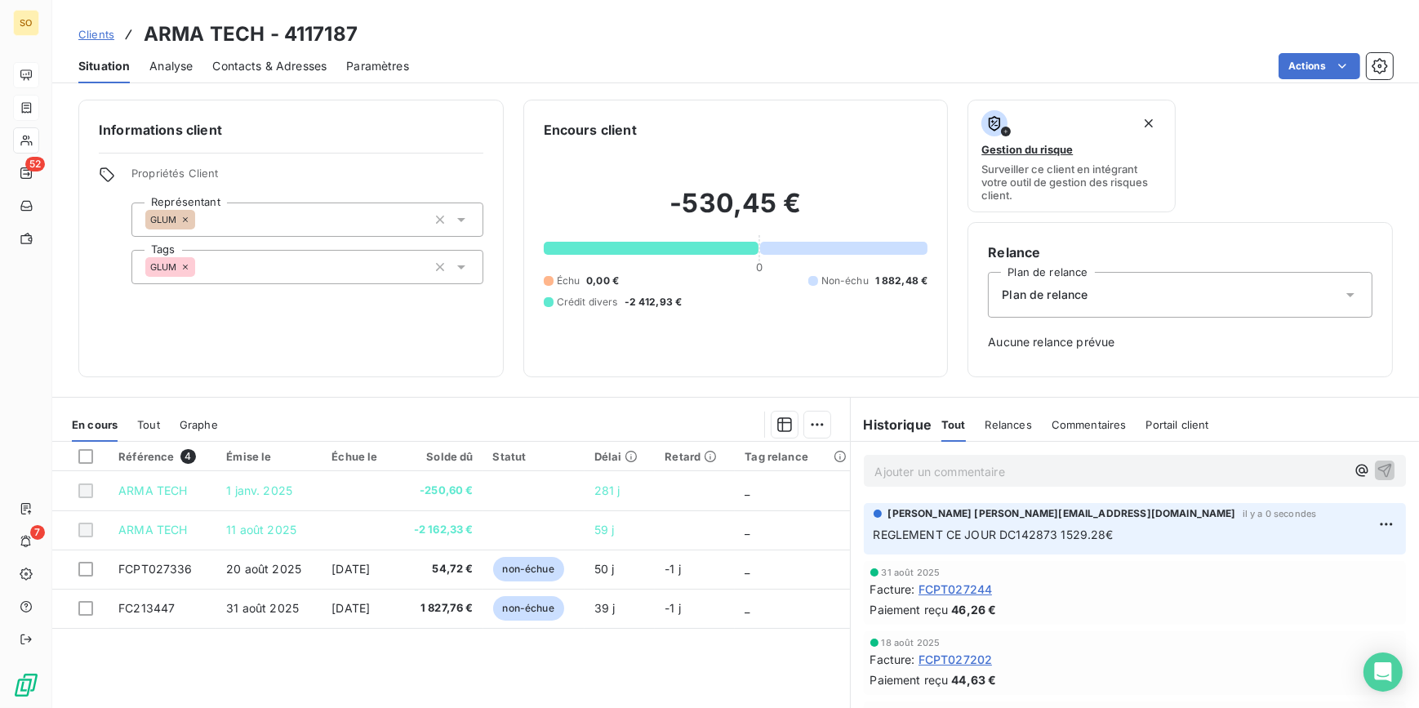
click at [271, 64] on span "Contacts & Adresses" at bounding box center [269, 66] width 114 height 16
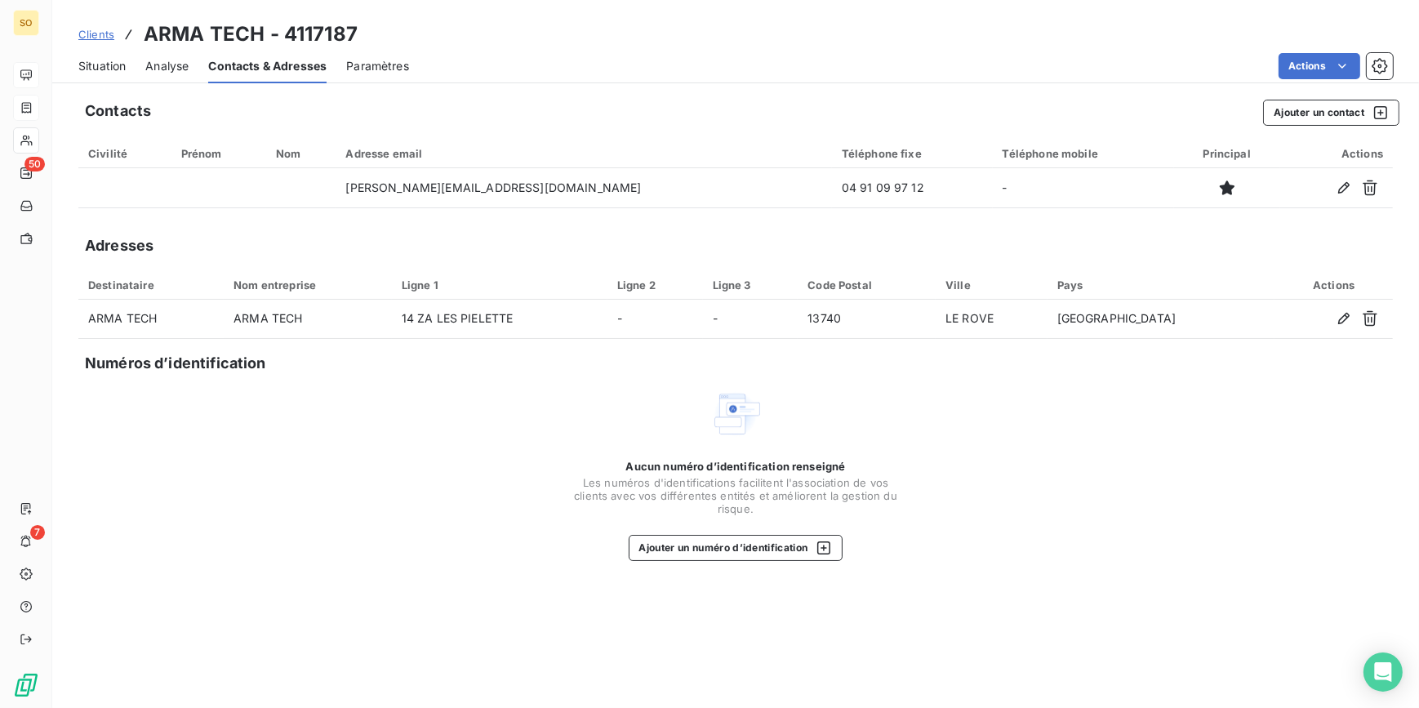
click at [105, 37] on span "Clients" at bounding box center [96, 34] width 36 height 13
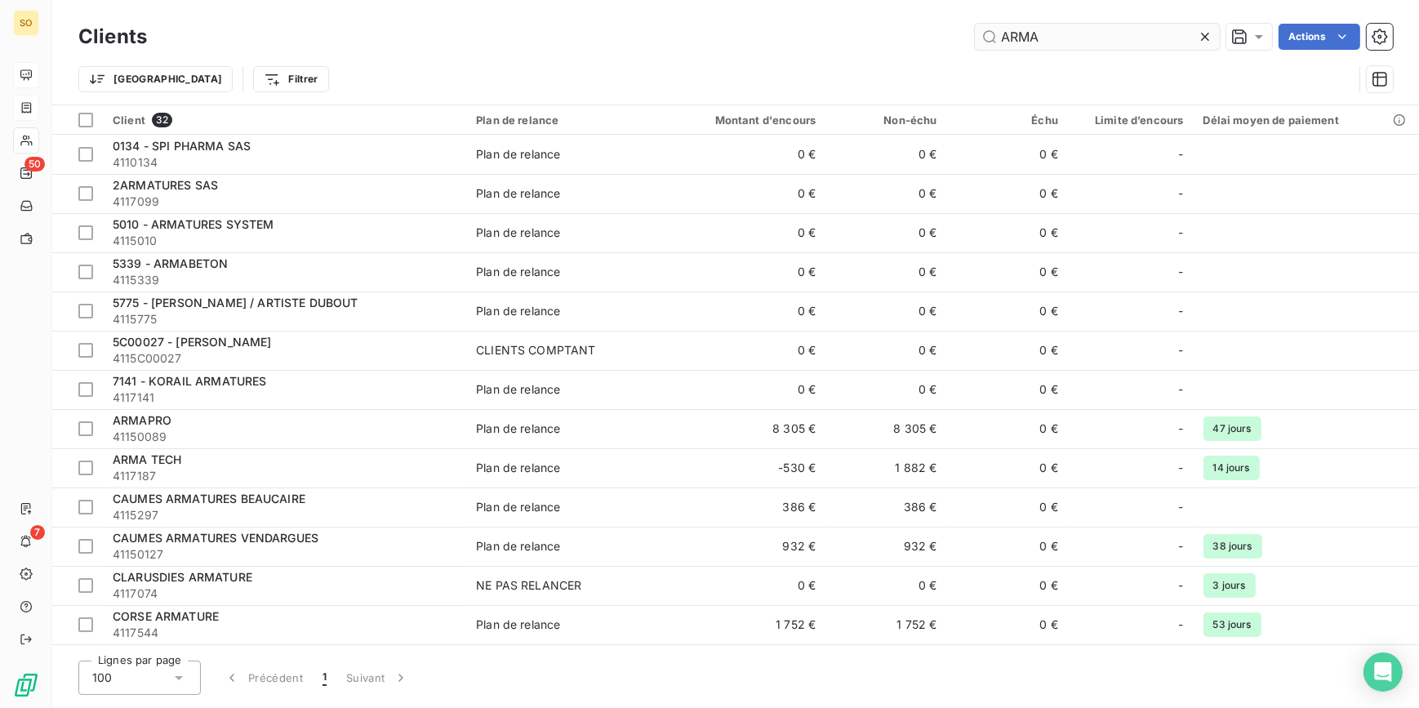
drag, startPoint x: 995, startPoint y: 33, endPoint x: 1185, endPoint y: 23, distance: 190.5
click at [1047, 31] on input "ARMA" at bounding box center [1097, 37] width 245 height 26
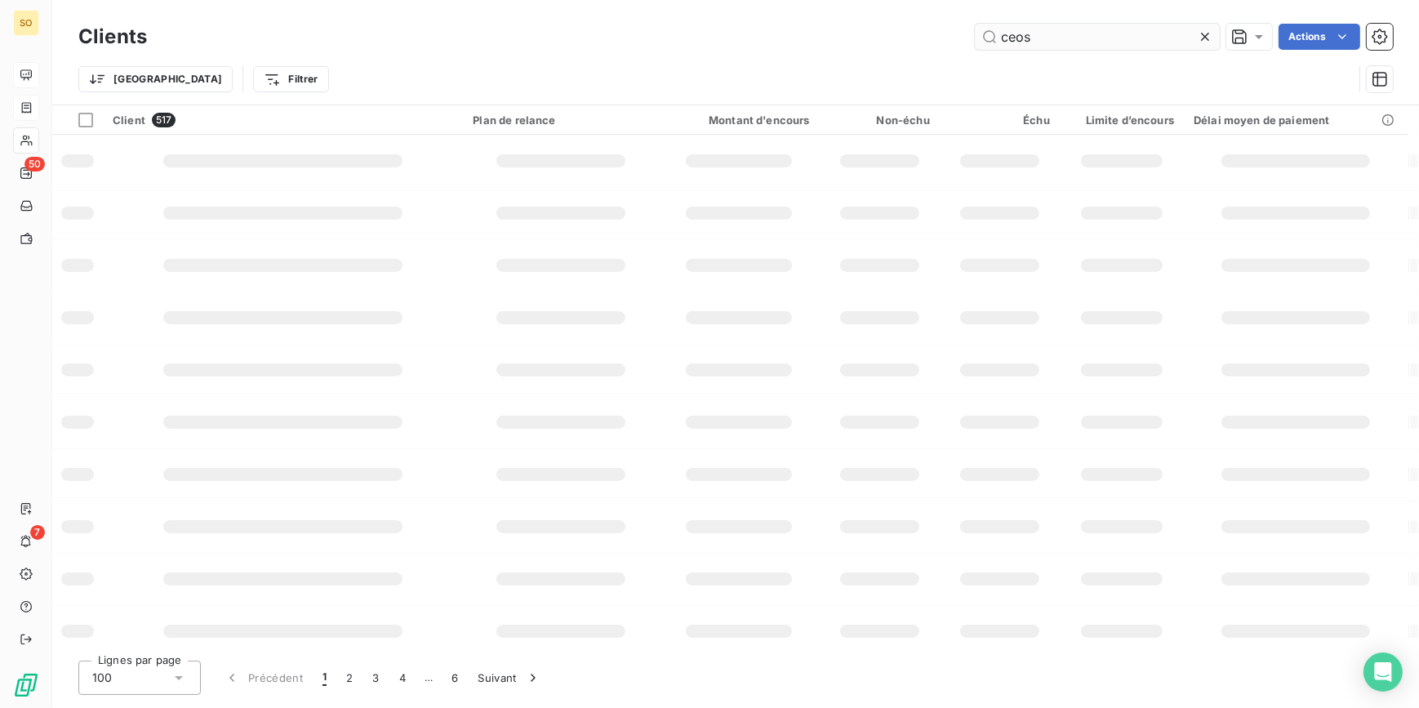
drag, startPoint x: 998, startPoint y: 38, endPoint x: 1077, endPoint y: 29, distance: 79.0
click at [1077, 29] on input "ceos" at bounding box center [1097, 37] width 245 height 26
type input "ceos"
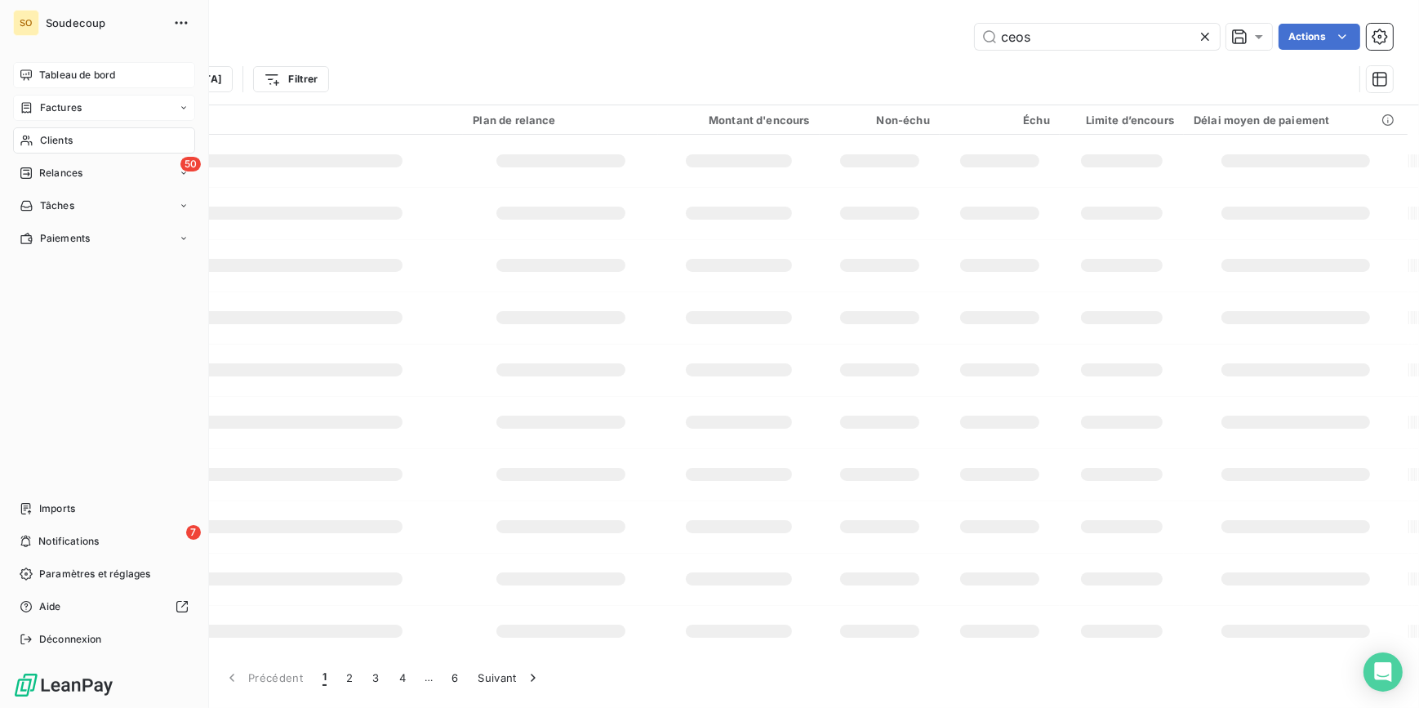
click at [82, 139] on div "Clients" at bounding box center [104, 140] width 182 height 26
click at [64, 136] on span "Clients" at bounding box center [56, 140] width 33 height 15
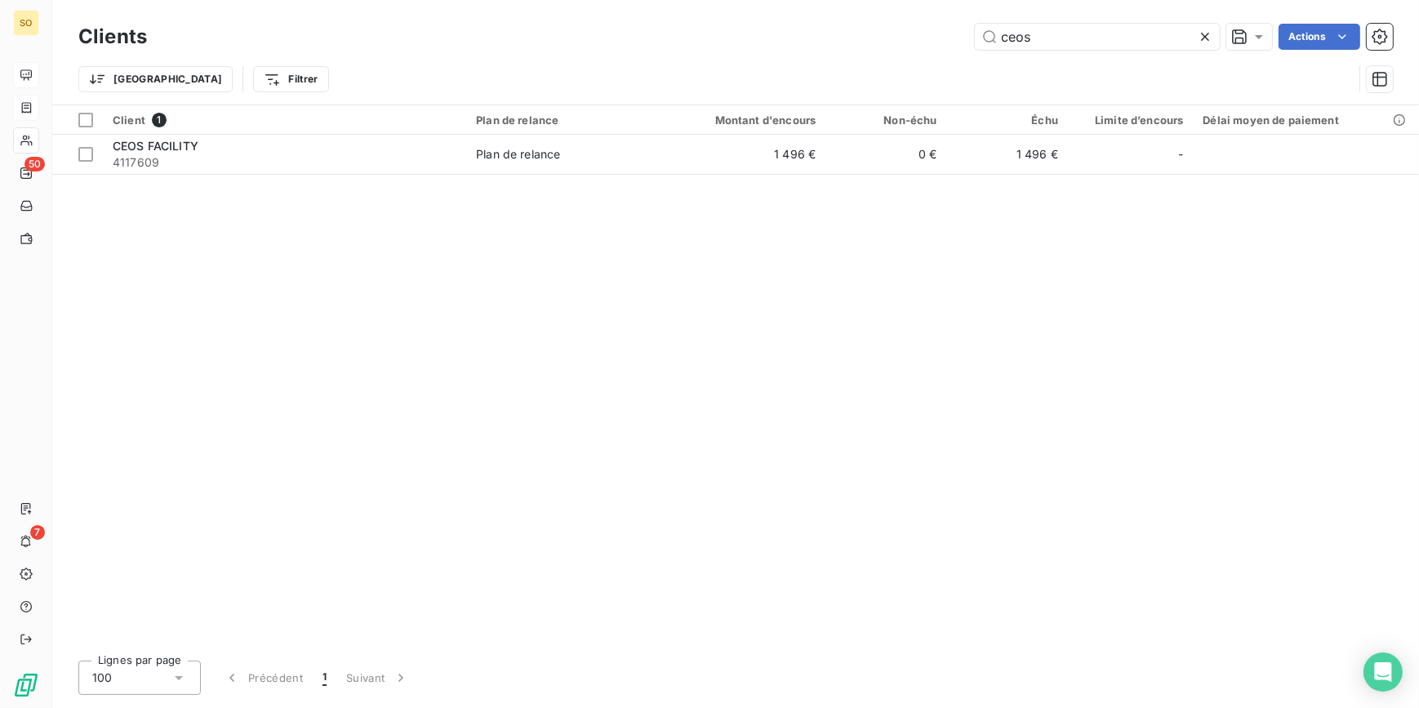
click at [1202, 38] on icon at bounding box center [1205, 37] width 8 height 8
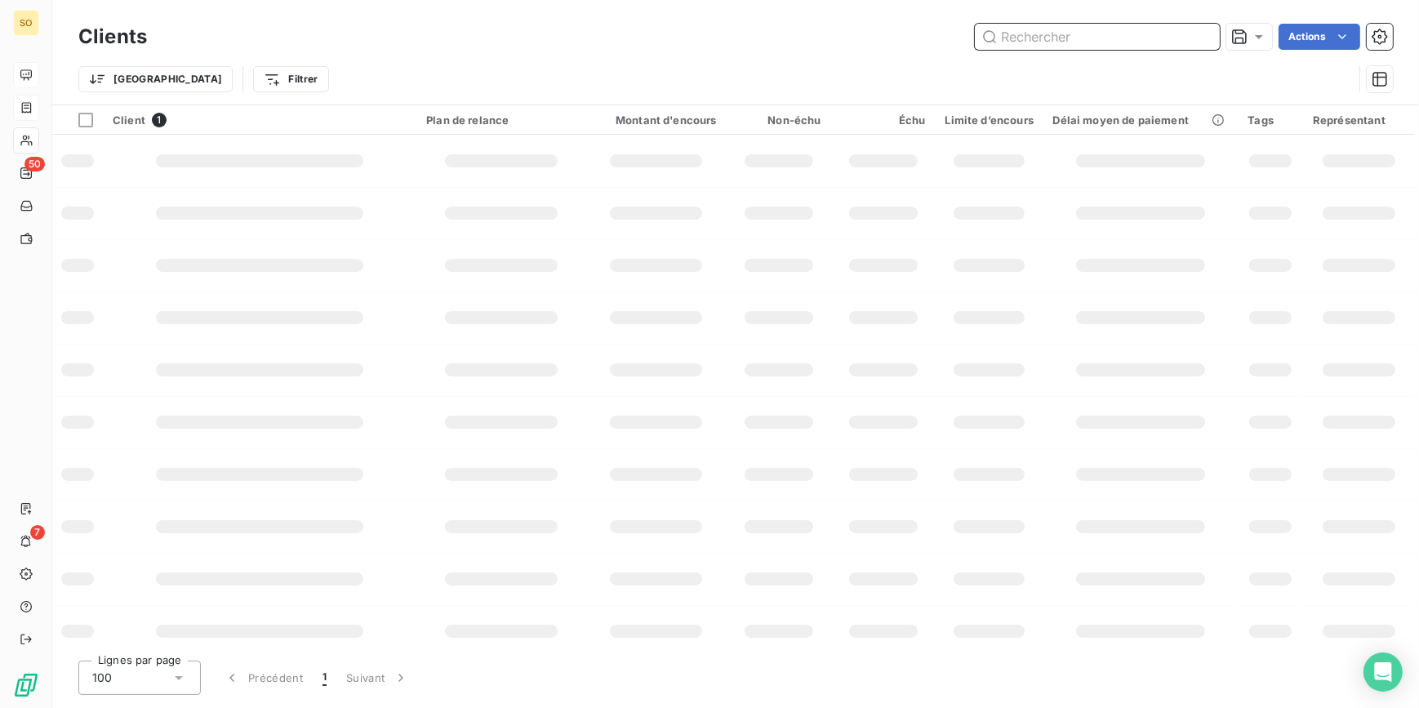
click at [1055, 39] on input "text" at bounding box center [1097, 37] width 245 height 26
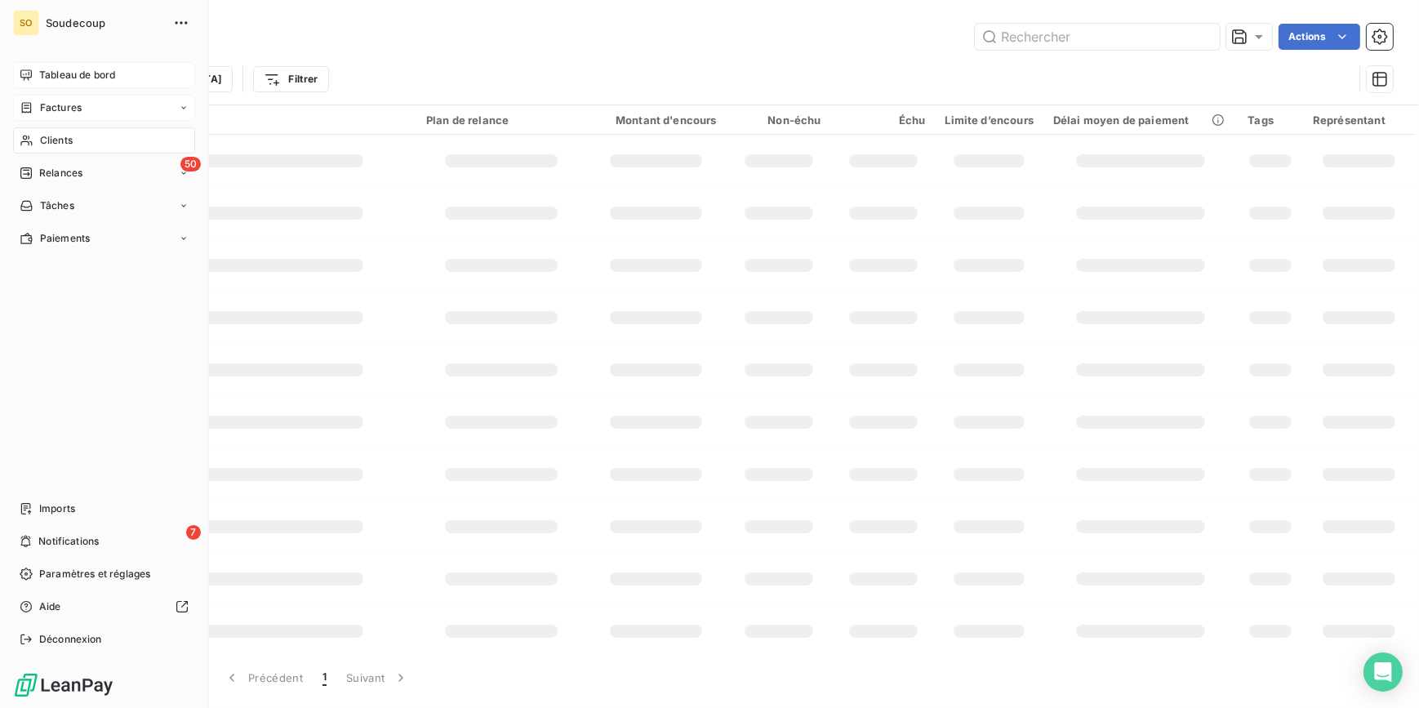
click at [51, 139] on span "Clients" at bounding box center [56, 140] width 33 height 15
click at [48, 139] on span "Clients" at bounding box center [56, 140] width 33 height 15
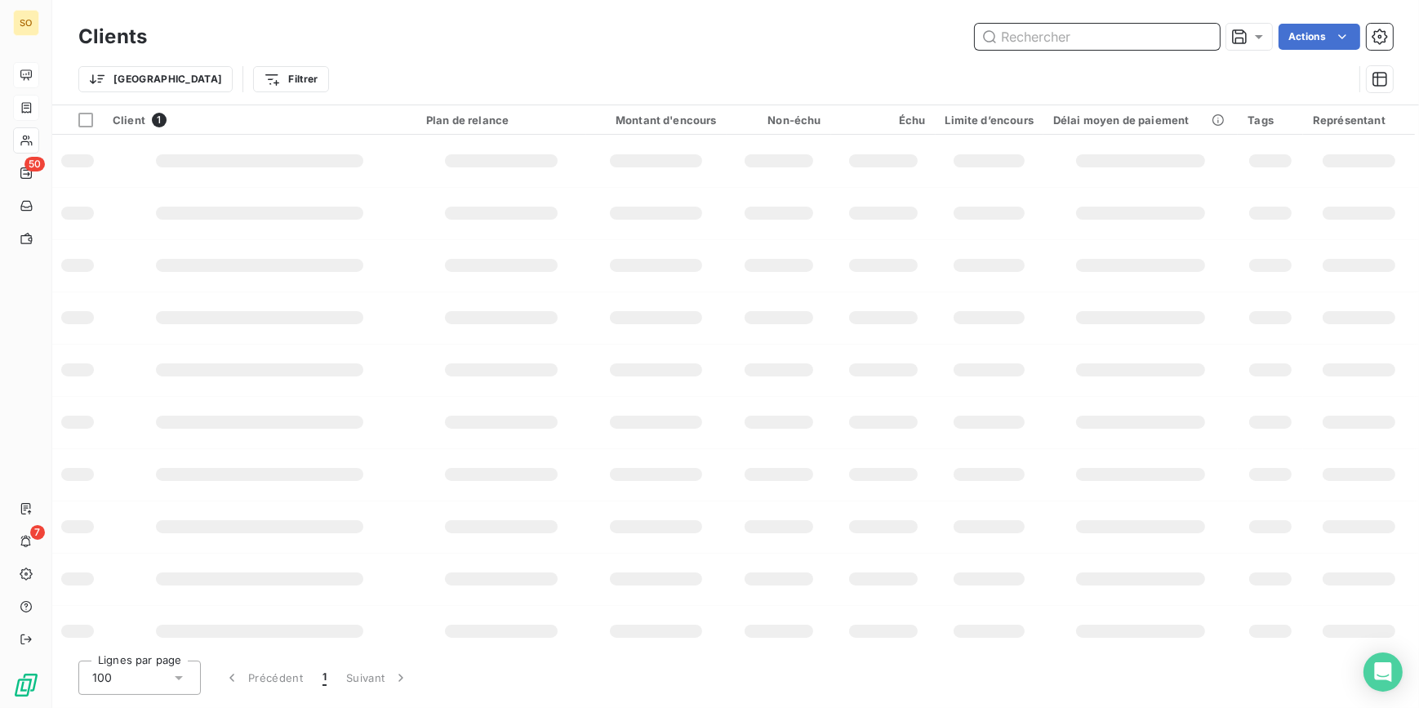
click at [1020, 38] on input "text" at bounding box center [1097, 37] width 245 height 26
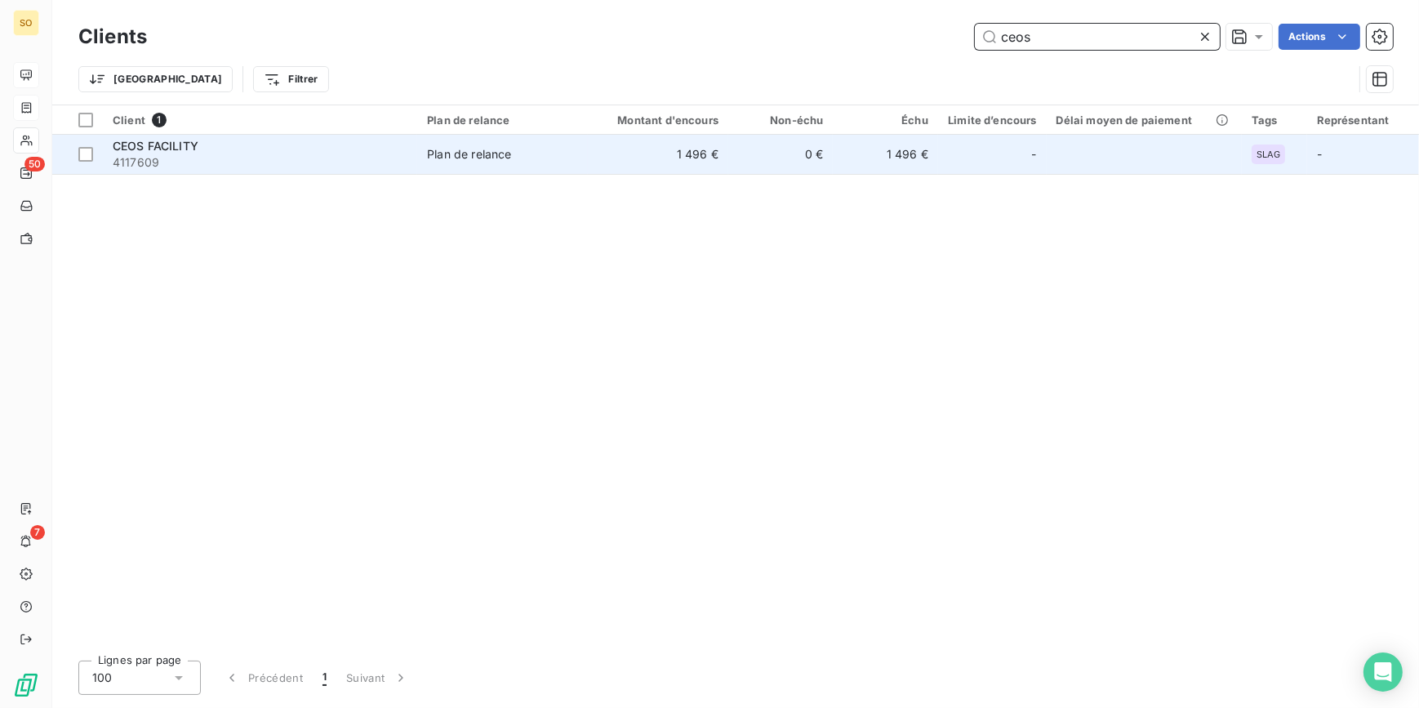
type input "ceos"
click at [506, 163] on td "Plan de relance" at bounding box center [502, 154] width 171 height 39
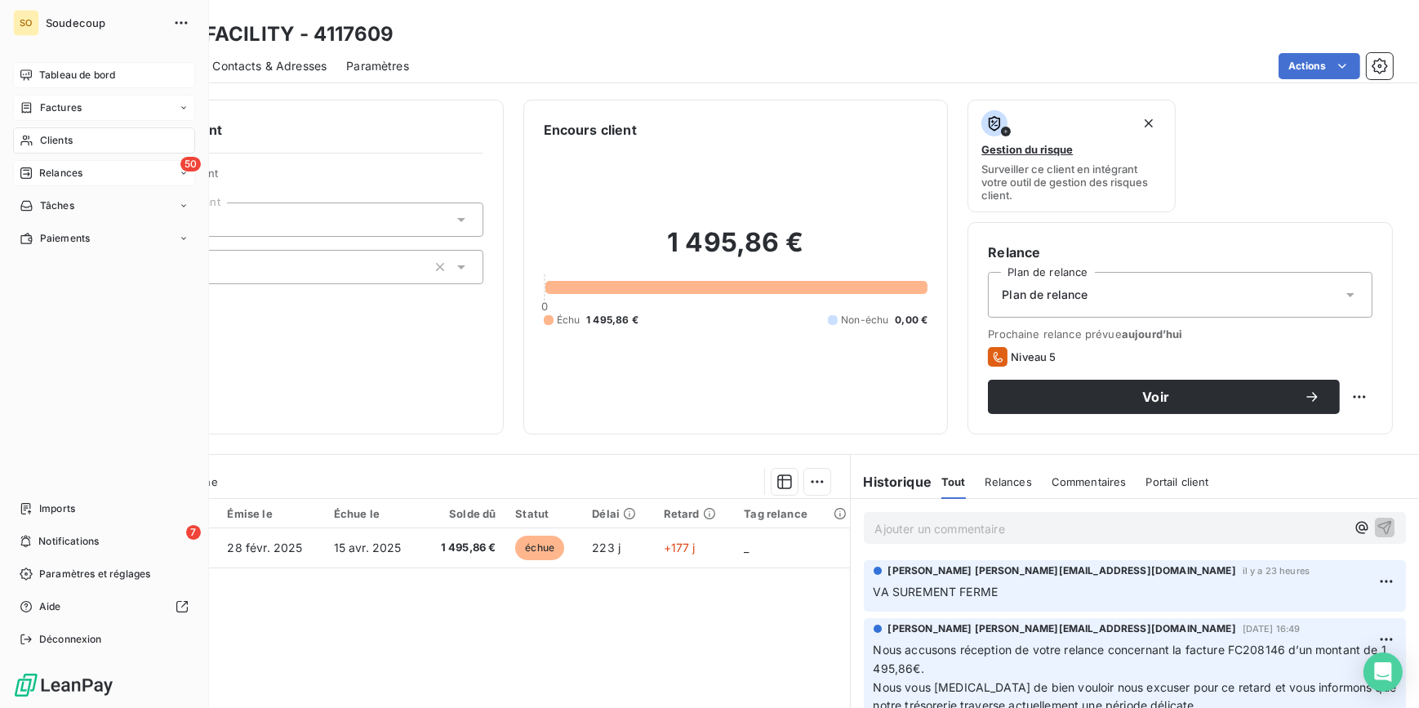
click at [64, 175] on span "Relances" at bounding box center [60, 173] width 43 height 15
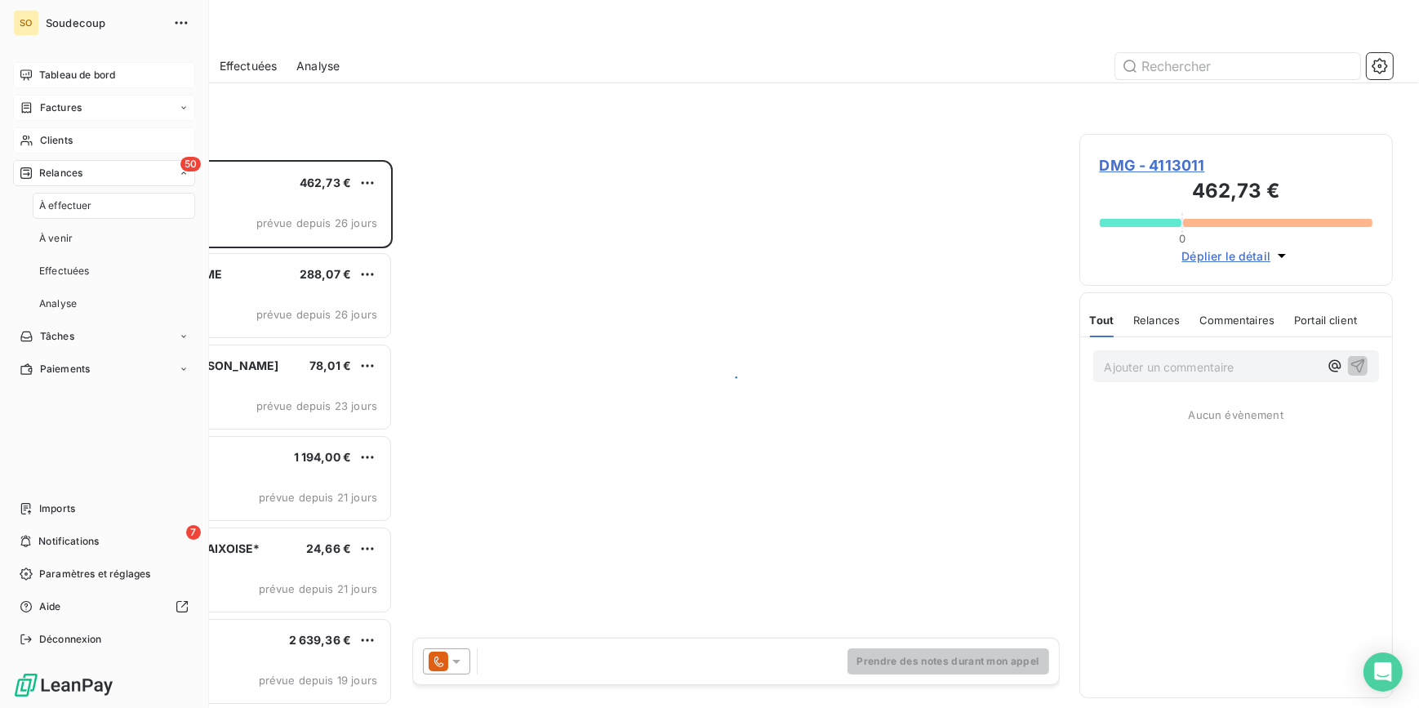
scroll to position [537, 302]
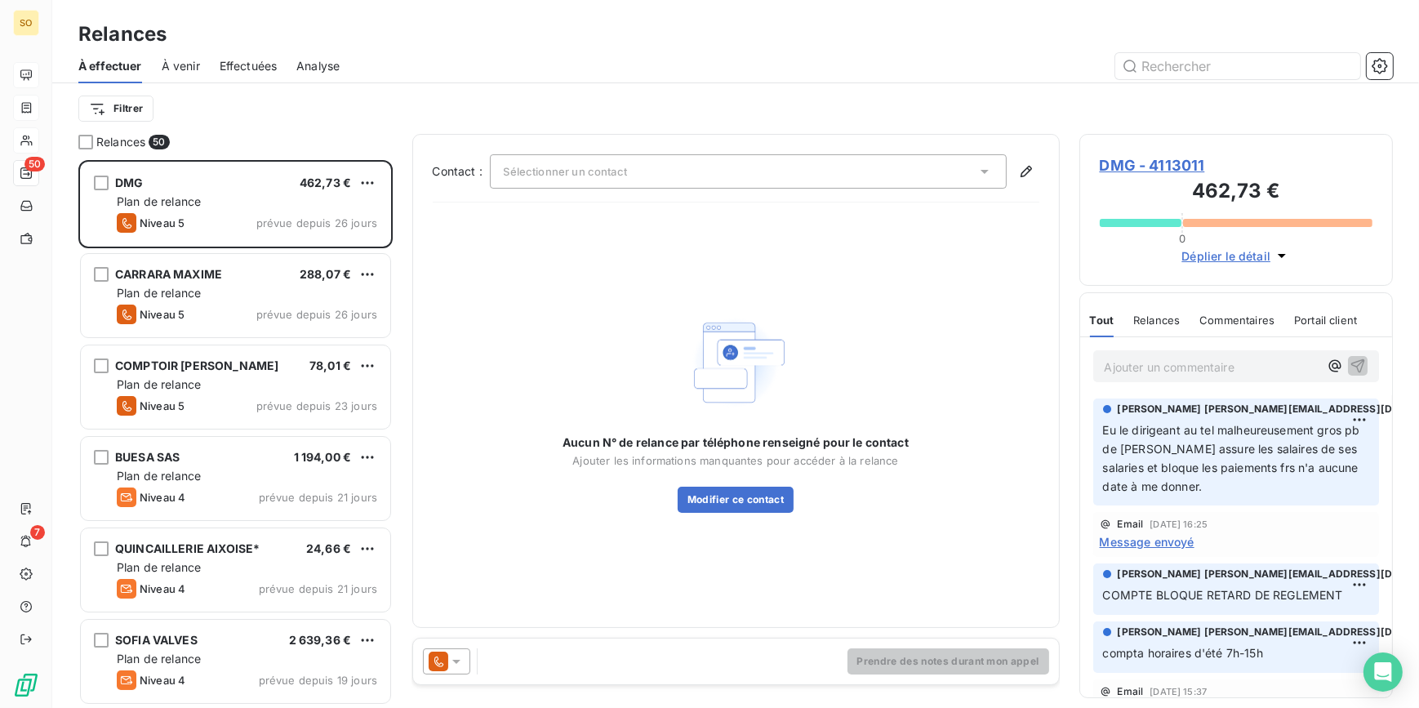
click at [1153, 170] on span "DMG - 4113011" at bounding box center [1236, 165] width 273 height 22
